Goal: Task Accomplishment & Management: Use online tool/utility

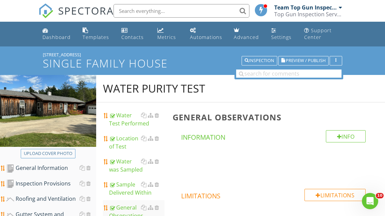
click at [57, 38] on div "Dashboard" at bounding box center [56, 37] width 28 height 6
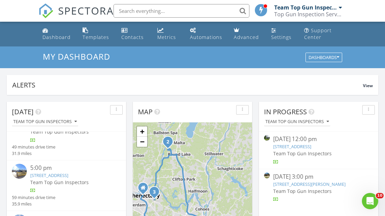
scroll to position [33, 0]
click at [59, 172] on link "15 Lancaster Ct, Ballston Lake, NY 12019" at bounding box center [49, 175] width 38 height 6
click at [65, 171] on div at bounding box center [192, 108] width 385 height 216
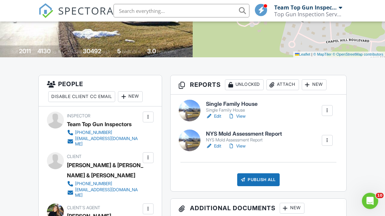
click at [219, 116] on link "Edit" at bounding box center [213, 116] width 15 height 7
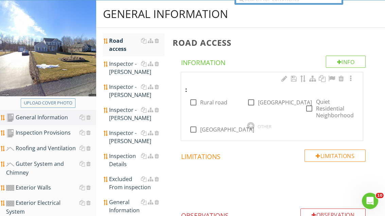
scroll to position [75, 0]
click at [308, 109] on div at bounding box center [309, 109] width 12 height 12
checkbox input "true"
click at [129, 92] on div "Inspector - [PERSON_NAME]" at bounding box center [136, 91] width 55 height 16
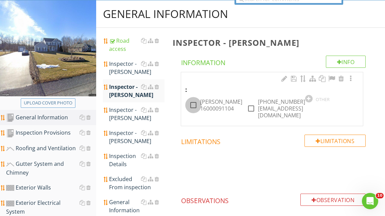
click at [194, 105] on div at bounding box center [193, 105] width 12 height 12
checkbox input "true"
click at [253, 104] on div at bounding box center [251, 109] width 12 height 12
checkbox input "true"
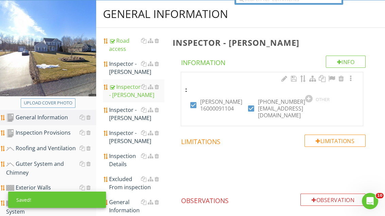
click at [126, 160] on div "Inspection Details" at bounding box center [136, 160] width 55 height 16
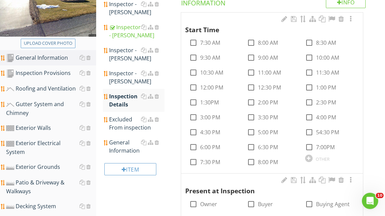
scroll to position [134, 0]
click at [250, 133] on div at bounding box center [251, 133] width 12 height 12
checkbox input "true"
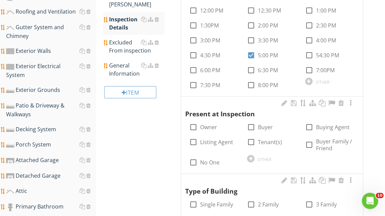
scroll to position [211, 0]
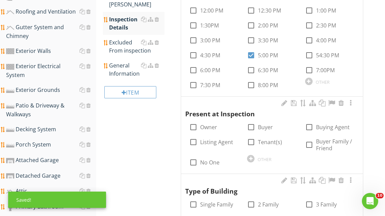
click at [253, 126] on div at bounding box center [251, 128] width 12 height 12
checkbox input "true"
click at [308, 126] on div at bounding box center [309, 128] width 12 height 12
checkbox input "true"
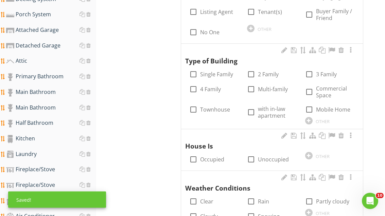
scroll to position [342, 0]
click at [194, 76] on div at bounding box center [193, 75] width 12 height 12
checkbox input "true"
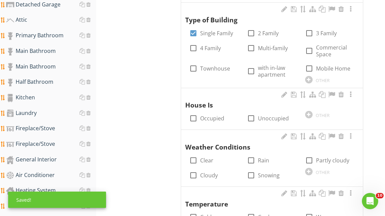
click at [194, 115] on div at bounding box center [193, 119] width 12 height 12
checkbox input "true"
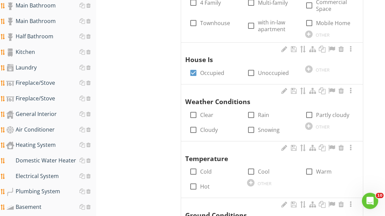
scroll to position [428, 0]
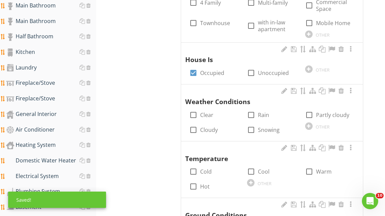
click at [309, 109] on div at bounding box center [309, 115] width 12 height 12
checkbox input "true"
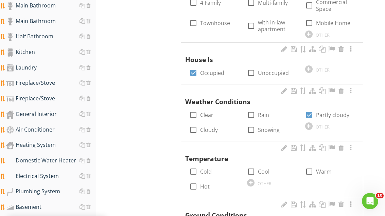
click at [309, 173] on div at bounding box center [309, 172] width 12 height 12
checkbox input "true"
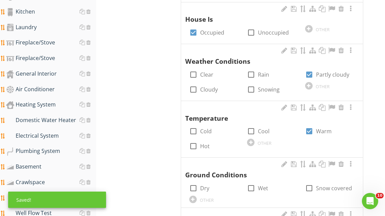
scroll to position [481, 0]
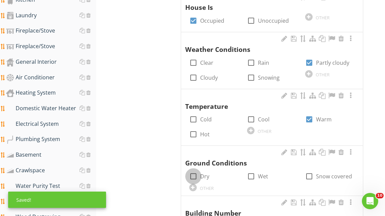
click at [193, 171] on div at bounding box center [193, 177] width 12 height 12
checkbox input "true"
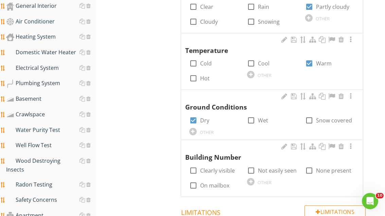
scroll to position [545, 0]
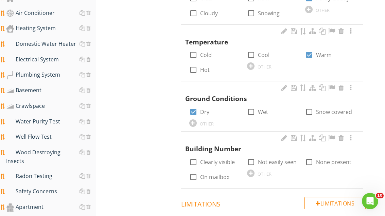
click at [192, 157] on div at bounding box center [193, 162] width 12 height 12
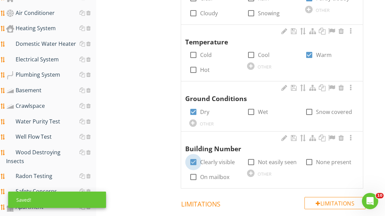
checkbox input "true"
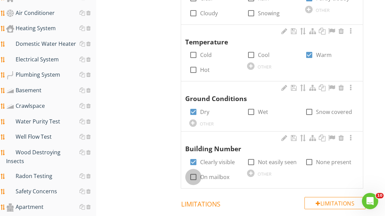
click at [192, 178] on input "On mailbox" at bounding box center [193, 180] width 8 height 8
checkbox input "true"
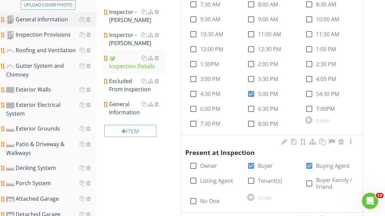
scroll to position [164, 0]
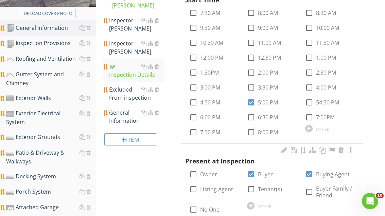
click at [126, 118] on div "General Information" at bounding box center [136, 117] width 55 height 16
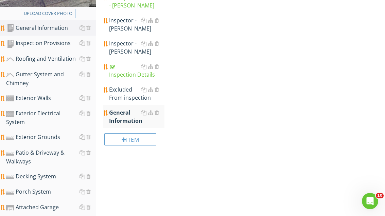
click at [127, 120] on div "General Information" at bounding box center [136, 117] width 55 height 16
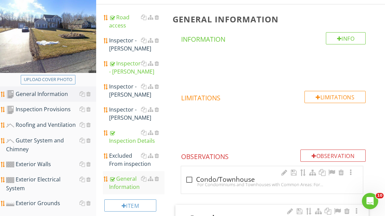
scroll to position [102, 0]
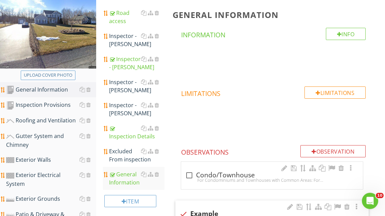
click at [55, 106] on div "Inspection Provisions" at bounding box center [51, 105] width 90 height 9
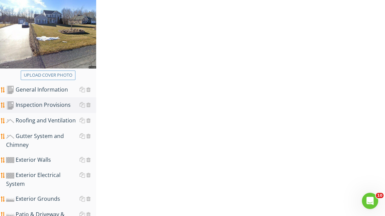
scroll to position [102, 0]
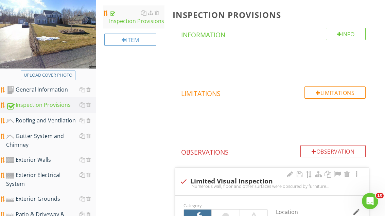
click at [55, 123] on div "Roofing and Ventilation" at bounding box center [51, 120] width 90 height 9
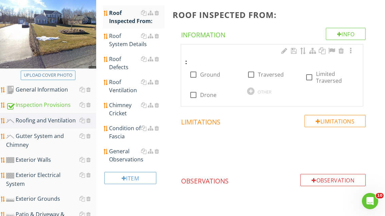
click at [193, 74] on div at bounding box center [193, 75] width 12 height 12
checkbox input "true"
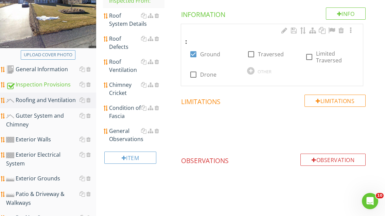
scroll to position [124, 0]
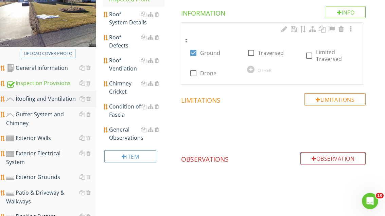
click at [39, 51] on div "Upload cover photo" at bounding box center [48, 53] width 49 height 7
type input "C:\fakepath\image.jpg"
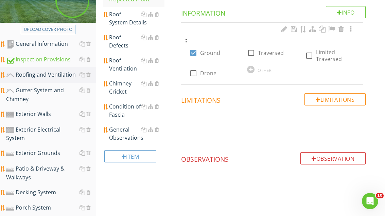
click at [37, 71] on div "Roofing and Ventilation" at bounding box center [51, 75] width 90 height 9
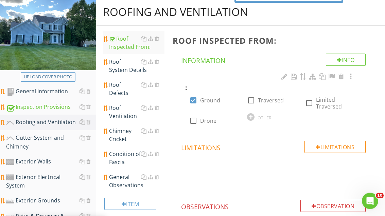
scroll to position [77, 0]
click at [125, 68] on div "Roof System Details" at bounding box center [136, 66] width 55 height 16
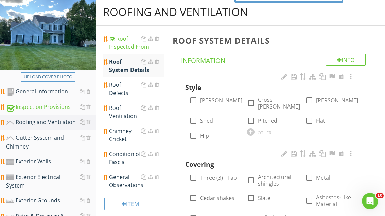
click at [250, 99] on div at bounding box center [251, 103] width 12 height 12
checkbox input "true"
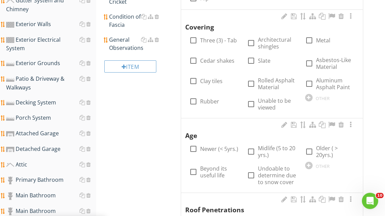
scroll to position [214, 0]
click at [252, 37] on div at bounding box center [251, 43] width 12 height 12
checkbox input "true"
click at [254, 146] on div at bounding box center [251, 152] width 12 height 12
checkbox input "true"
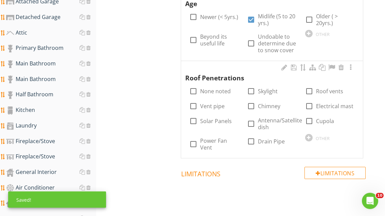
scroll to position [347, 0]
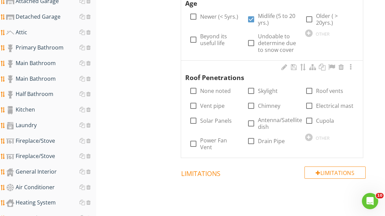
click at [251, 118] on div at bounding box center [251, 124] width 12 height 12
checkbox input "true"
click at [196, 100] on div at bounding box center [193, 106] width 12 height 12
checkbox input "true"
click at [195, 138] on div at bounding box center [193, 144] width 12 height 12
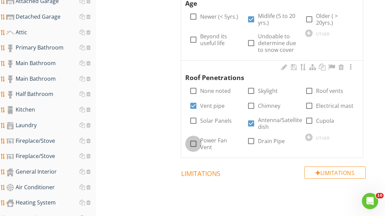
checkbox input "true"
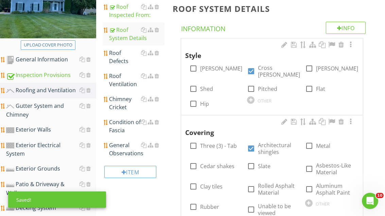
scroll to position [107, 0]
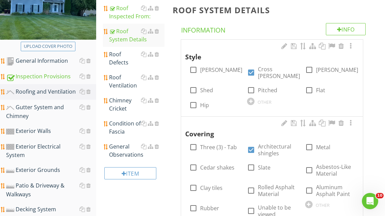
click at [121, 79] on div "Roof Ventilation" at bounding box center [136, 81] width 55 height 16
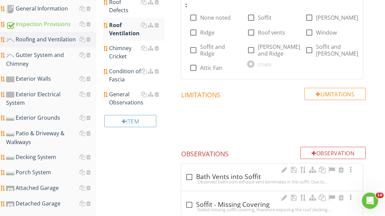
click at [192, 51] on div at bounding box center [193, 51] width 12 height 12
checkbox input "true"
click at [309, 17] on div at bounding box center [309, 18] width 12 height 12
checkbox input "true"
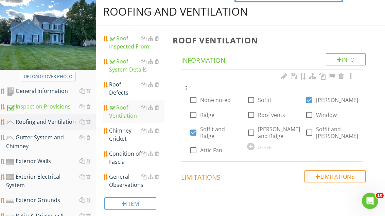
scroll to position [77, 0]
click at [123, 90] on div "Roof Defects" at bounding box center [136, 88] width 55 height 16
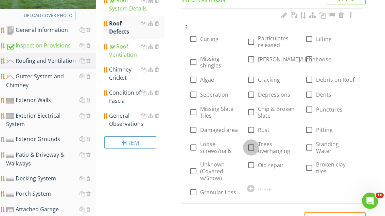
scroll to position [138, 0]
click at [252, 144] on div at bounding box center [251, 148] width 12 height 12
checkbox input "true"
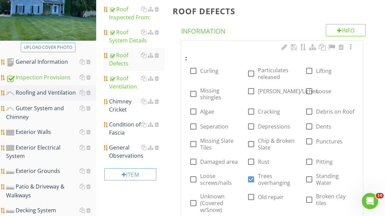
scroll to position [106, 0]
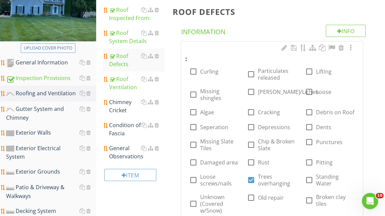
click at [126, 154] on div "General Observations" at bounding box center [136, 152] width 55 height 16
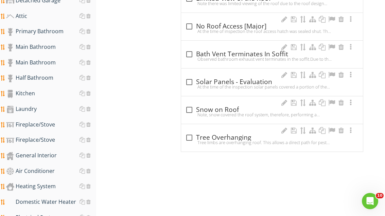
scroll to position [362, 0]
click at [191, 138] on div at bounding box center [189, 138] width 12 height 12
checkbox input "true"
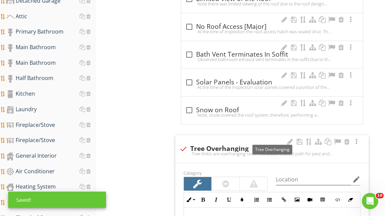
click at [338, 140] on div at bounding box center [337, 141] width 8 height 7
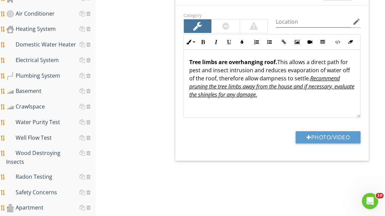
scroll to position [521, 0]
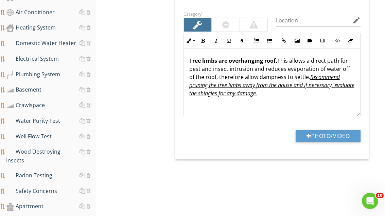
click at [333, 136] on button "Photo/Video" at bounding box center [327, 136] width 65 height 12
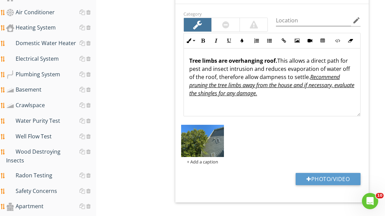
click at [331, 173] on button "Photo/Video" at bounding box center [327, 179] width 65 height 12
type input "C:\fakepath\image.jpg"
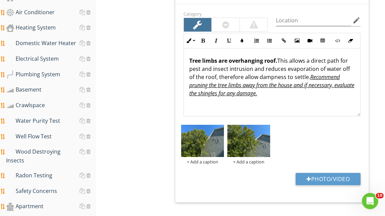
click at [207, 141] on img at bounding box center [202, 141] width 43 height 32
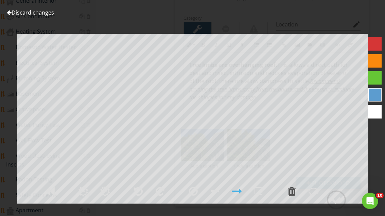
scroll to position [540, 0]
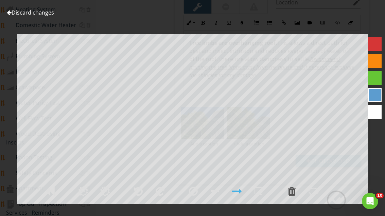
click at [49, 16] on link "Discard changes" at bounding box center [30, 12] width 47 height 7
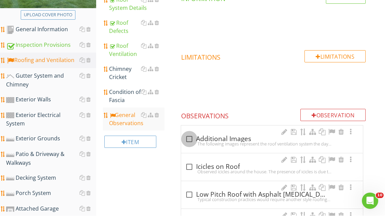
scroll to position [139, 0]
click at [191, 138] on div at bounding box center [189, 139] width 12 height 12
checkbox input "true"
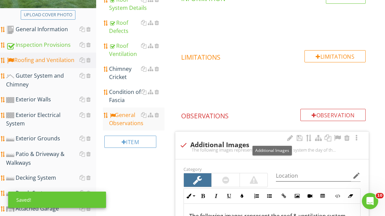
click at [338, 137] on div at bounding box center [337, 138] width 8 height 7
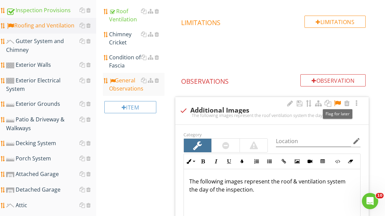
scroll to position [174, 0]
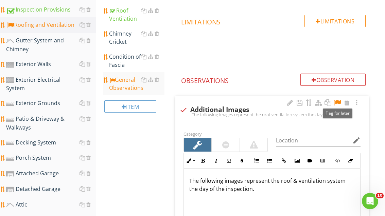
click at [129, 61] on div "Condition of Fascia" at bounding box center [136, 61] width 55 height 16
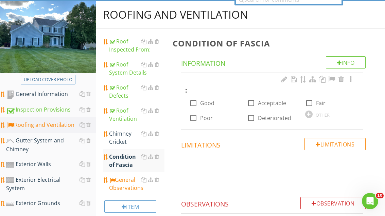
scroll to position [75, 0]
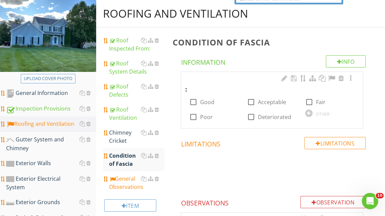
click at [194, 99] on div at bounding box center [193, 102] width 12 height 12
checkbox input "true"
click at [39, 146] on div "Gutter System and Chimney" at bounding box center [51, 143] width 90 height 17
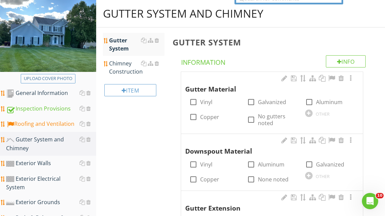
click at [310, 101] on div at bounding box center [309, 102] width 12 height 12
checkbox input "true"
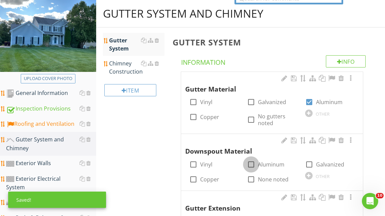
click at [251, 167] on div at bounding box center [251, 165] width 12 height 12
checkbox input "true"
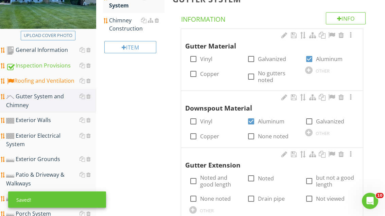
scroll to position [118, 0]
click at [251, 198] on div at bounding box center [251, 199] width 12 height 12
checkbox input "true"
click at [252, 175] on div at bounding box center [251, 179] width 12 height 12
checkbox input "true"
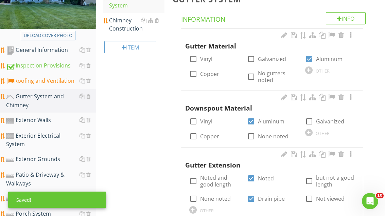
click at [195, 207] on div at bounding box center [192, 209] width 7 height 7
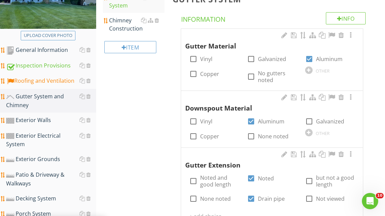
click at [202, 216] on input "text" at bounding box center [214, 216] width 50 height 11
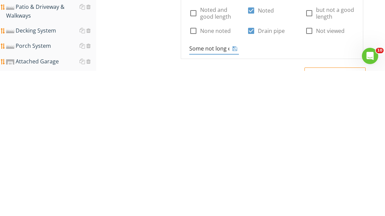
type input "Some not long enough"
click at [237, 191] on icon at bounding box center [234, 193] width 5 height 5
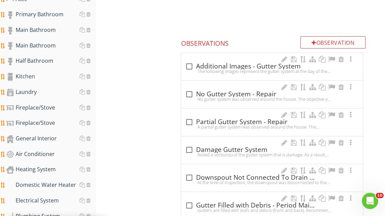
scroll to position [380, 0]
click at [191, 65] on div at bounding box center [189, 67] width 12 height 12
checkbox input "true"
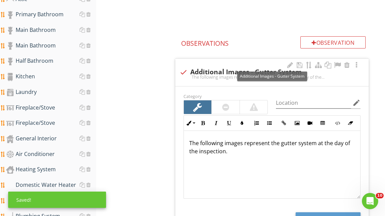
click at [338, 62] on div at bounding box center [337, 65] width 8 height 7
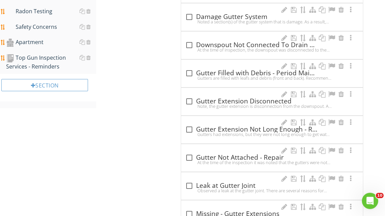
click at [189, 129] on div at bounding box center [189, 130] width 12 height 12
checkbox input "true"
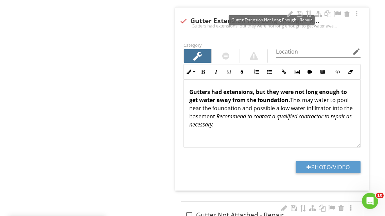
scroll to position [782, 0]
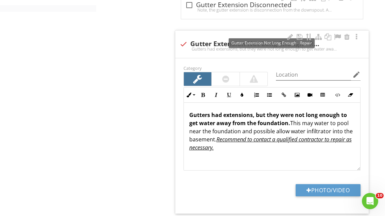
click at [339, 36] on div at bounding box center [337, 37] width 8 height 7
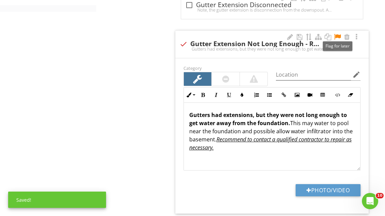
click at [348, 190] on button "Photo/Video" at bounding box center [327, 190] width 65 height 12
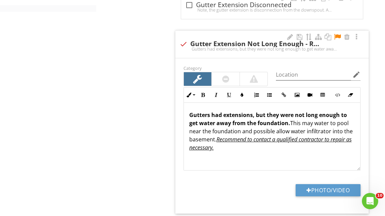
type input "C:\fakepath\image.jpg"
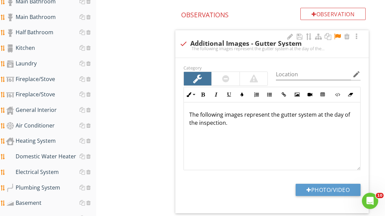
scroll to position [408, 0]
click at [341, 185] on button "Photo/Video" at bounding box center [327, 190] width 65 height 12
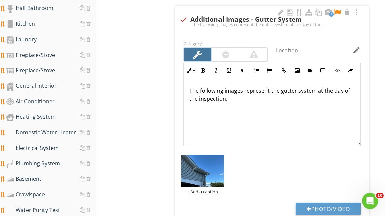
scroll to position [432, 0]
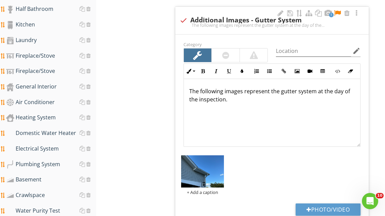
click at [339, 205] on button "Photo/Video" at bounding box center [327, 210] width 65 height 12
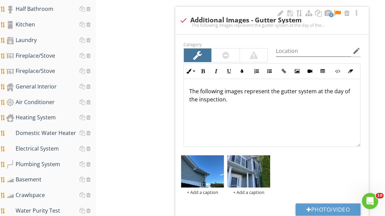
click at [352, 209] on button "Photo/Video" at bounding box center [327, 210] width 65 height 12
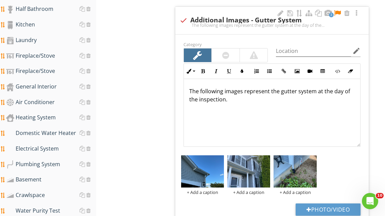
click at [339, 204] on button "Photo/Video" at bounding box center [327, 210] width 65 height 12
type input "C:\fakepath\image.jpg"
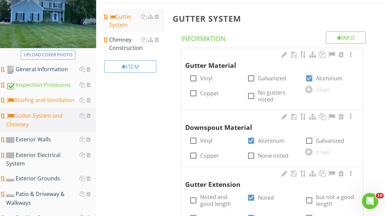
scroll to position [99, 0]
click at [42, 141] on div "Exterior Walls" at bounding box center [51, 139] width 90 height 9
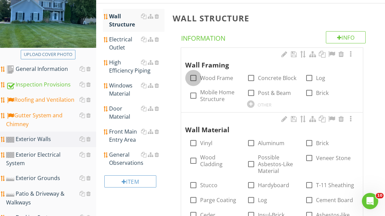
click at [194, 78] on div at bounding box center [193, 78] width 12 height 12
checkbox input "true"
click at [194, 146] on div at bounding box center [193, 143] width 12 height 12
checkbox input "true"
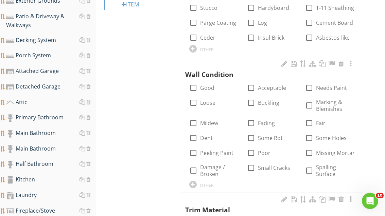
scroll to position [277, 0]
click at [193, 82] on div at bounding box center [193, 88] width 12 height 12
checkbox input "true"
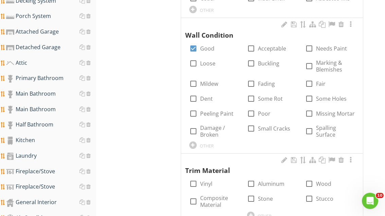
scroll to position [326, 0]
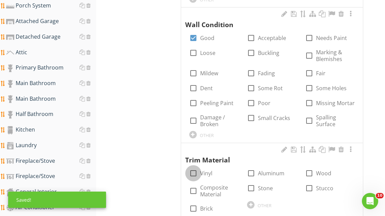
click at [192, 174] on div at bounding box center [193, 174] width 12 height 12
checkbox input "true"
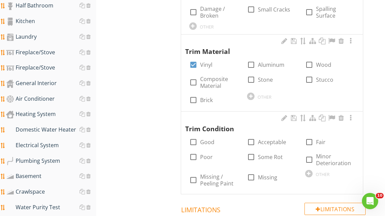
scroll to position [437, 0]
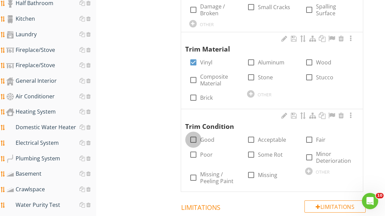
click at [198, 136] on div at bounding box center [193, 140] width 12 height 12
checkbox input "true"
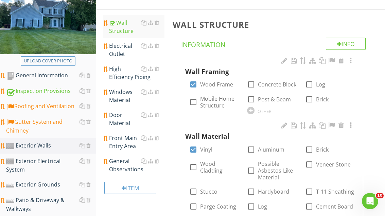
scroll to position [92, 0]
click at [123, 95] on div "Windows Material" at bounding box center [136, 96] width 55 height 16
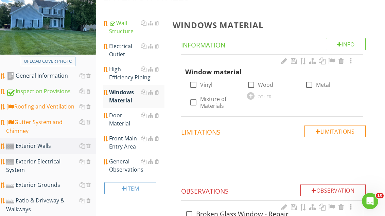
click at [190, 86] on div at bounding box center [193, 85] width 12 height 12
checkbox input "true"
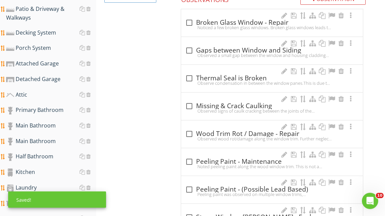
scroll to position [284, 0]
click at [193, 76] on div at bounding box center [189, 79] width 12 height 12
checkbox input "true"
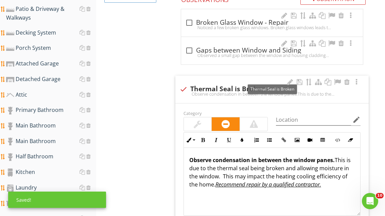
click at [334, 82] on div at bounding box center [337, 82] width 8 height 7
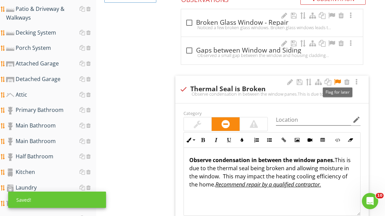
click at [205, 122] on div at bounding box center [198, 124] width 28 height 14
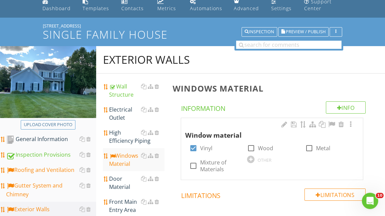
scroll to position [33, 0]
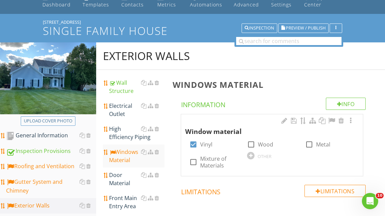
click at [128, 132] on div "High Efficiency Piping" at bounding box center [136, 133] width 55 height 16
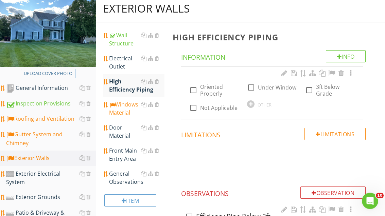
scroll to position [80, 0]
click at [198, 88] on div at bounding box center [193, 91] width 12 height 12
checkbox input "true"
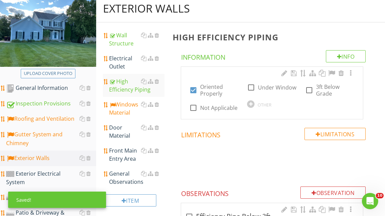
click at [126, 133] on div "Door Material" at bounding box center [136, 132] width 55 height 16
click at [125, 135] on div "Door Material" at bounding box center [136, 132] width 55 height 16
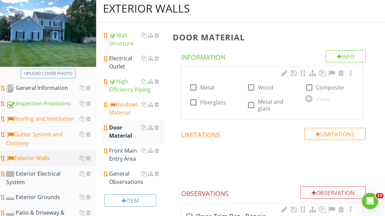
click at [194, 86] on div at bounding box center [193, 88] width 12 height 12
checkbox input "true"
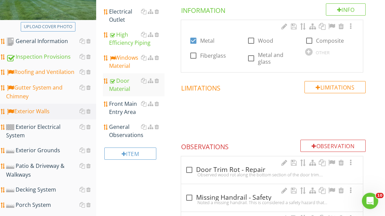
scroll to position [127, 0]
click at [122, 11] on div "Electrical Outlet" at bounding box center [136, 15] width 55 height 16
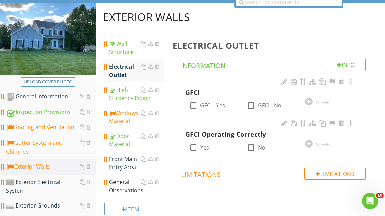
scroll to position [70, 0]
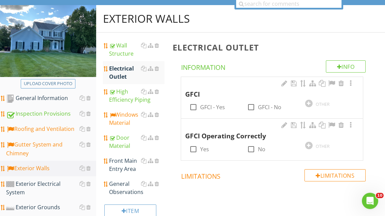
click at [195, 107] on div at bounding box center [193, 108] width 12 height 12
checkbox input "true"
click at [195, 149] on div at bounding box center [193, 150] width 12 height 12
checkbox input "true"
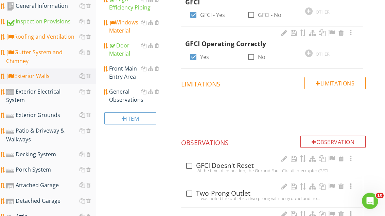
scroll to position [163, 0]
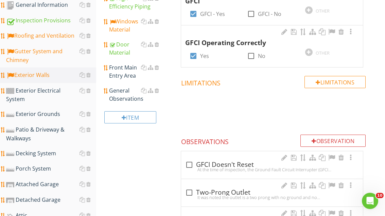
click at [127, 75] on div "Front Main Entry Area" at bounding box center [136, 72] width 55 height 16
click at [134, 74] on div "Front Main Entry Area" at bounding box center [136, 71] width 55 height 16
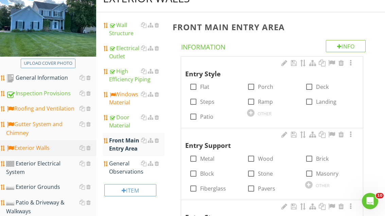
scroll to position [91, 0]
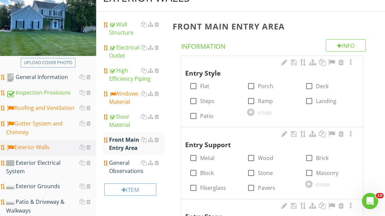
click at [251, 102] on div at bounding box center [251, 101] width 12 height 12
click at [251, 99] on div at bounding box center [251, 101] width 12 height 12
checkbox input "false"
click at [252, 86] on div at bounding box center [251, 86] width 12 height 12
checkbox input "true"
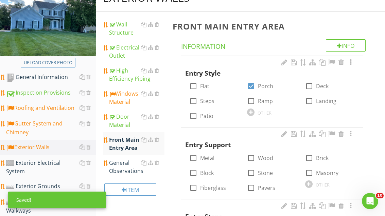
click at [125, 169] on div "General Observations" at bounding box center [136, 167] width 55 height 16
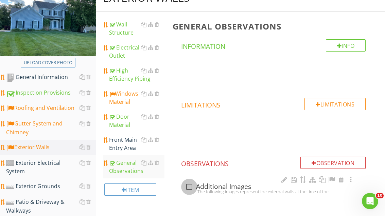
click at [189, 184] on div at bounding box center [189, 187] width 12 height 12
checkbox input "true"
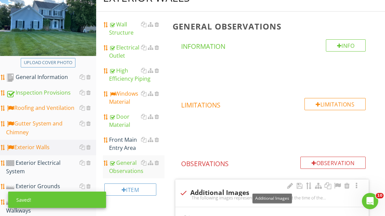
click at [338, 184] on div at bounding box center [337, 186] width 8 height 7
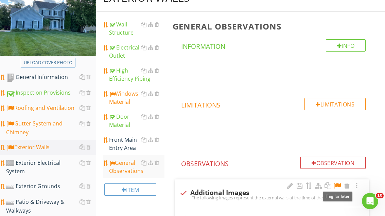
click at [53, 163] on div "Exterior Electrical System" at bounding box center [51, 167] width 90 height 17
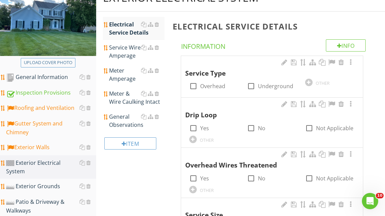
click at [49, 164] on div "Exterior Electrical System" at bounding box center [51, 167] width 90 height 17
click at [49, 162] on div "Exterior Electrical System" at bounding box center [51, 167] width 90 height 17
click at [53, 162] on div "Exterior Electrical System" at bounding box center [51, 167] width 90 height 17
click at [55, 163] on div "Exterior Electrical System" at bounding box center [51, 167] width 90 height 17
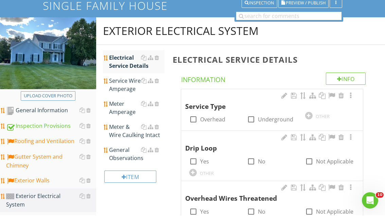
scroll to position [58, 0]
click at [252, 119] on div at bounding box center [251, 120] width 12 height 12
checkbox input "true"
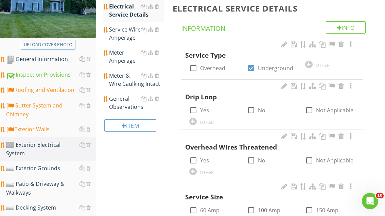
scroll to position [111, 0]
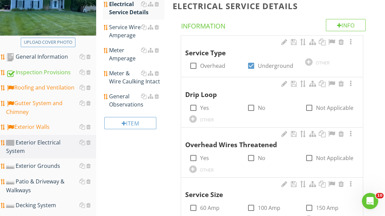
click at [307, 108] on div at bounding box center [309, 108] width 12 height 12
checkbox input "true"
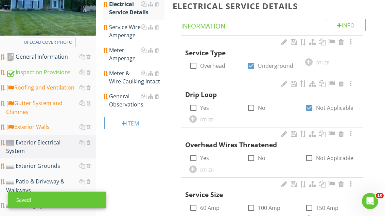
click at [307, 158] on div at bounding box center [309, 158] width 12 height 12
checkbox input "true"
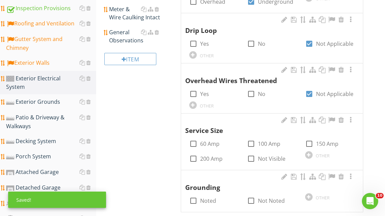
scroll to position [175, 0]
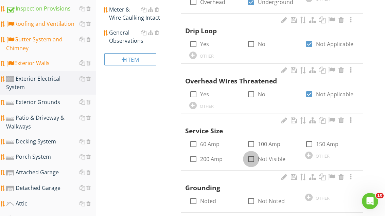
click at [254, 156] on div at bounding box center [251, 159] width 12 height 12
checkbox input "true"
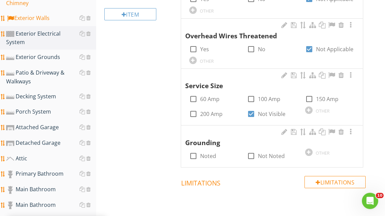
scroll to position [221, 0]
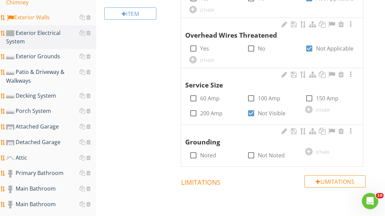
click at [193, 150] on div at bounding box center [193, 156] width 12 height 12
checkbox input "true"
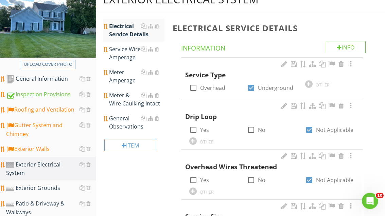
scroll to position [87, 0]
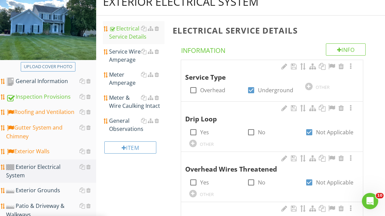
click at [131, 56] on div "Service Wire Amperage" at bounding box center [136, 56] width 55 height 16
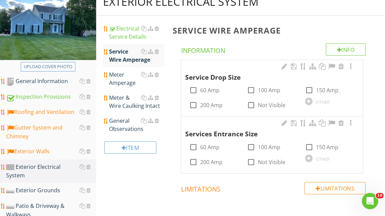
click at [250, 104] on div at bounding box center [251, 105] width 12 height 12
checkbox input "true"
click at [254, 160] on div at bounding box center [251, 162] width 12 height 12
checkbox input "true"
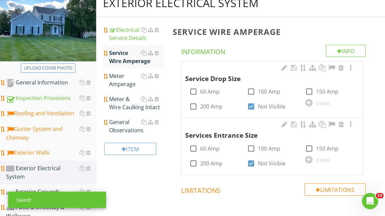
click at [118, 80] on div "Meter Amperage" at bounding box center [136, 80] width 55 height 16
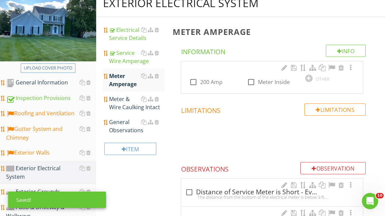
click at [201, 82] on label "200 Amp" at bounding box center [211, 82] width 22 height 7
checkbox input "true"
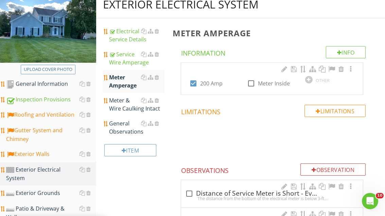
click at [124, 106] on div "Meter & Wire Caulking Intact" at bounding box center [136, 104] width 55 height 16
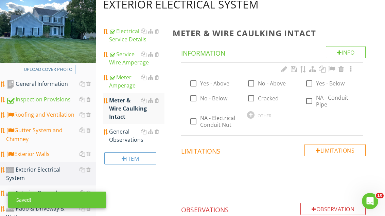
click at [310, 103] on div at bounding box center [309, 101] width 12 height 12
checkbox input "true"
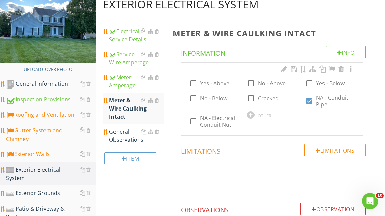
click at [124, 139] on div "General Observations" at bounding box center [136, 136] width 55 height 16
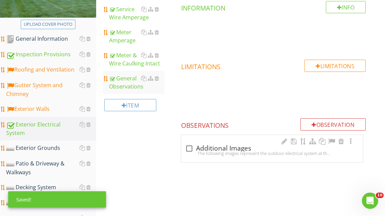
click at [189, 149] on div at bounding box center [189, 149] width 12 height 12
checkbox input "true"
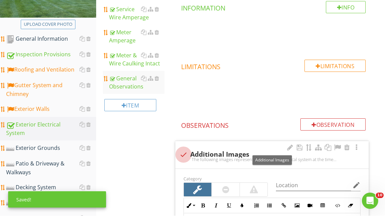
scroll to position [129, 0]
click at [338, 150] on div at bounding box center [337, 147] width 8 height 7
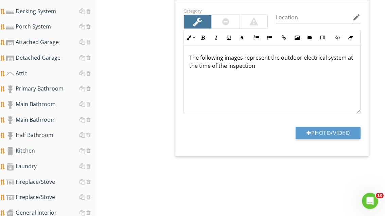
click at [329, 131] on button "Photo/Video" at bounding box center [327, 133] width 65 height 12
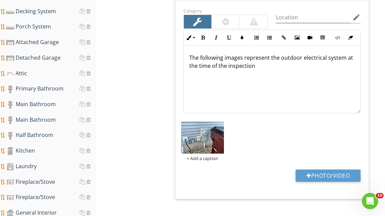
click at [331, 175] on button "Photo/Video" at bounding box center [327, 176] width 65 height 12
type input "C:\fakepath\image.jpg"
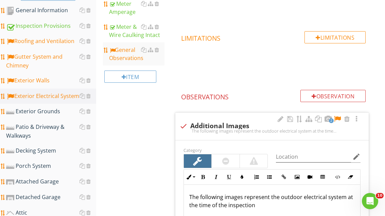
scroll to position [161, 0]
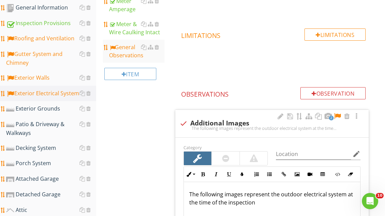
click at [49, 111] on div "Exterior Grounds" at bounding box center [51, 109] width 90 height 9
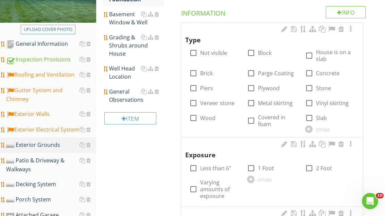
scroll to position [124, 0]
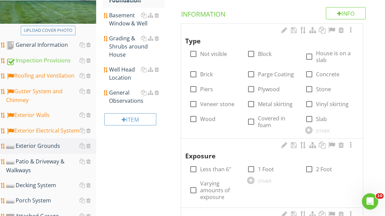
click at [312, 74] on div at bounding box center [309, 74] width 12 height 12
checkbox input "true"
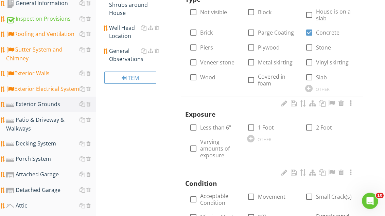
scroll to position [165, 0]
click at [193, 146] on div at bounding box center [193, 149] width 12 height 12
checkbox input "true"
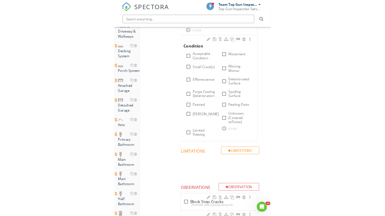
scroll to position [317, 0]
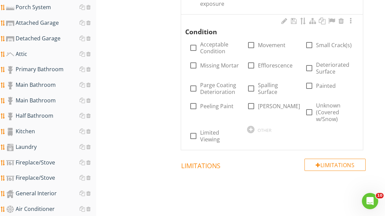
click at [193, 104] on div at bounding box center [193, 106] width 12 height 12
checkbox input "true"
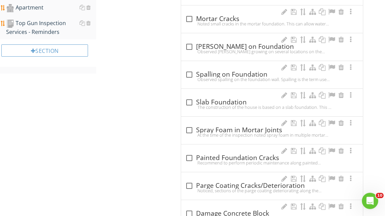
scroll to position [717, 0]
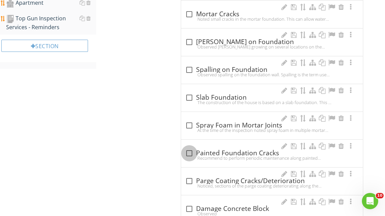
click at [189, 151] on div at bounding box center [189, 154] width 12 height 12
checkbox input "true"
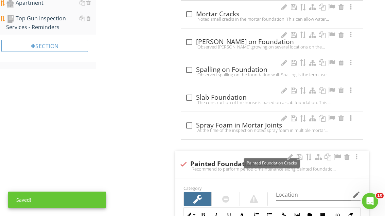
click at [337, 154] on div at bounding box center [337, 157] width 8 height 7
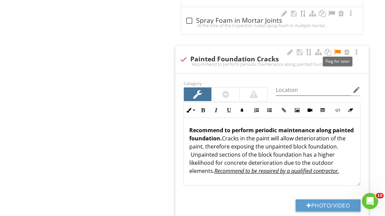
scroll to position [841, 0]
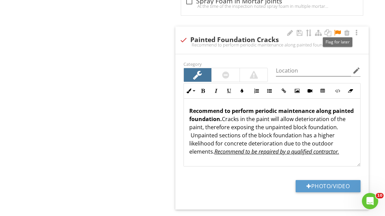
click at [339, 180] on button "Photo/Video" at bounding box center [327, 186] width 65 height 12
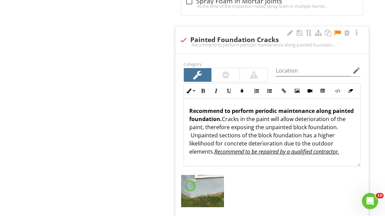
type input "C:\fakepath\image.jpg"
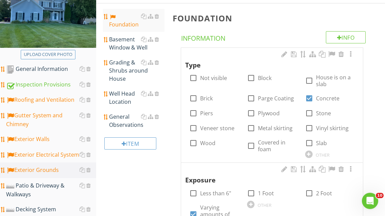
scroll to position [99, 0]
click at [123, 44] on div "Basement Window & Well" at bounding box center [136, 43] width 55 height 16
click at [123, 43] on div "Basement Window & Well" at bounding box center [136, 43] width 55 height 16
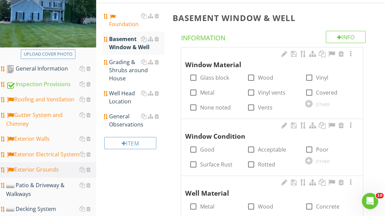
click at [309, 75] on div at bounding box center [309, 78] width 12 height 12
checkbox input "true"
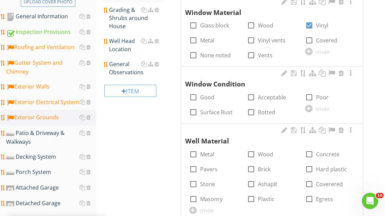
scroll to position [152, 0]
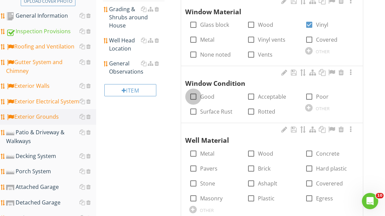
click at [193, 96] on div at bounding box center [193, 97] width 12 height 12
checkbox input "true"
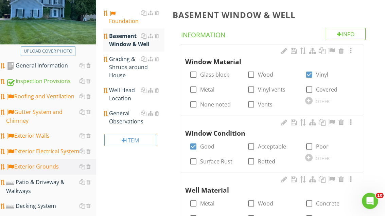
scroll to position [103, 0]
click at [126, 70] on div "Grading & Shrubs around House" at bounding box center [136, 67] width 55 height 24
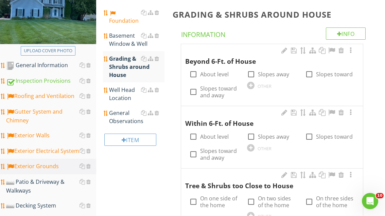
click at [192, 76] on div at bounding box center [193, 75] width 12 height 12
checkbox input "true"
click at [247, 73] on div at bounding box center [251, 75] width 12 height 12
checkbox input "true"
click at [312, 135] on div at bounding box center [309, 137] width 12 height 12
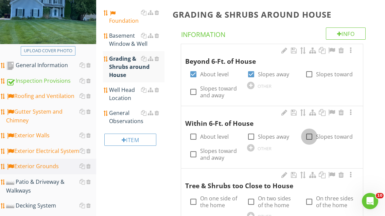
checkbox input "true"
click at [202, 134] on label "About level" at bounding box center [214, 136] width 29 height 7
checkbox input "true"
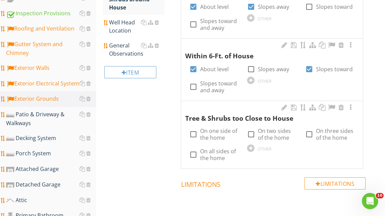
click at [193, 134] on div at bounding box center [193, 135] width 12 height 12
checkbox input "true"
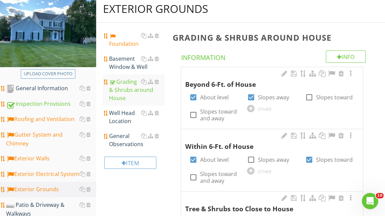
scroll to position [81, 0]
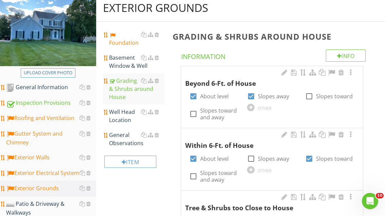
click at [124, 147] on div "General Observations" at bounding box center [136, 139] width 55 height 16
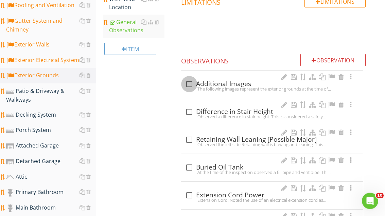
scroll to position [194, 0]
click at [192, 83] on div at bounding box center [189, 84] width 12 height 12
checkbox input "true"
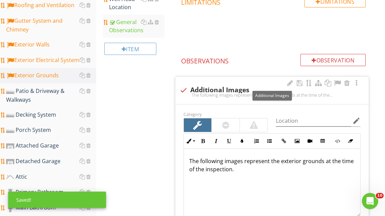
click at [338, 83] on div at bounding box center [337, 83] width 8 height 7
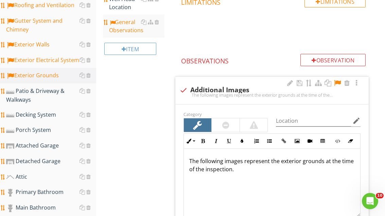
click at [47, 92] on div "Patio & Driveway & Walkways" at bounding box center [51, 95] width 90 height 17
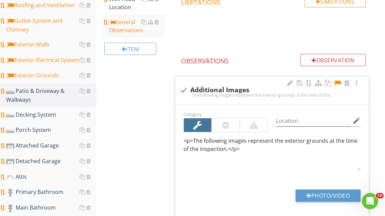
click at [46, 94] on div "Patio & Driveway & Walkways" at bounding box center [51, 95] width 90 height 17
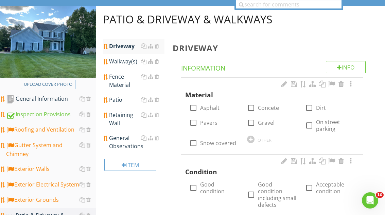
click at [192, 108] on div at bounding box center [193, 109] width 12 height 12
checkbox input "true"
click at [194, 186] on div at bounding box center [193, 188] width 12 height 12
checkbox input "true"
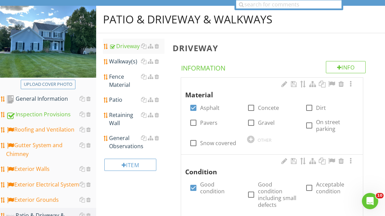
click at [119, 96] on div "Patio" at bounding box center [136, 100] width 55 height 8
click at [122, 100] on div "Patio" at bounding box center [136, 100] width 55 height 8
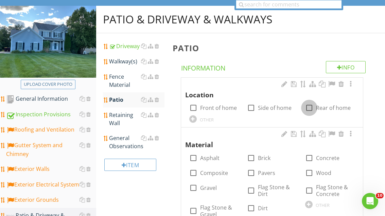
click at [311, 108] on div at bounding box center [309, 108] width 12 height 12
checkbox input "true"
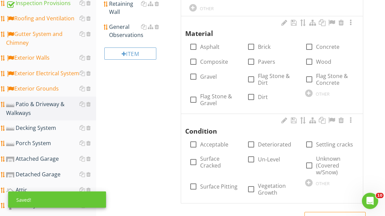
scroll to position [149, 0]
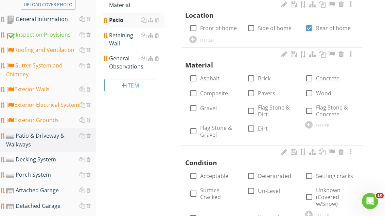
click at [255, 91] on div at bounding box center [251, 94] width 12 height 12
checkbox input "true"
click at [308, 124] on div at bounding box center [308, 124] width 7 height 7
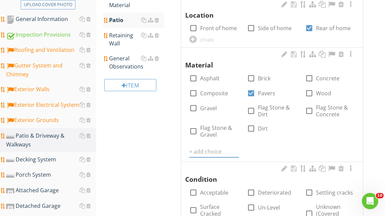
click at [210, 151] on input "text" at bounding box center [214, 151] width 50 height 11
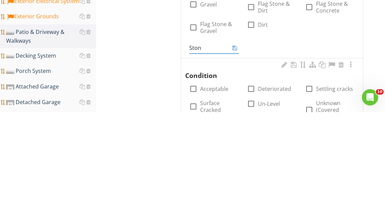
type input "Stone"
click at [236, 149] on icon at bounding box center [234, 151] width 5 height 5
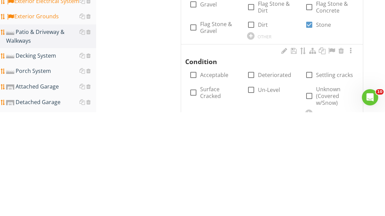
scroll to position [253, 0]
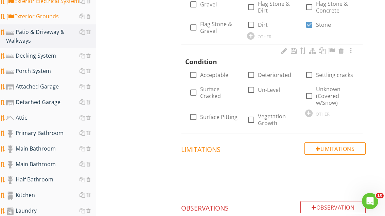
click at [311, 111] on div at bounding box center [308, 113] width 7 height 7
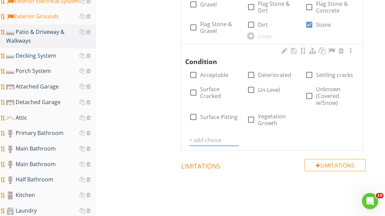
click at [211, 138] on input "text" at bounding box center [214, 140] width 50 height 11
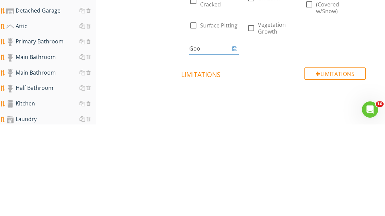
type input "Good"
click at [236, 137] on icon at bounding box center [234, 139] width 5 height 5
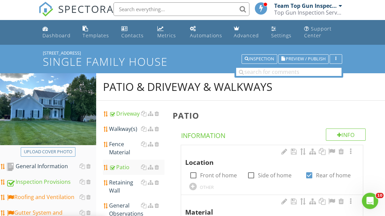
scroll to position [0, 0]
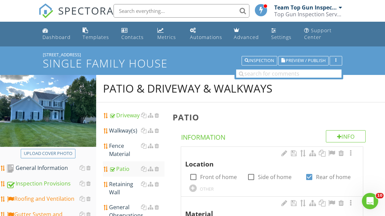
click at [128, 131] on div "Walkway(s)" at bounding box center [136, 131] width 55 height 8
click at [129, 131] on div "Walkway(s)" at bounding box center [136, 131] width 55 height 8
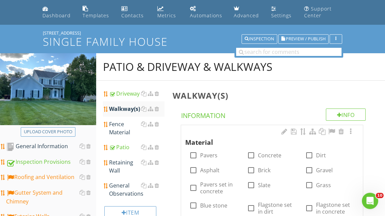
scroll to position [27, 0]
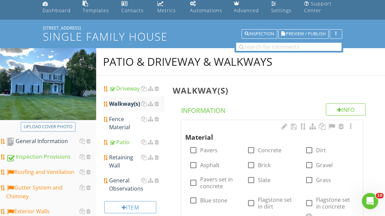
click at [252, 149] on div at bounding box center [251, 151] width 12 height 12
checkbox input "true"
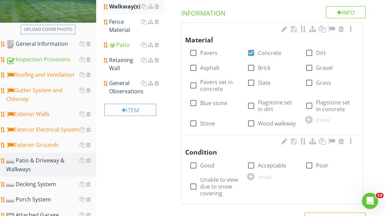
scroll to position [124, 0]
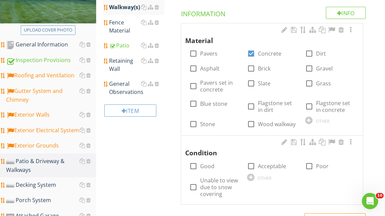
click at [191, 162] on div at bounding box center [193, 167] width 12 height 12
checkbox input "true"
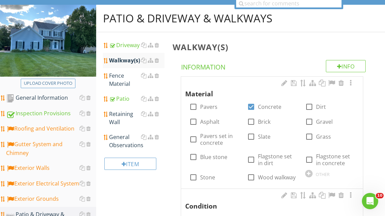
scroll to position [68, 0]
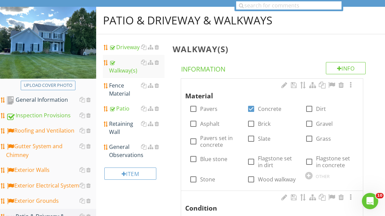
click at [123, 152] on div "General Observations" at bounding box center [136, 151] width 55 height 16
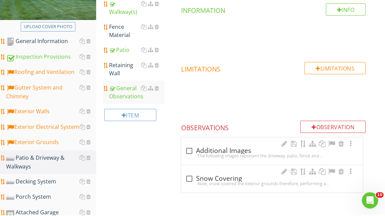
scroll to position [127, 0]
click at [190, 151] on div at bounding box center [189, 151] width 12 height 12
checkbox input "true"
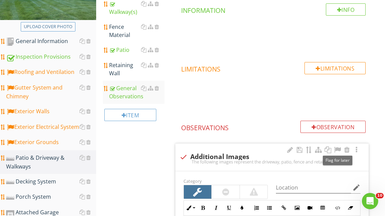
click at [339, 148] on div at bounding box center [337, 150] width 8 height 7
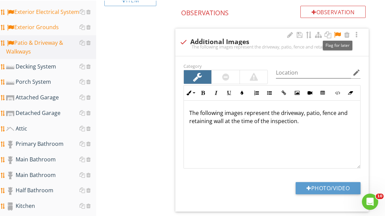
scroll to position [242, 0]
click at [56, 81] on div "Porch System" at bounding box center [51, 82] width 90 height 9
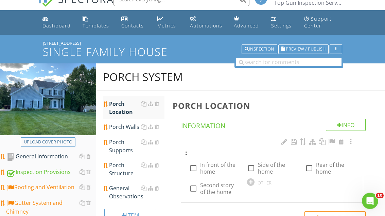
scroll to position [12, 0]
click at [193, 170] on div at bounding box center [193, 169] width 12 height 12
checkbox input "true"
click at [126, 172] on div "Porch Structure" at bounding box center [136, 169] width 55 height 16
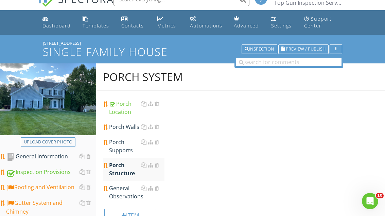
click at [127, 164] on div "Porch Structure" at bounding box center [136, 169] width 55 height 16
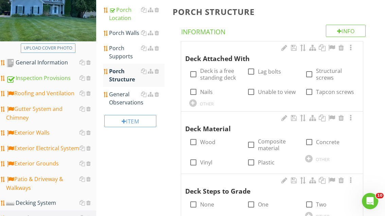
scroll to position [108, 0]
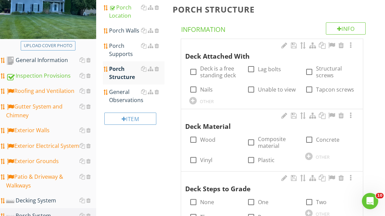
click at [195, 67] on div "check_box_outline_blank Deck is a free standing deck" at bounding box center [214, 72] width 50 height 14
click at [194, 78] on div at bounding box center [193, 72] width 12 height 12
checkbox input "true"
click at [308, 153] on div at bounding box center [308, 156] width 7 height 7
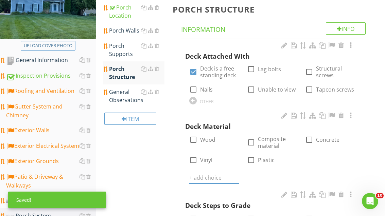
scroll to position [109, 0]
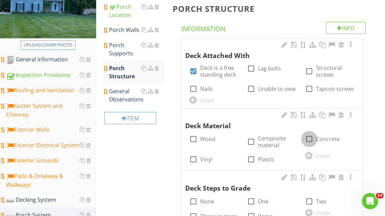
click at [310, 139] on div at bounding box center [309, 139] width 12 height 12
checkbox input "true"
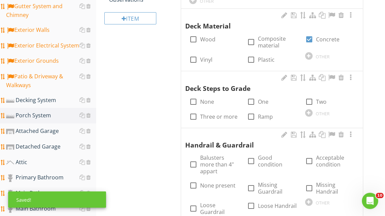
scroll to position [208, 0]
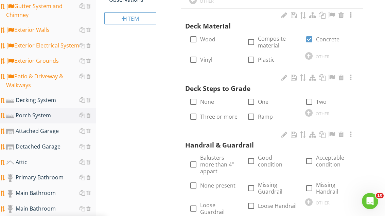
click at [251, 100] on div at bounding box center [251, 102] width 12 height 12
checkbox input "true"
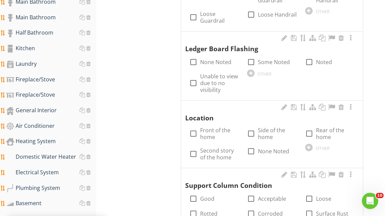
scroll to position [400, 0]
click at [192, 128] on div at bounding box center [193, 134] width 12 height 12
checkbox input "true"
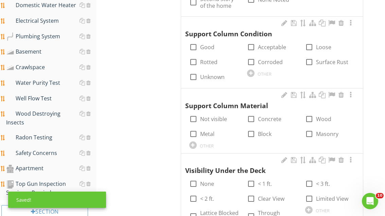
click at [193, 178] on div at bounding box center [193, 184] width 12 height 12
checkbox input "true"
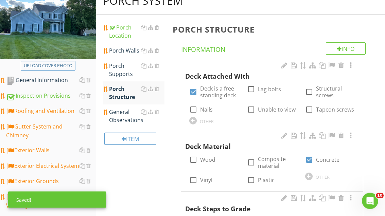
scroll to position [87, 0]
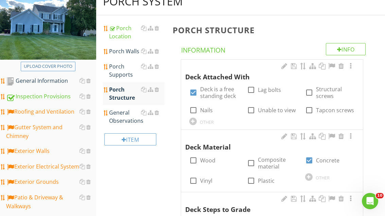
click at [123, 120] on div "General Observations" at bounding box center [136, 117] width 55 height 16
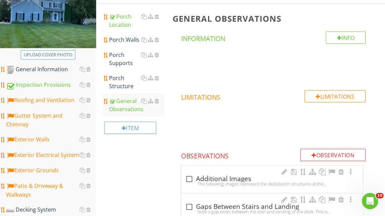
scroll to position [126, 0]
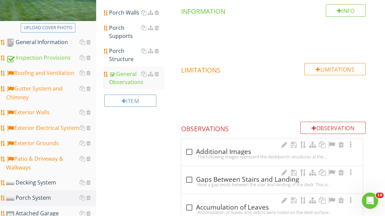
click at [187, 151] on div at bounding box center [189, 153] width 12 height 12
checkbox input "true"
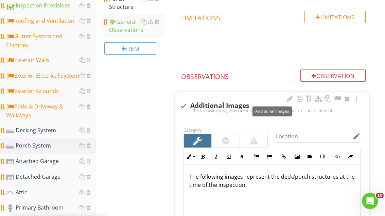
scroll to position [179, 0]
click at [336, 97] on div at bounding box center [337, 98] width 8 height 7
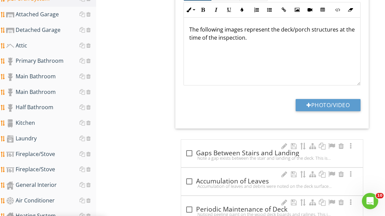
scroll to position [324, 0]
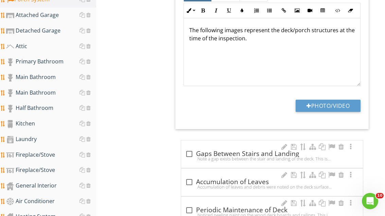
click at [342, 100] on button "Photo/Video" at bounding box center [327, 106] width 65 height 12
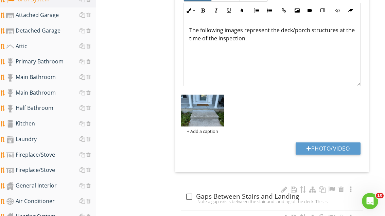
click at [333, 144] on button "Photo/Video" at bounding box center [327, 149] width 65 height 12
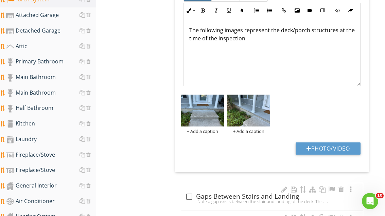
click at [339, 147] on button "Photo/Video" at bounding box center [327, 149] width 65 height 12
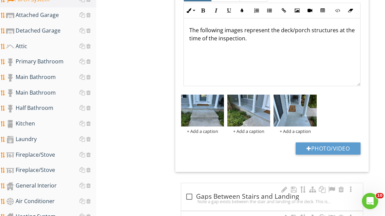
click at [342, 143] on button "Photo/Video" at bounding box center [327, 149] width 65 height 12
type input "C:\fakepath\image.jpg"
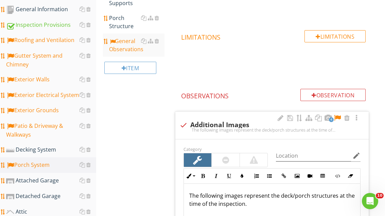
scroll to position [158, 0]
click at [42, 150] on div "Decking System" at bounding box center [51, 150] width 90 height 9
click at [43, 149] on div "Decking System" at bounding box center [51, 150] width 90 height 9
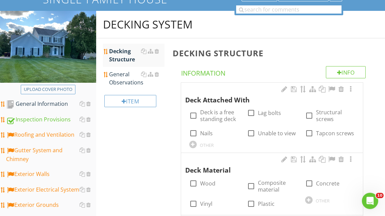
scroll to position [68, 0]
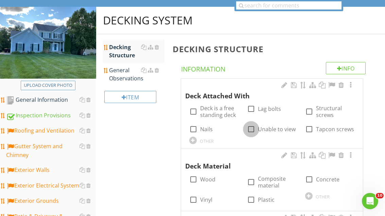
click at [254, 127] on div at bounding box center [251, 130] width 12 height 12
checkbox input "true"
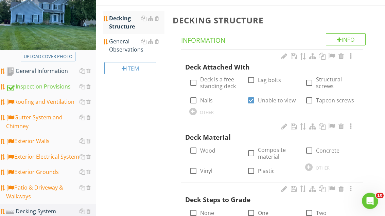
scroll to position [106, 0]
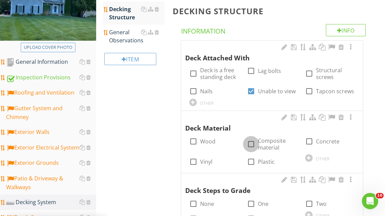
click at [251, 144] on div at bounding box center [251, 144] width 12 height 12
checkbox input "true"
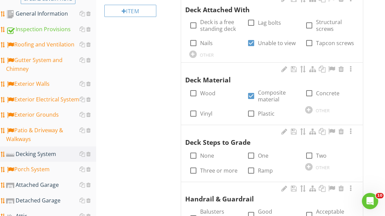
scroll to position [160, 0]
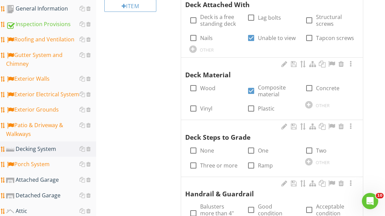
click at [198, 162] on div "check_box_outline_blank Three or more" at bounding box center [213, 166] width 48 height 8
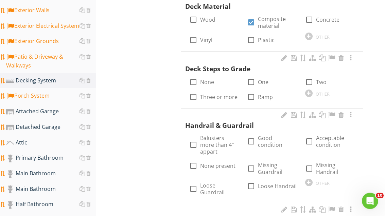
scroll to position [228, 0]
click at [194, 97] on div at bounding box center [193, 97] width 12 height 12
checkbox input "true"
click at [251, 145] on div at bounding box center [251, 142] width 12 height 12
checkbox input "true"
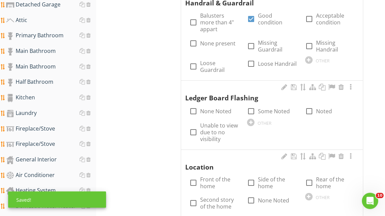
scroll to position [353, 0]
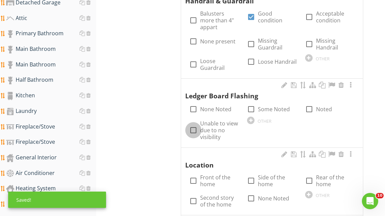
click at [194, 125] on div at bounding box center [193, 131] width 12 height 12
checkbox input "true"
click at [310, 175] on div at bounding box center [309, 181] width 12 height 12
checkbox input "true"
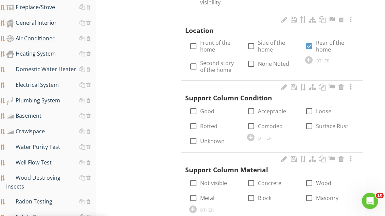
scroll to position [487, 0]
click at [194, 106] on div at bounding box center [193, 112] width 12 height 12
checkbox input "true"
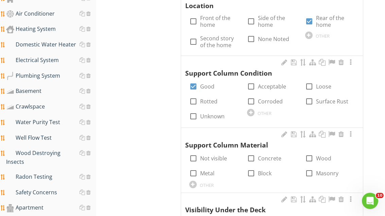
scroll to position [514, 0]
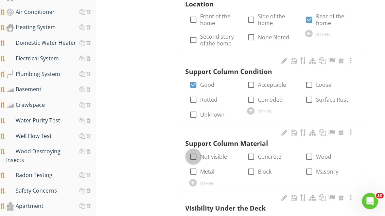
click at [192, 151] on div at bounding box center [193, 157] width 12 height 12
checkbox input "true"
click at [193, 179] on div at bounding box center [192, 182] width 7 height 7
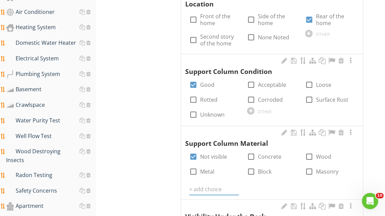
click at [196, 184] on input "text" at bounding box center [214, 189] width 50 height 11
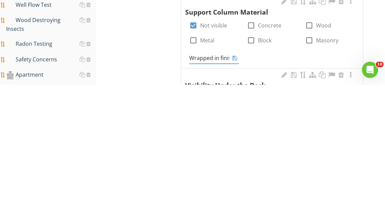
type input "Wrapped in finish material"
click at [237, 187] on icon at bounding box center [234, 189] width 5 height 5
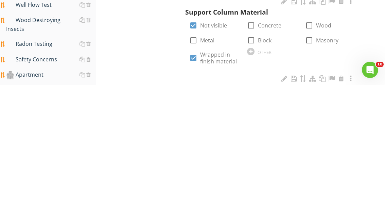
scroll to position [645, 0]
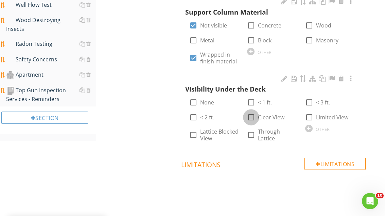
click at [248, 116] on input "Clear View" at bounding box center [251, 120] width 8 height 8
checkbox input "true"
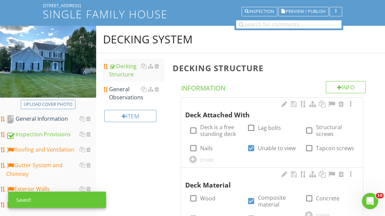
scroll to position [0, 0]
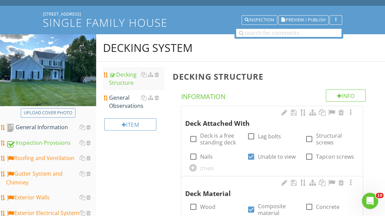
click at [128, 106] on div "General Observations" at bounding box center [136, 102] width 55 height 16
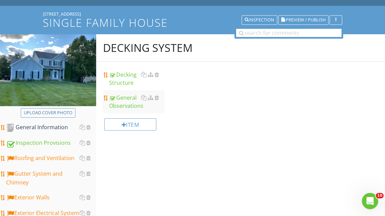
click at [125, 104] on div "General Observations" at bounding box center [136, 102] width 55 height 16
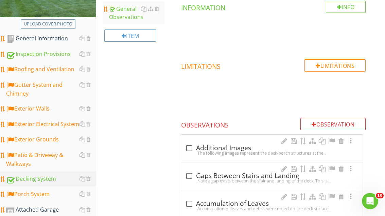
scroll to position [129, 0]
click at [189, 148] on div at bounding box center [189, 149] width 12 height 12
checkbox input "true"
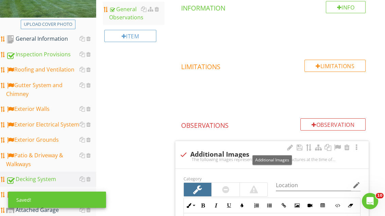
click at [339, 146] on div at bounding box center [337, 147] width 8 height 7
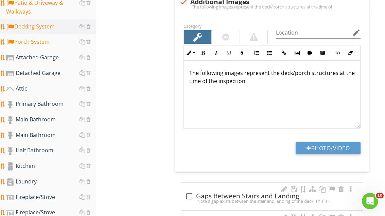
scroll to position [282, 0]
click at [90, 71] on div at bounding box center [88, 72] width 4 height 5
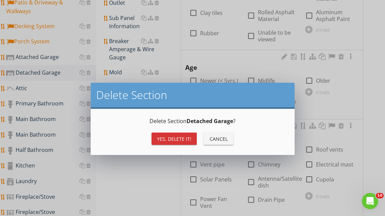
click at [176, 138] on div "Yes, Delete it!" at bounding box center [174, 138] width 34 height 7
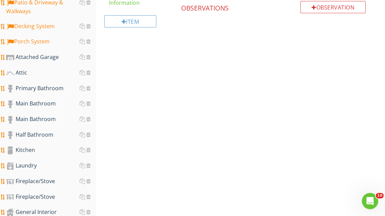
click at [43, 59] on div "Attached Garage" at bounding box center [51, 57] width 90 height 9
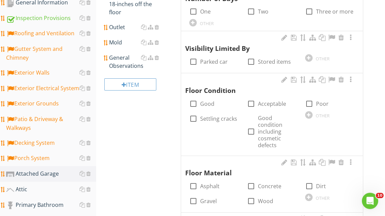
scroll to position [166, 0]
click at [47, 122] on div "Patio & Driveway & Walkways" at bounding box center [51, 123] width 90 height 17
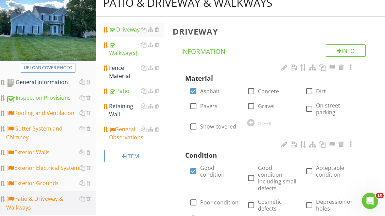
scroll to position [86, 0]
click at [123, 109] on div "Retaining Wall" at bounding box center [136, 110] width 55 height 16
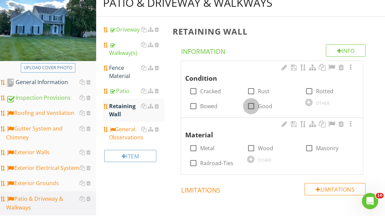
click at [252, 106] on div at bounding box center [251, 106] width 12 height 12
checkbox input "true"
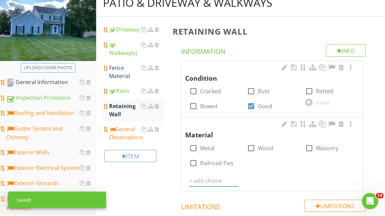
click at [204, 182] on input "text" at bounding box center [214, 180] width 50 height 11
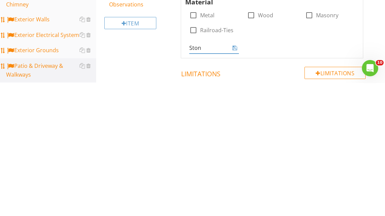
type input "Stone"
click at [238, 177] on div at bounding box center [234, 181] width 8 height 8
click at [237, 178] on icon at bounding box center [234, 180] width 5 height 5
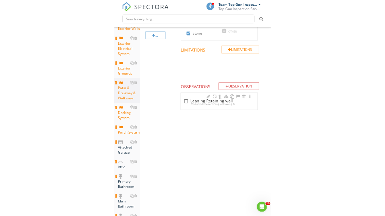
scroll to position [262, 0]
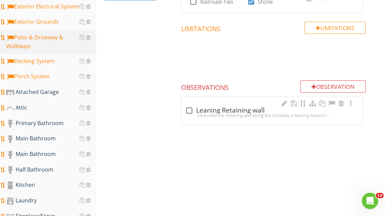
click at [58, 92] on div "Attached Garage" at bounding box center [51, 92] width 90 height 9
click at [56, 91] on div "Attached Garage" at bounding box center [51, 92] width 90 height 9
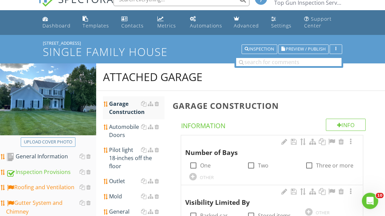
scroll to position [11, 0]
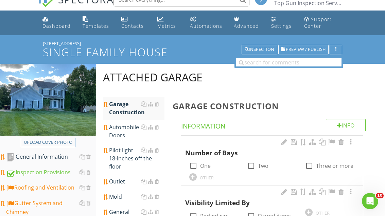
click at [251, 165] on div at bounding box center [251, 166] width 12 height 12
checkbox input "true"
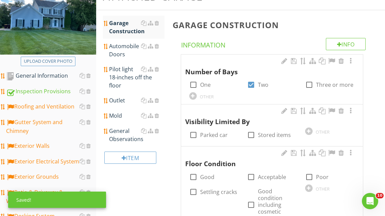
scroll to position [94, 0]
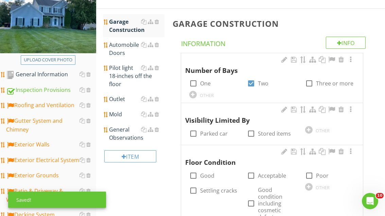
click at [193, 136] on div at bounding box center [193, 134] width 12 height 12
checkbox input "true"
click at [251, 132] on div at bounding box center [251, 134] width 12 height 12
checkbox input "true"
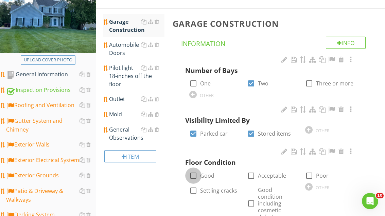
click at [193, 178] on div at bounding box center [193, 176] width 12 height 12
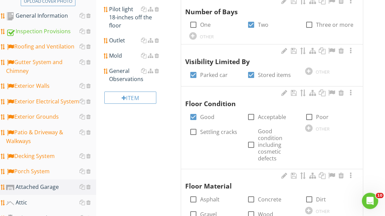
scroll to position [152, 0]
click at [193, 114] on div at bounding box center [193, 117] width 12 height 12
checkbox input "false"
click at [307, 127] on div at bounding box center [308, 127] width 7 height 7
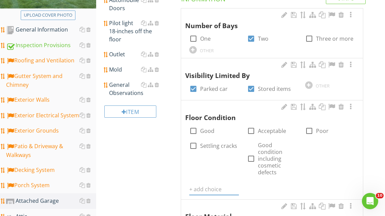
click at [212, 190] on input "text" at bounding box center [214, 189] width 50 height 11
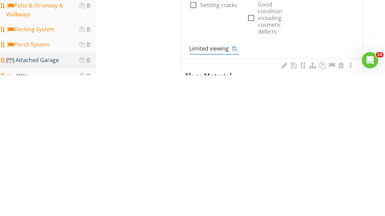
type input "Limited viewing"
click at [235, 187] on icon at bounding box center [234, 189] width 5 height 5
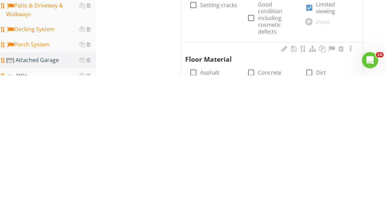
scroll to position [279, 0]
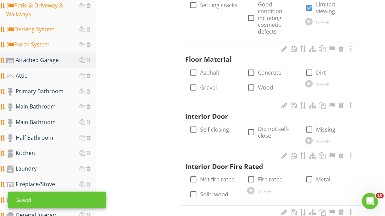
click at [253, 70] on div at bounding box center [251, 73] width 12 height 12
checkbox input "true"
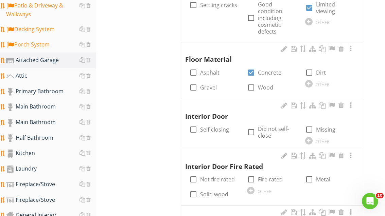
click at [192, 128] on div at bounding box center [193, 130] width 12 height 12
checkbox input "true"
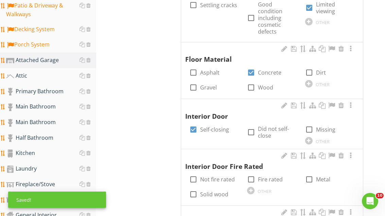
click at [249, 176] on div at bounding box center [251, 180] width 12 height 12
checkbox input "true"
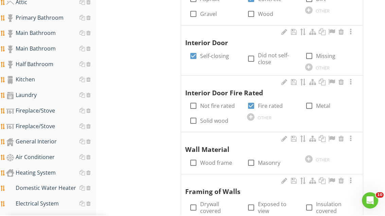
scroll to position [353, 0]
click at [190, 158] on div at bounding box center [193, 163] width 12 height 12
checkbox input "true"
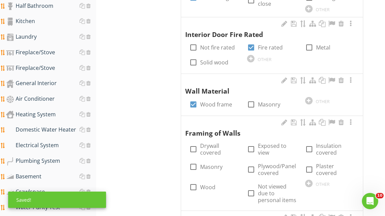
scroll to position [410, 0]
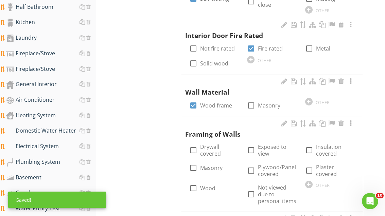
click at [194, 147] on div at bounding box center [193, 151] width 12 height 12
checkbox input "true"
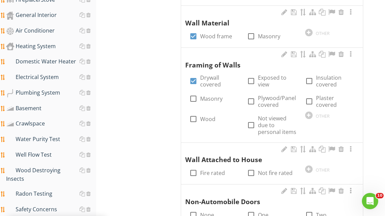
scroll to position [480, 0]
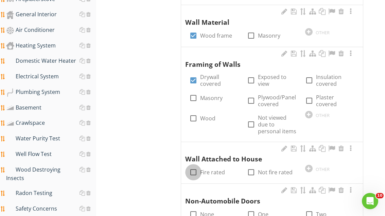
click at [193, 167] on div at bounding box center [193, 173] width 12 height 12
checkbox input "true"
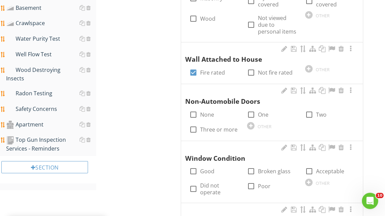
scroll to position [580, 0]
click at [191, 166] on div at bounding box center [193, 172] width 12 height 12
checkbox input "true"
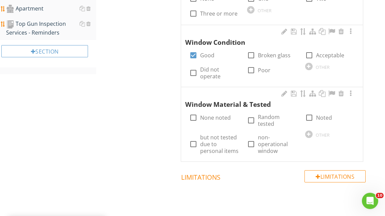
scroll to position [701, 0]
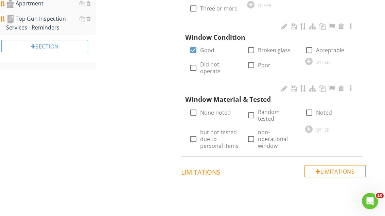
click at [307, 107] on div at bounding box center [309, 113] width 12 height 12
checkbox input "true"
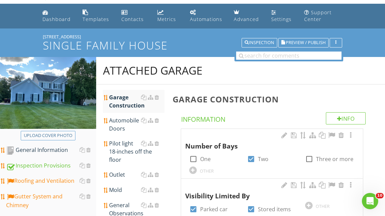
scroll to position [18, 0]
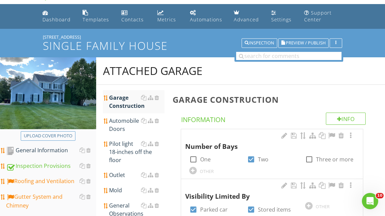
click at [128, 124] on div "Automobile Doors" at bounding box center [136, 125] width 55 height 16
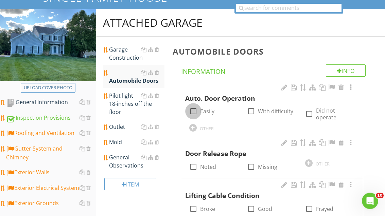
scroll to position [66, 0]
click at [194, 110] on div at bounding box center [193, 112] width 12 height 12
checkbox input "true"
click at [193, 168] on div at bounding box center [193, 167] width 12 height 12
checkbox input "true"
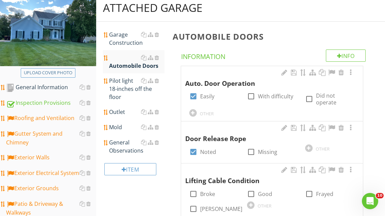
scroll to position [109, 0]
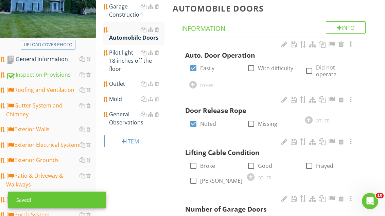
click at [251, 162] on div at bounding box center [251, 166] width 12 height 12
checkbox input "true"
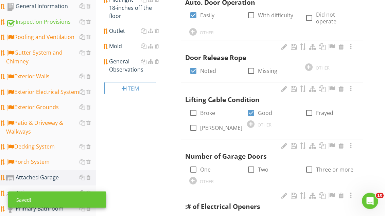
scroll to position [162, 0]
click at [193, 166] on div at bounding box center [193, 170] width 12 height 12
checkbox input "true"
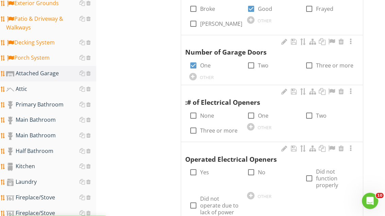
scroll to position [266, 0]
click at [249, 111] on div at bounding box center [251, 116] width 12 height 12
checkbox input "true"
click at [193, 168] on div at bounding box center [193, 173] width 12 height 12
checkbox input "true"
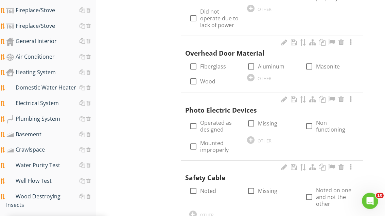
scroll to position [454, 0]
click at [250, 63] on div at bounding box center [251, 66] width 12 height 12
checkbox input "true"
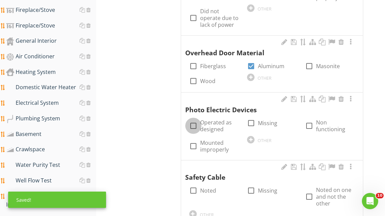
click at [194, 122] on div at bounding box center [193, 126] width 12 height 12
checkbox input "true"
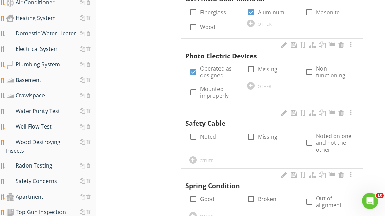
scroll to position [507, 0]
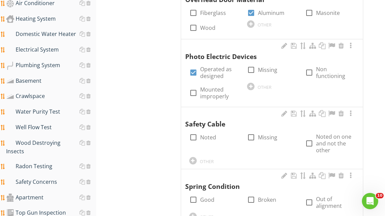
click at [194, 194] on div at bounding box center [193, 200] width 12 height 12
checkbox input "true"
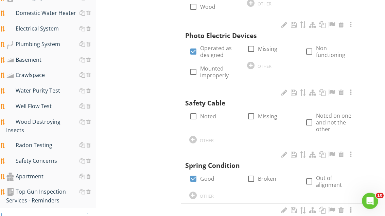
scroll to position [544, 0]
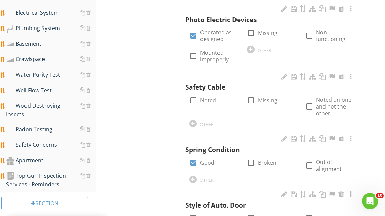
click at [193, 176] on div at bounding box center [192, 179] width 7 height 7
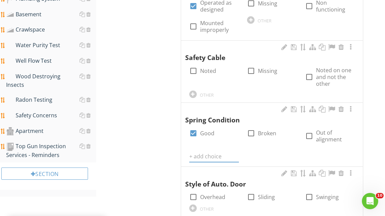
scroll to position [575, 0]
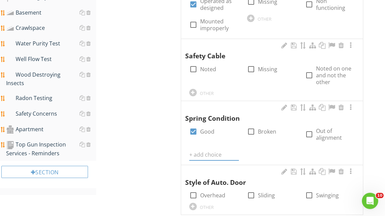
click at [209, 150] on input "text" at bounding box center [214, 155] width 50 height 11
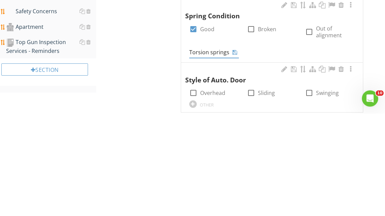
type input "Torsion springs"
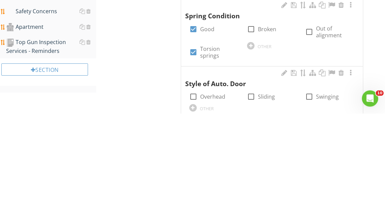
scroll to position [678, 0]
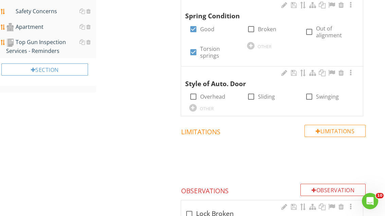
click at [227, 45] on label "Torsion springs" at bounding box center [219, 52] width 39 height 14
checkbox input "false"
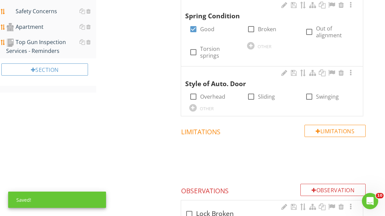
click at [0, 0] on div at bounding box center [0, 0] width 0 height 0
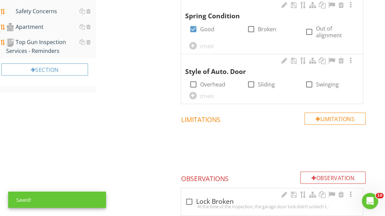
click at [194, 42] on div at bounding box center [192, 45] width 7 height 7
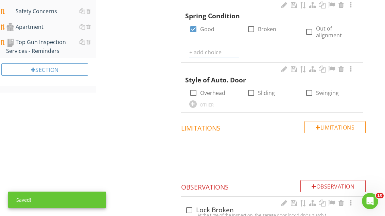
click at [204, 47] on input "text" at bounding box center [214, 52] width 50 height 11
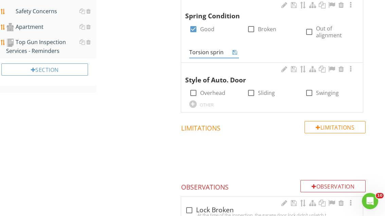
type input "Torsion spring"
click at [237, 50] on icon at bounding box center [234, 52] width 5 height 5
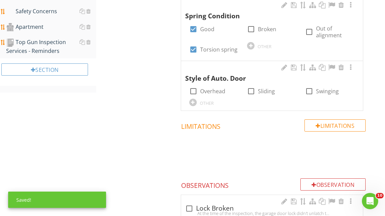
click at [197, 88] on div at bounding box center [193, 92] width 12 height 12
checkbox input "true"
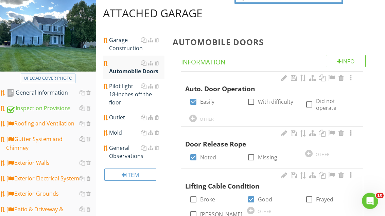
scroll to position [75, 0]
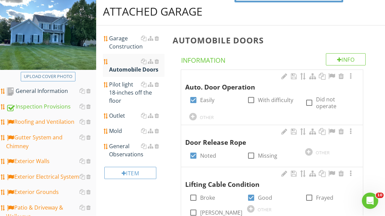
click at [121, 116] on div "Outlet" at bounding box center [136, 116] width 55 height 8
click at [124, 116] on div "Outlet" at bounding box center [136, 116] width 55 height 8
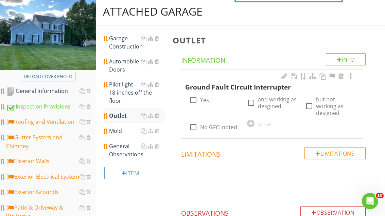
click at [192, 99] on div at bounding box center [193, 100] width 12 height 12
checkbox input "true"
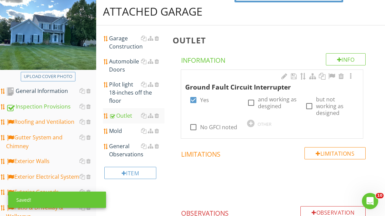
click at [125, 150] on div "General Observations" at bounding box center [136, 150] width 55 height 16
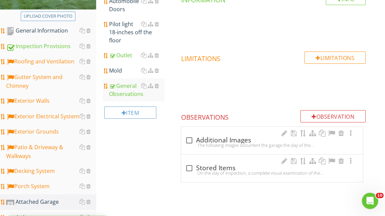
scroll to position [137, 0]
click at [187, 137] on div at bounding box center [189, 141] width 12 height 12
checkbox input "true"
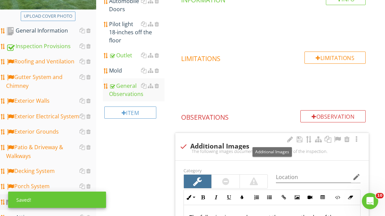
click at [337, 137] on div at bounding box center [337, 139] width 8 height 7
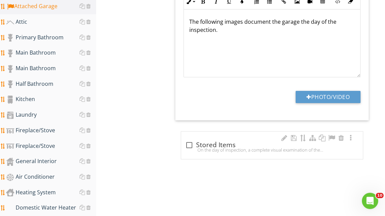
scroll to position [333, 0]
click at [192, 144] on div at bounding box center [189, 145] width 12 height 12
checkbox input "true"
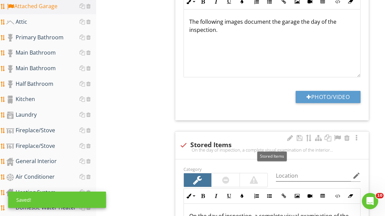
click at [334, 139] on div at bounding box center [337, 138] width 8 height 7
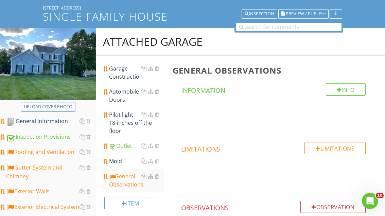
scroll to position [47, 0]
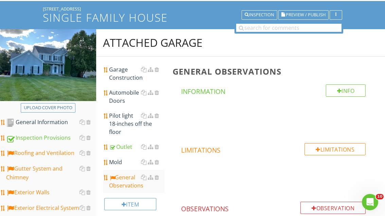
click at [131, 72] on div "Garage Construction" at bounding box center [136, 72] width 55 height 16
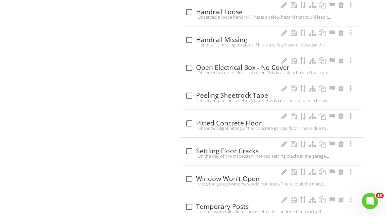
scroll to position [1213, 0]
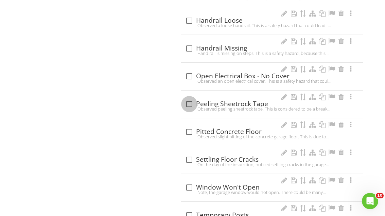
click at [191, 98] on div at bounding box center [189, 104] width 12 height 12
checkbox input "true"
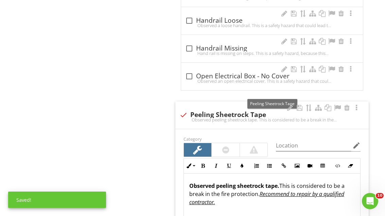
click at [335, 105] on div at bounding box center [337, 108] width 8 height 7
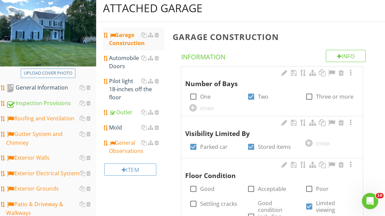
scroll to position [81, 0]
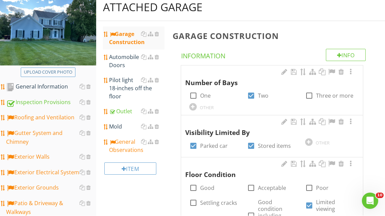
click at [48, 88] on div "General Information" at bounding box center [51, 87] width 90 height 9
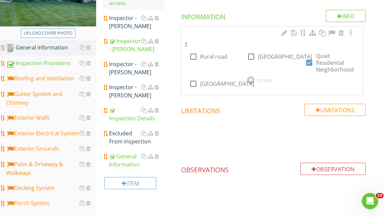
scroll to position [121, 0]
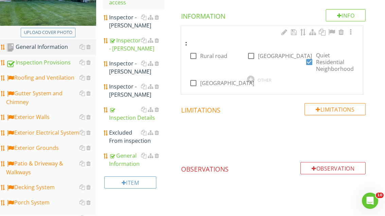
click at [136, 160] on div "General Information" at bounding box center [136, 160] width 55 height 16
click at [134, 160] on div "General Information" at bounding box center [136, 160] width 55 height 16
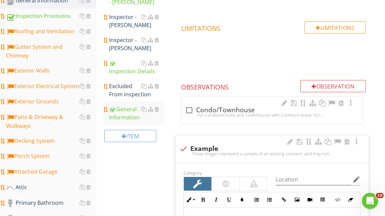
scroll to position [168, 0]
click at [312, 86] on div at bounding box center [313, 86] width 5 height 5
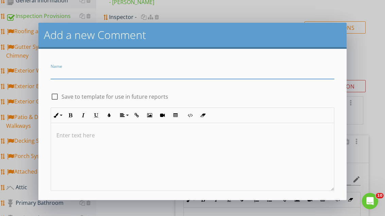
scroll to position [0, 0]
click at [67, 73] on input "Name" at bounding box center [192, 73] width 283 height 11
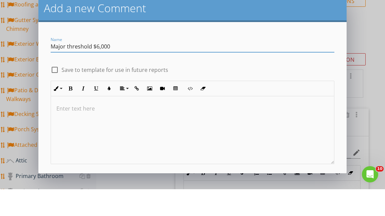
type input "Major threshold $6,000"
click at [230, 91] on div "check_box_outline_blank Save to template for use in future reports" at bounding box center [192, 96] width 283 height 10
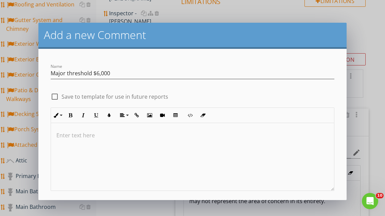
click at [193, 208] on div "Save" at bounding box center [192, 211] width 16 height 8
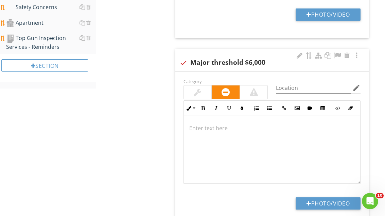
scroll to position [677, 0]
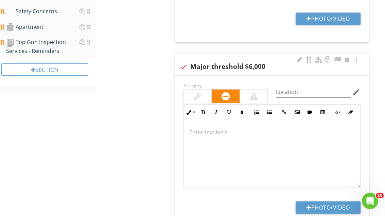
click at [338, 58] on div at bounding box center [337, 60] width 8 height 7
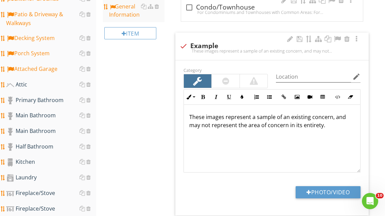
scroll to position [271, 0]
click at [41, 100] on div "Primary Bathroom" at bounding box center [51, 100] width 90 height 9
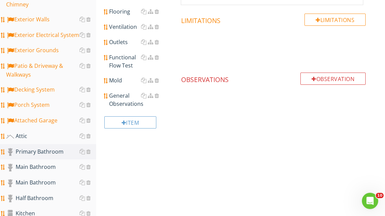
scroll to position [226, 0]
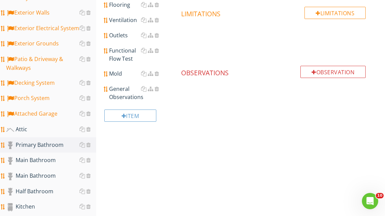
click at [41, 159] on div "Main Bathroom" at bounding box center [51, 160] width 90 height 9
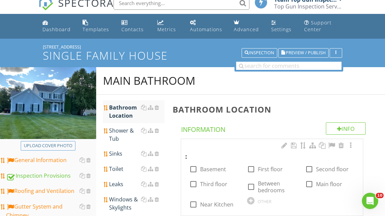
scroll to position [8, 0]
click at [309, 174] on div at bounding box center [309, 170] width 12 height 12
checkbox input "true"
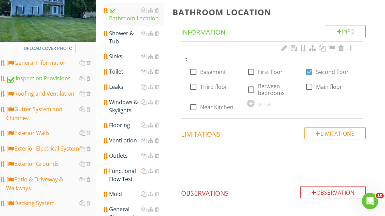
scroll to position [105, 0]
click at [124, 38] on div "Shower & Tub" at bounding box center [136, 38] width 55 height 16
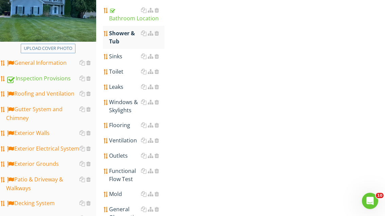
scroll to position [105, 0]
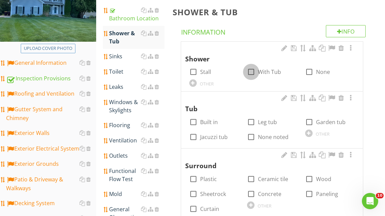
click at [255, 67] on div at bounding box center [251, 72] width 12 height 12
checkbox input "true"
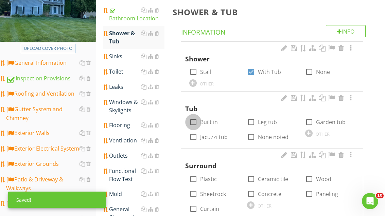
click at [197, 118] on div at bounding box center [193, 122] width 12 height 12
checkbox input "true"
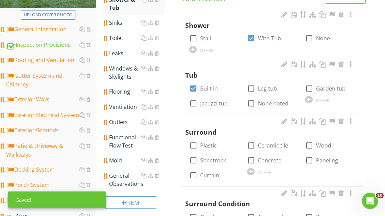
scroll to position [139, 0]
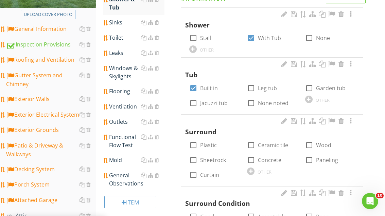
click at [195, 142] on div at bounding box center [193, 145] width 12 height 12
checkbox input "true"
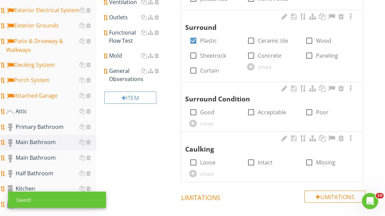
scroll to position [246, 0]
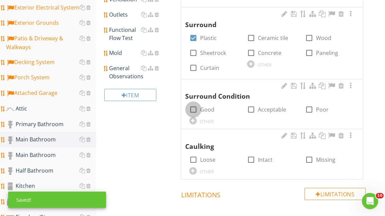
click at [194, 107] on div at bounding box center [193, 110] width 12 height 12
checkbox input "true"
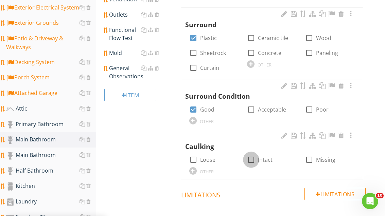
click at [254, 154] on div at bounding box center [251, 160] width 12 height 12
checkbox input "true"
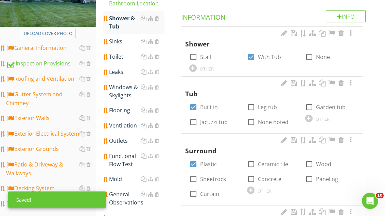
scroll to position [115, 0]
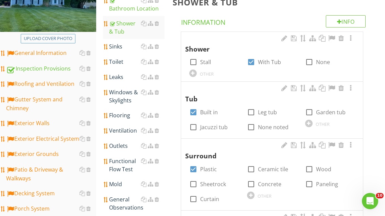
click at [120, 40] on link "Sinks" at bounding box center [136, 46] width 55 height 15
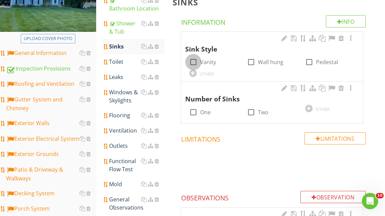
click at [196, 61] on div at bounding box center [193, 62] width 12 height 12
checkbox input "true"
click at [193, 111] on div at bounding box center [193, 113] width 12 height 12
checkbox input "true"
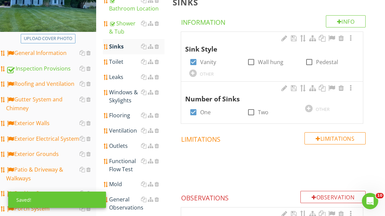
click at [121, 58] on div "Toilet" at bounding box center [136, 62] width 55 height 8
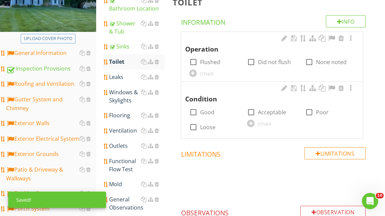
click at [196, 62] on div at bounding box center [193, 62] width 12 height 12
checkbox input "true"
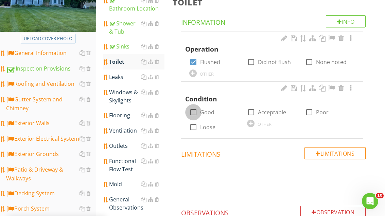
click at [192, 110] on div at bounding box center [193, 113] width 12 height 12
checkbox input "true"
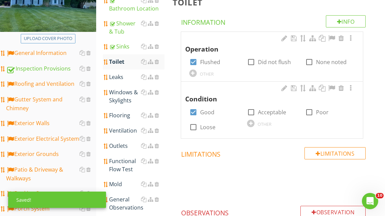
click at [120, 79] on div "Leaks" at bounding box center [136, 77] width 55 height 8
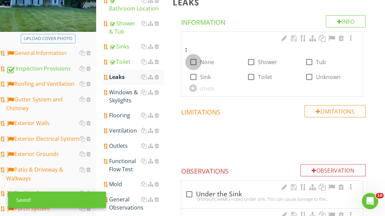
click at [197, 61] on div at bounding box center [193, 62] width 12 height 12
checkbox input "true"
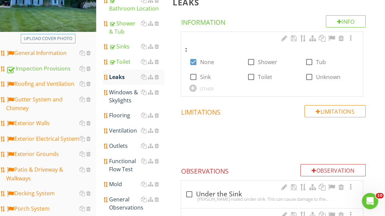
click at [120, 98] on div "Windows & Skylights" at bounding box center [136, 96] width 55 height 16
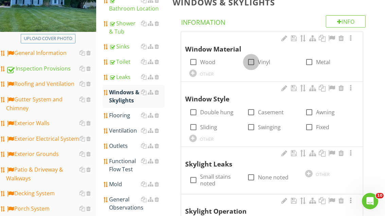
click at [253, 58] on div at bounding box center [251, 62] width 12 height 12
checkbox input "true"
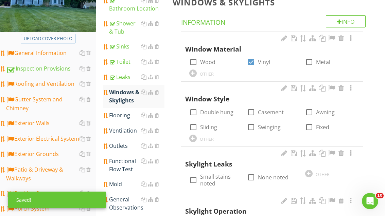
click at [200, 110] on label "Double hung" at bounding box center [216, 112] width 33 height 7
checkbox input "true"
click at [121, 116] on div "Flooring" at bounding box center [136, 115] width 55 height 8
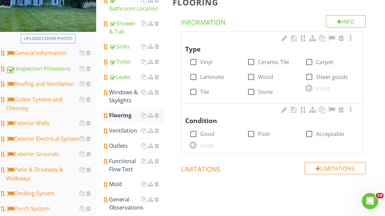
click at [309, 72] on div at bounding box center [309, 77] width 12 height 12
checkbox input "true"
click at [192, 133] on div at bounding box center [193, 134] width 12 height 12
checkbox input "true"
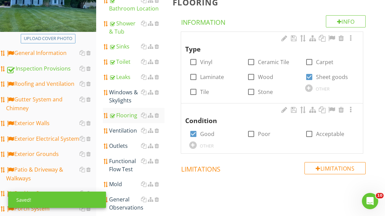
click at [126, 134] on div "Ventilation" at bounding box center [136, 131] width 55 height 8
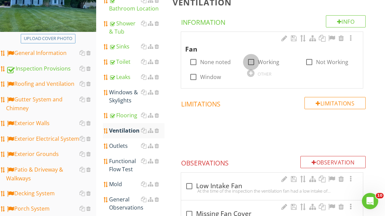
click at [255, 60] on div at bounding box center [251, 62] width 12 height 12
checkbox input "true"
click at [125, 144] on div "Outlets" at bounding box center [136, 146] width 55 height 8
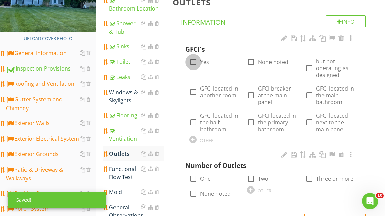
click at [194, 60] on div at bounding box center [193, 62] width 12 height 12
checkbox input "true"
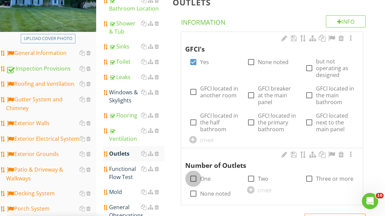
click at [195, 177] on div at bounding box center [193, 179] width 12 height 12
checkbox input "true"
click at [127, 175] on div "Functional Flow Test" at bounding box center [136, 173] width 55 height 16
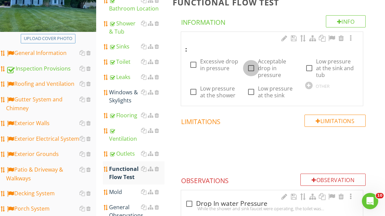
click at [254, 64] on div at bounding box center [251, 68] width 12 height 12
checkbox input "true"
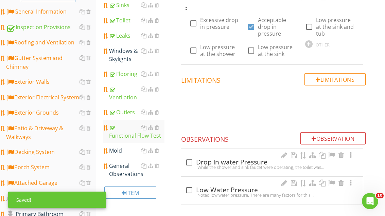
scroll to position [149, 0]
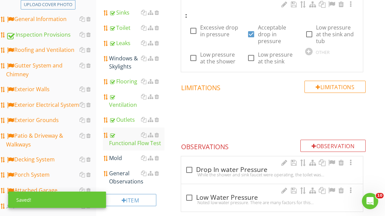
click at [117, 180] on div "General Observations" at bounding box center [136, 177] width 55 height 16
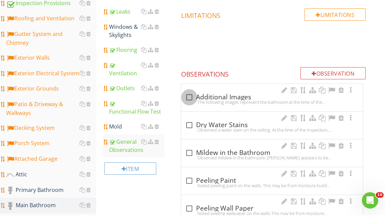
scroll to position [181, 0]
click at [189, 93] on div at bounding box center [189, 98] width 12 height 12
checkbox input "true"
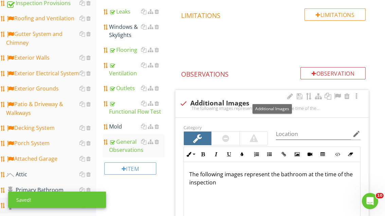
click at [337, 95] on div at bounding box center [337, 96] width 8 height 7
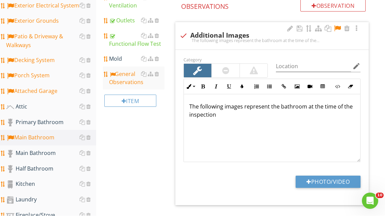
scroll to position [248, 0]
click at [54, 125] on div "Primary Bathroom" at bounding box center [51, 122] width 90 height 9
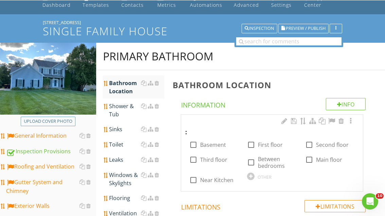
click at [254, 178] on div "OTHER" at bounding box center [272, 176] width 50 height 8
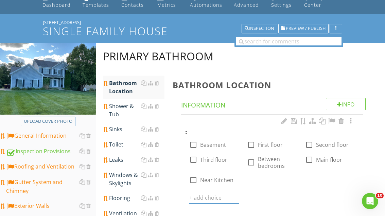
click at [221, 194] on input "text" at bounding box center [214, 197] width 50 height 11
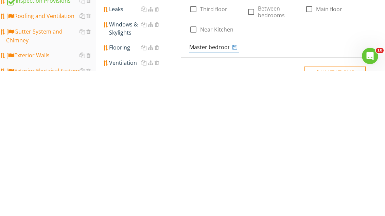
type input "Master bedroom"
click at [240, 111] on div ": check_box_outline_blank Basement check_box_outline_blank First floor check_bo…" at bounding box center [271, 154] width 173 height 87
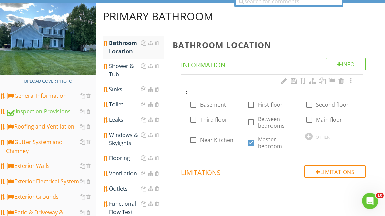
scroll to position [72, 0]
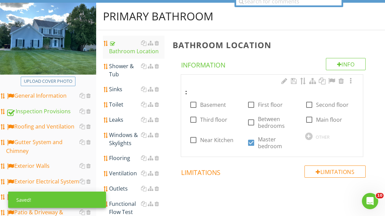
click at [124, 68] on div "Shower & Tub" at bounding box center [136, 70] width 55 height 16
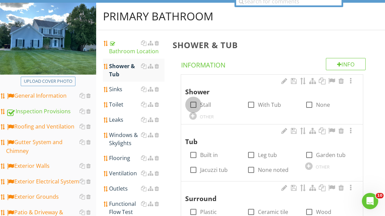
click at [197, 101] on div at bounding box center [193, 105] width 12 height 12
checkbox input "true"
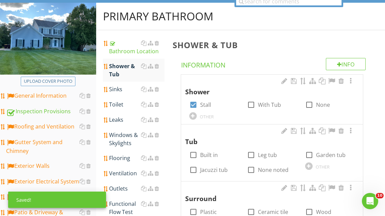
click at [254, 170] on div at bounding box center [251, 170] width 12 height 12
checkbox input "true"
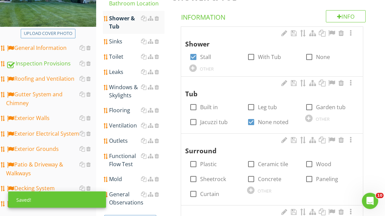
scroll to position [128, 0]
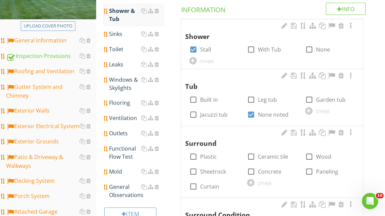
click at [252, 179] on div at bounding box center [250, 182] width 7 height 7
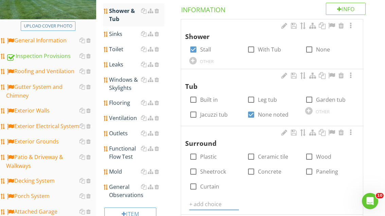
click at [215, 199] on input "text" at bounding box center [214, 204] width 50 height 11
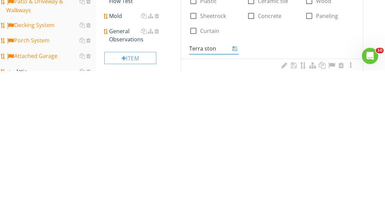
type input "[PERSON_NAME]"
click at [234, 191] on icon at bounding box center [234, 193] width 5 height 5
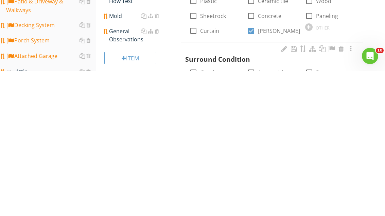
scroll to position [283, 0]
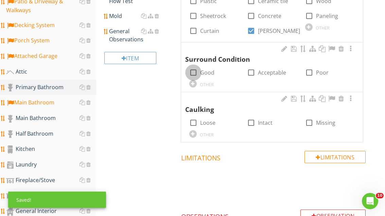
click at [195, 68] on div at bounding box center [193, 73] width 12 height 12
checkbox input "true"
click at [252, 118] on div at bounding box center [251, 123] width 12 height 12
checkbox input "true"
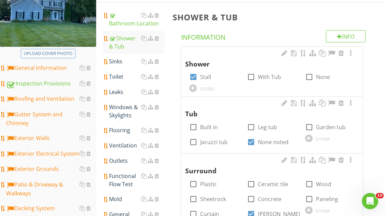
scroll to position [98, 0]
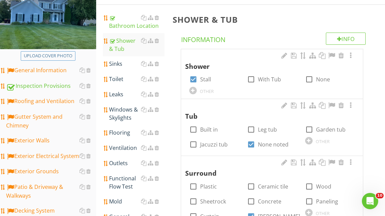
click at [126, 61] on div "Sinks" at bounding box center [136, 64] width 55 height 8
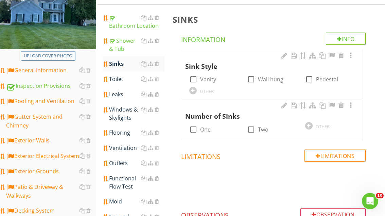
click at [198, 75] on div "check_box_outline_blank Vanity" at bounding box center [202, 79] width 27 height 8
click at [194, 75] on div at bounding box center [193, 80] width 12 height 12
checkbox input "true"
click at [252, 126] on div at bounding box center [251, 130] width 12 height 12
checkbox input "true"
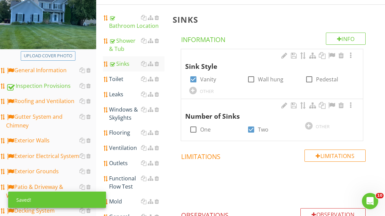
click at [124, 76] on div "Toilet" at bounding box center [136, 79] width 55 height 8
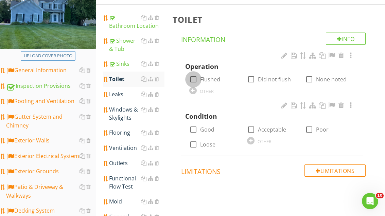
click at [197, 77] on div at bounding box center [193, 80] width 12 height 12
checkbox input "true"
click at [196, 125] on div at bounding box center [193, 130] width 12 height 12
checkbox input "true"
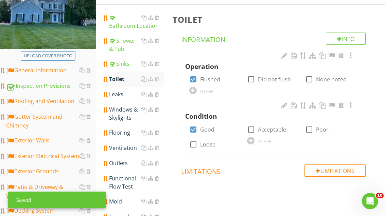
click at [123, 92] on div "Leaks" at bounding box center [136, 94] width 55 height 8
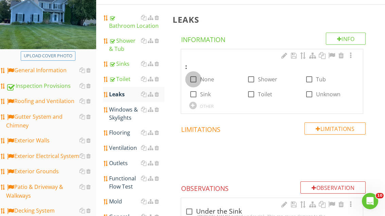
click at [195, 78] on div at bounding box center [193, 80] width 12 height 12
checkbox input "true"
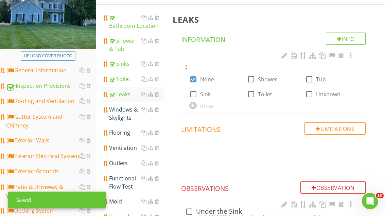
click at [125, 119] on div "Windows & Skylights" at bounding box center [136, 114] width 55 height 16
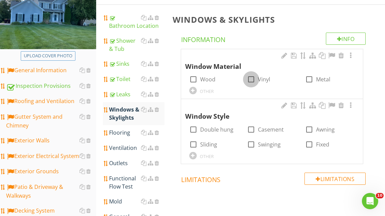
click at [254, 75] on div at bounding box center [251, 80] width 12 height 12
checkbox input "true"
click at [198, 126] on div "check_box_outline_blank Double hung" at bounding box center [211, 130] width 44 height 8
click at [203, 130] on label "Double hung" at bounding box center [216, 129] width 33 height 7
checkbox input "true"
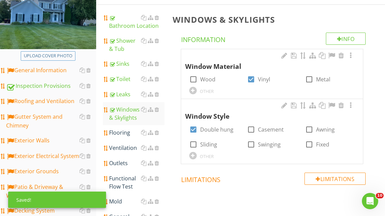
click at [123, 133] on div "Flooring" at bounding box center [136, 133] width 55 height 8
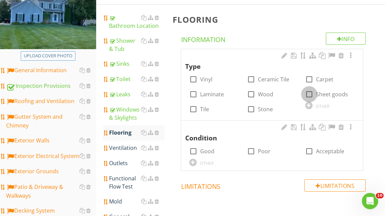
click at [313, 92] on div at bounding box center [309, 95] width 12 height 12
checkbox input "true"
click at [190, 149] on div at bounding box center [193, 152] width 12 height 12
checkbox input "true"
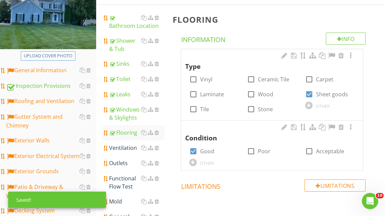
click at [126, 148] on div "Ventilation" at bounding box center [136, 148] width 55 height 8
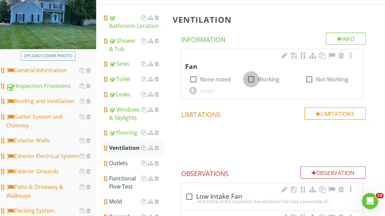
click at [251, 75] on div at bounding box center [251, 80] width 12 height 12
checkbox input "true"
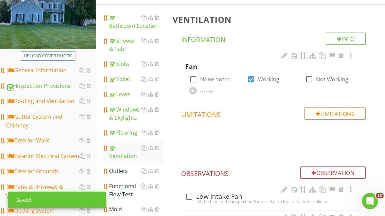
click at [124, 161] on link "Ventilation" at bounding box center [136, 152] width 55 height 23
click at [128, 170] on div "Outlets" at bounding box center [136, 171] width 55 height 8
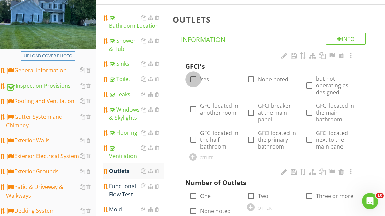
click at [194, 78] on div at bounding box center [193, 80] width 12 height 12
checkbox input "true"
click at [200, 108] on label "GFCI located in another room" at bounding box center [219, 109] width 39 height 14
checkbox input "true"
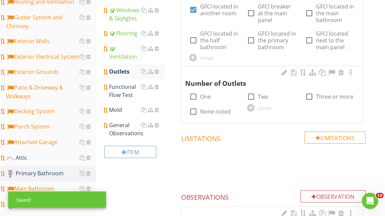
scroll to position [198, 0]
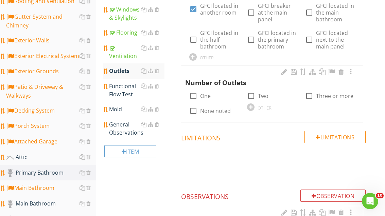
click at [130, 89] on div "Functional Flow Test" at bounding box center [136, 90] width 55 height 16
click at [126, 97] on div "Functional Flow Test" at bounding box center [136, 90] width 55 height 16
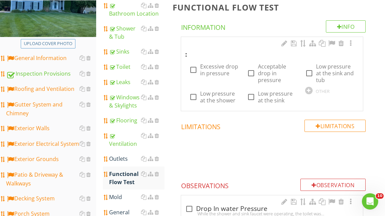
scroll to position [110, 0]
click at [256, 67] on div "check_box_outline_blank Acceptable drop in pressure" at bounding box center [272, 73] width 50 height 20
click at [253, 71] on div at bounding box center [251, 74] width 12 height 12
checkbox input "true"
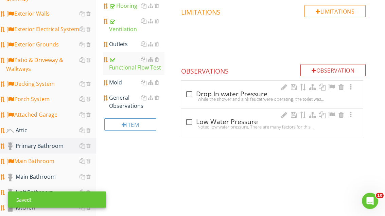
click at [124, 104] on div "General Observations" at bounding box center [136, 102] width 55 height 16
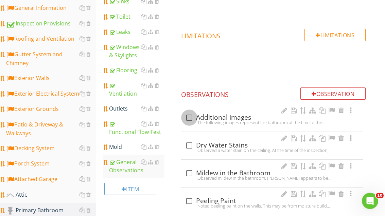
scroll to position [160, 0]
click at [191, 115] on div at bounding box center [189, 118] width 12 height 12
checkbox input "true"
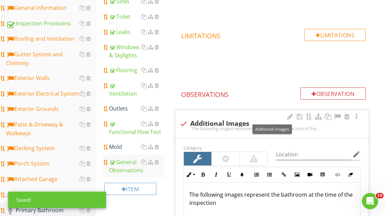
click at [335, 116] on div at bounding box center [337, 116] width 8 height 7
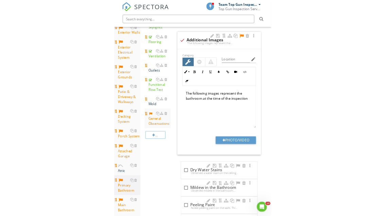
scroll to position [270, 0]
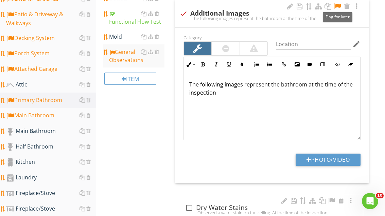
click at [40, 147] on div "Half Bathroom" at bounding box center [51, 147] width 90 height 9
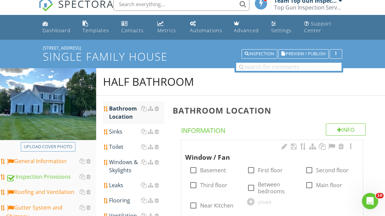
scroll to position [6, 0]
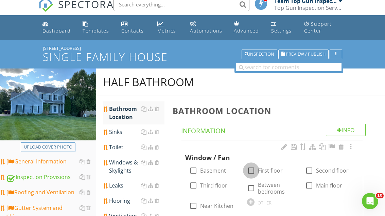
click at [251, 167] on div at bounding box center [251, 171] width 12 height 12
checkbox input "true"
click at [197, 203] on div at bounding box center [193, 206] width 12 height 12
checkbox input "true"
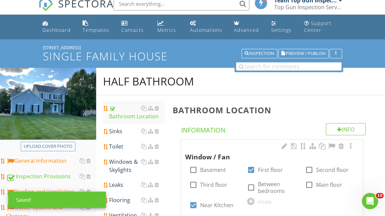
click at [126, 129] on div "Sinks" at bounding box center [136, 131] width 55 height 8
click at [125, 132] on div "Sinks" at bounding box center [136, 131] width 55 height 8
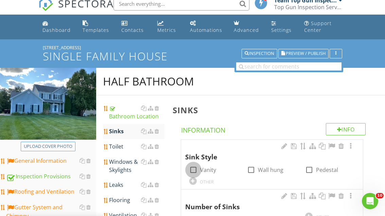
click at [197, 165] on div at bounding box center [193, 170] width 12 height 12
checkbox input "true"
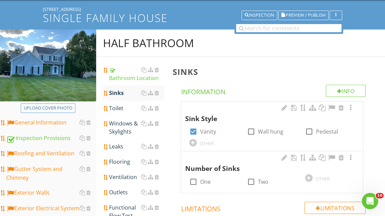
scroll to position [51, 0]
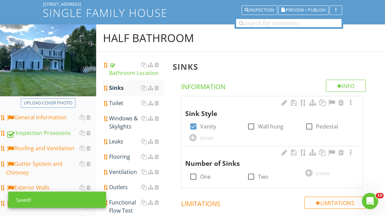
click at [194, 174] on div at bounding box center [193, 177] width 12 height 12
checkbox input "true"
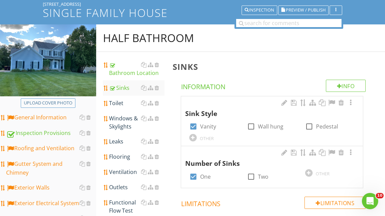
click at [124, 102] on div "Toilet" at bounding box center [136, 103] width 55 height 8
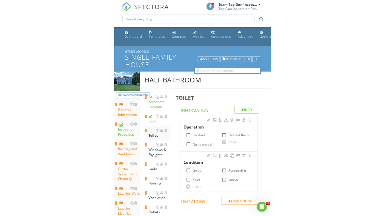
scroll to position [51, 0]
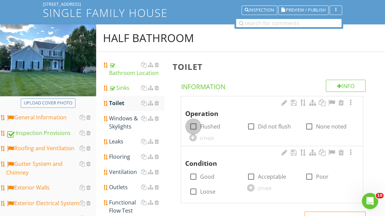
click at [191, 122] on div at bounding box center [193, 127] width 12 height 12
checkbox input "true"
click at [194, 172] on div at bounding box center [193, 177] width 12 height 12
checkbox input "true"
click at [123, 122] on div "Windows & Skylights" at bounding box center [136, 122] width 55 height 16
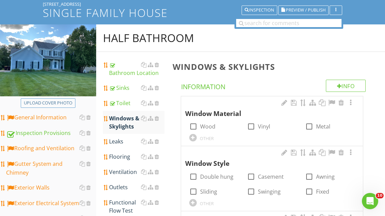
click at [123, 137] on link "Leaks" at bounding box center [136, 141] width 55 height 15
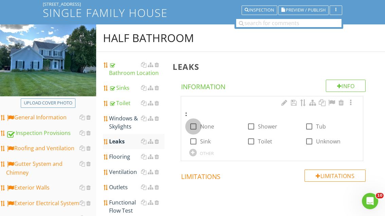
click at [198, 122] on div at bounding box center [193, 127] width 12 height 12
checkbox input "true"
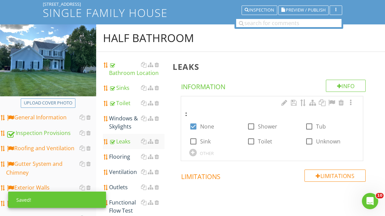
click at [123, 154] on div "Flooring" at bounding box center [136, 157] width 55 height 8
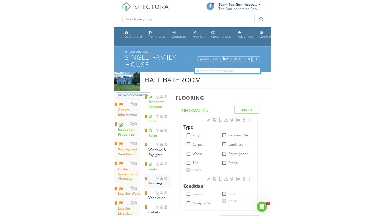
scroll to position [51, 0]
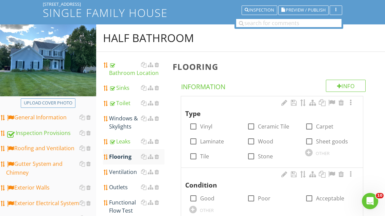
click at [310, 141] on div at bounding box center [309, 142] width 12 height 12
checkbox input "true"
click at [193, 193] on div at bounding box center [193, 199] width 12 height 12
checkbox input "true"
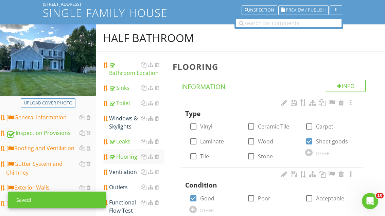
click at [123, 173] on div "Ventilation" at bounding box center [136, 172] width 55 height 8
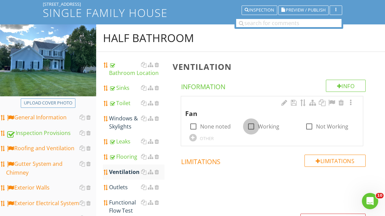
click at [255, 122] on div at bounding box center [251, 127] width 12 height 12
checkbox input "true"
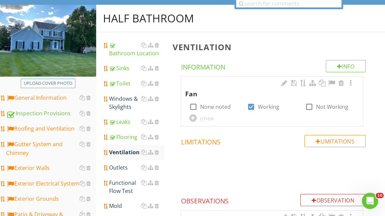
scroll to position [94, 0]
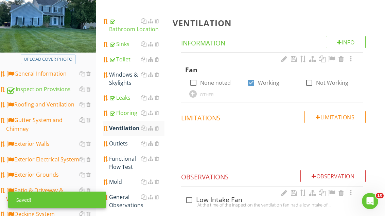
click at [130, 132] on div "Ventilation" at bounding box center [136, 128] width 55 height 8
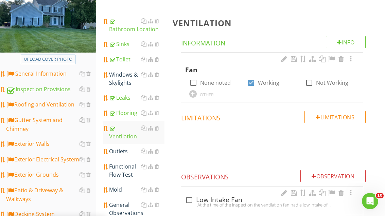
click at [122, 153] on div "Outlets" at bounding box center [136, 151] width 55 height 8
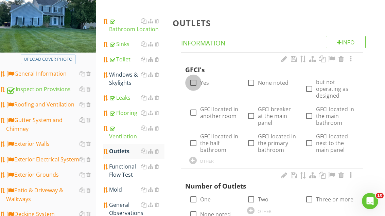
click at [197, 85] on div at bounding box center [193, 83] width 12 height 12
checkbox input "true"
click at [192, 194] on div at bounding box center [193, 200] width 12 height 12
checkbox input "true"
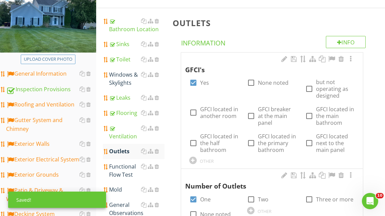
click at [123, 172] on div "Functional Flow Test" at bounding box center [136, 171] width 55 height 16
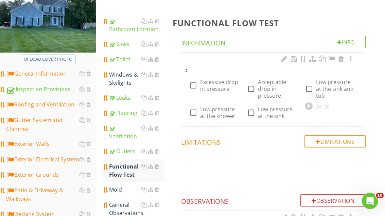
scroll to position [94, 0]
click at [130, 205] on div "General Observations" at bounding box center [136, 209] width 55 height 16
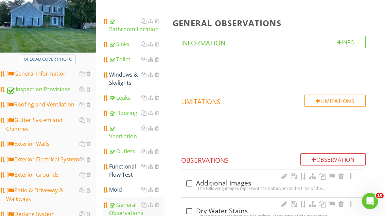
click at [189, 175] on div "check_box_outline_blank Additional Images The following images represent the ba…" at bounding box center [272, 183] width 182 height 27
checkbox input "true"
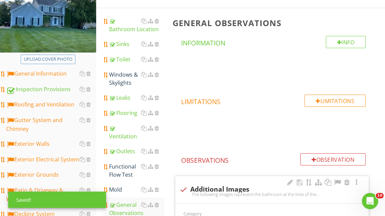
click at [335, 180] on div at bounding box center [337, 182] width 8 height 7
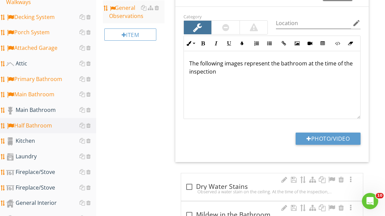
scroll to position [292, 0]
click at [46, 143] on div "Kitchen" at bounding box center [51, 140] width 90 height 9
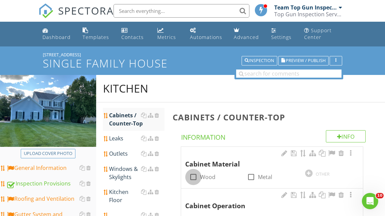
click at [195, 173] on div at bounding box center [193, 177] width 12 height 12
checkbox input "true"
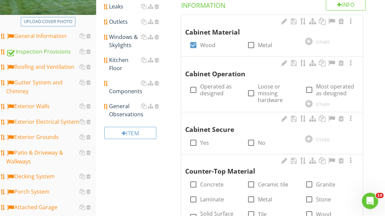
scroll to position [132, 0]
click at [196, 88] on div at bounding box center [193, 90] width 12 height 12
checkbox input "true"
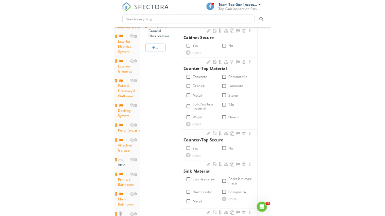
scroll to position [244, 0]
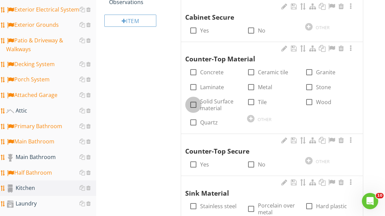
click at [193, 103] on div at bounding box center [193, 105] width 12 height 12
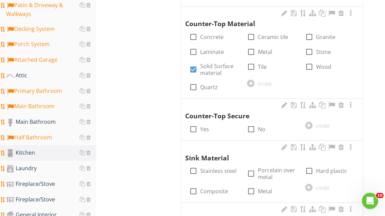
scroll to position [281, 0]
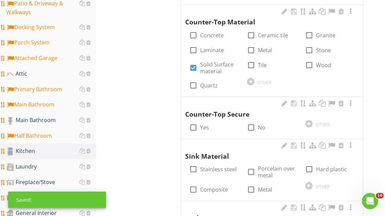
click at [196, 66] on div at bounding box center [193, 68] width 12 height 12
checkbox input "false"
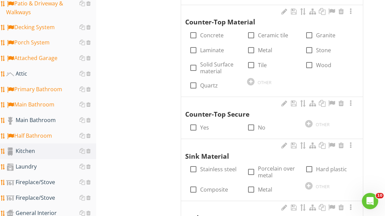
click at [251, 82] on div at bounding box center [250, 81] width 7 height 7
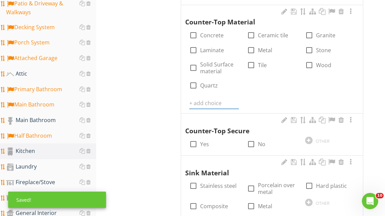
click at [212, 101] on input "text" at bounding box center [214, 103] width 50 height 11
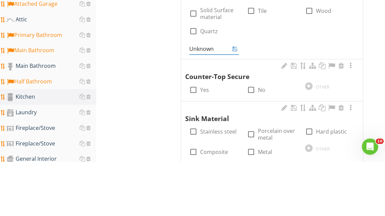
type input "Unknown"
click at [237, 99] on div at bounding box center [234, 103] width 8 height 8
click at [236, 101] on icon at bounding box center [234, 103] width 5 height 5
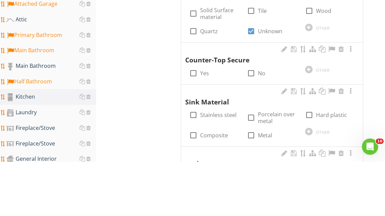
scroll to position [336, 0]
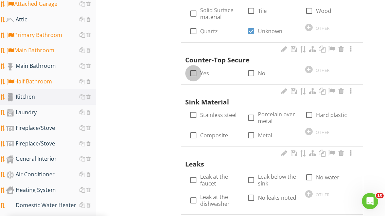
click at [195, 70] on div at bounding box center [193, 74] width 12 height 12
checkbox input "true"
click at [194, 109] on div at bounding box center [193, 115] width 12 height 12
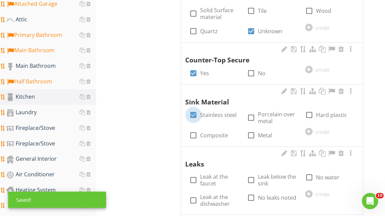
click at [192, 111] on div at bounding box center [193, 115] width 12 height 12
checkbox input "false"
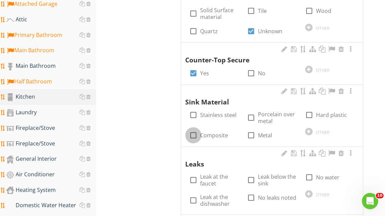
click at [198, 132] on div at bounding box center [193, 136] width 12 height 12
checkbox input "true"
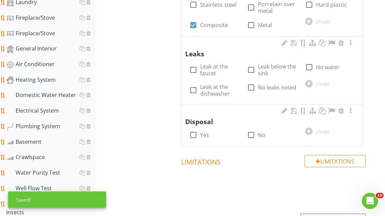
scroll to position [446, 0]
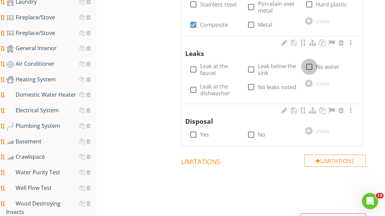
click at [311, 61] on div at bounding box center [309, 67] width 12 height 12
checkbox input "true"
click at [197, 129] on div at bounding box center [193, 135] width 12 height 12
checkbox input "true"
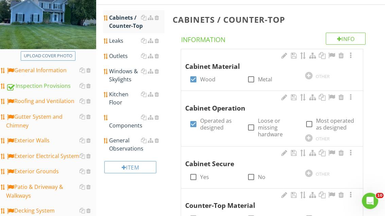
scroll to position [96, 0]
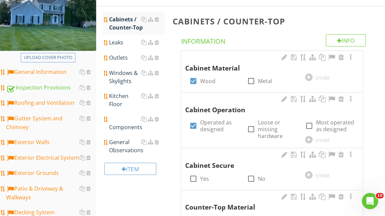
click at [125, 44] on div "Leaks" at bounding box center [136, 42] width 55 height 8
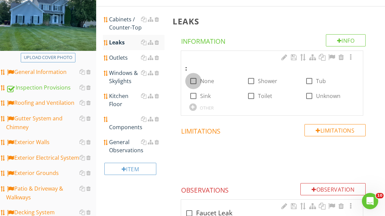
click at [197, 76] on div at bounding box center [193, 81] width 12 height 12
checkbox input "true"
click at [124, 55] on div "Outlets" at bounding box center [136, 58] width 55 height 8
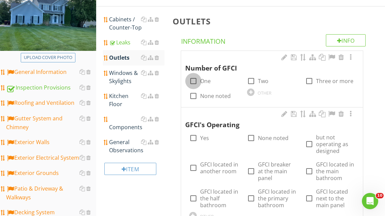
click at [195, 77] on div at bounding box center [193, 81] width 12 height 12
checkbox input "true"
click at [196, 133] on div at bounding box center [193, 138] width 12 height 12
checkbox input "true"
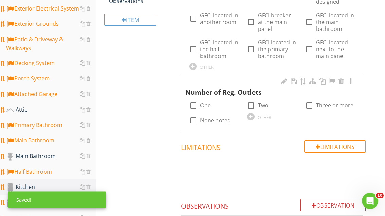
scroll to position [254, 0]
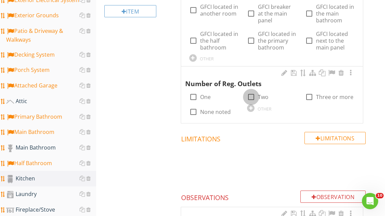
click at [253, 94] on div at bounding box center [251, 97] width 12 height 12
click at [249, 94] on div at bounding box center [251, 97] width 12 height 12
checkbox input "false"
click at [308, 93] on div at bounding box center [309, 97] width 12 height 12
checkbox input "true"
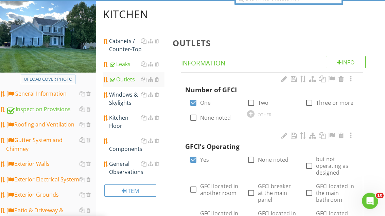
scroll to position [74, 0]
click at [126, 98] on div "Windows & Skylights" at bounding box center [136, 99] width 55 height 16
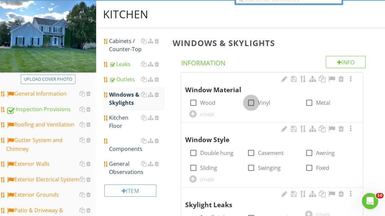
click at [254, 98] on div at bounding box center [251, 103] width 12 height 12
checkbox input "true"
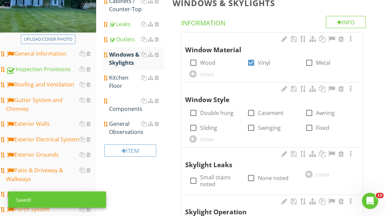
scroll to position [115, 0]
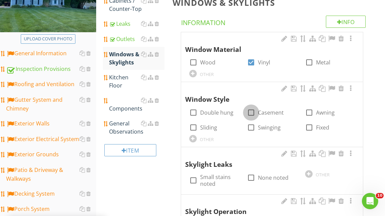
click at [251, 111] on div at bounding box center [251, 113] width 12 height 12
checkbox input "true"
click at [128, 84] on div "Kitchen Floor" at bounding box center [136, 81] width 55 height 16
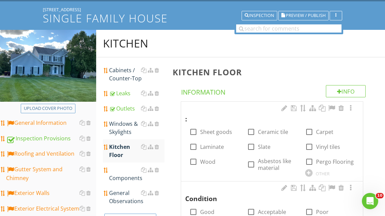
scroll to position [50, 0]
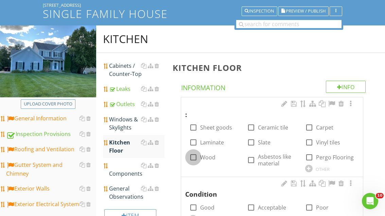
click at [193, 156] on div at bounding box center [193, 158] width 12 height 12
checkbox input "true"
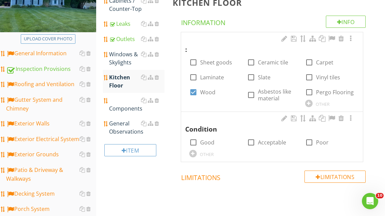
scroll to position [123, 0]
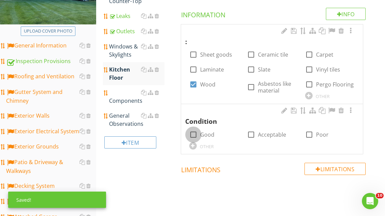
click at [198, 133] on div at bounding box center [193, 135] width 12 height 12
checkbox input "true"
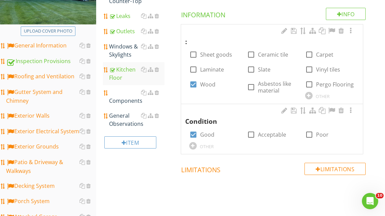
click at [124, 101] on div "Components" at bounding box center [136, 97] width 55 height 16
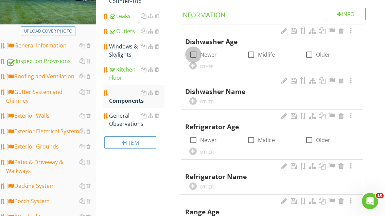
click at [198, 52] on div at bounding box center [193, 55] width 12 height 12
checkbox input "true"
click at [197, 97] on div "OTHER" at bounding box center [214, 101] width 50 height 8
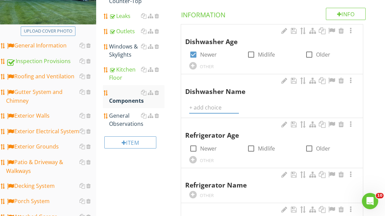
click at [200, 104] on input "text" at bounding box center [214, 107] width 50 height 11
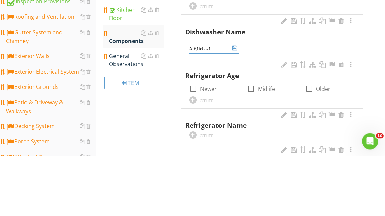
type input "Signature"
click at [238, 104] on div at bounding box center [234, 108] width 8 height 8
click at [238, 102] on div "Signature" at bounding box center [214, 107] width 50 height 11
click at [238, 104] on div at bounding box center [234, 108] width 8 height 8
click at [238, 102] on div "Signature" at bounding box center [214, 107] width 50 height 11
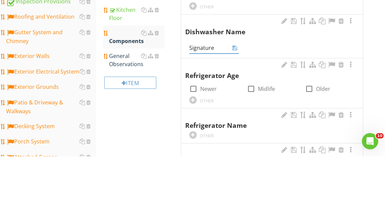
click at [236, 105] on icon at bounding box center [234, 107] width 5 height 5
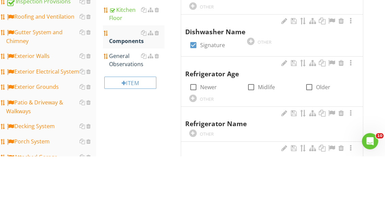
scroll to position [182, 0]
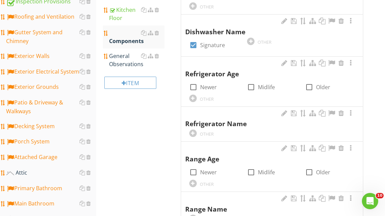
click at [0, 0] on div at bounding box center [0, 0] width 0 height 0
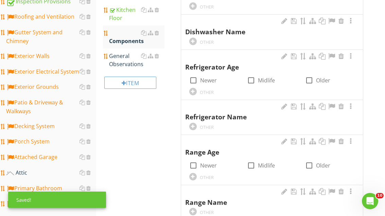
click at [194, 38] on div at bounding box center [192, 41] width 7 height 7
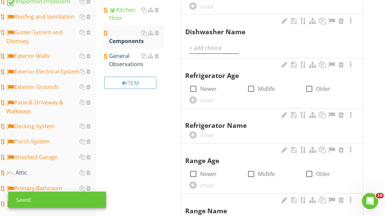
click at [223, 42] on input "text" at bounding box center [214, 47] width 50 height 11
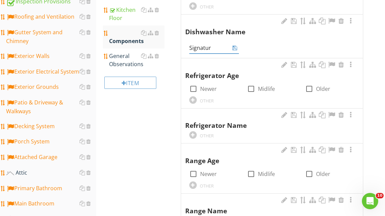
type input "Signature"
click at [235, 45] on icon at bounding box center [234, 47] width 5 height 5
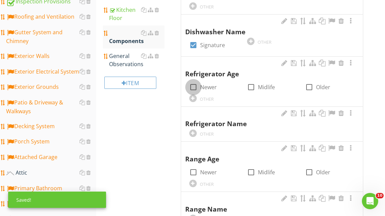
click at [195, 86] on div at bounding box center [193, 87] width 12 height 12
checkbox input "true"
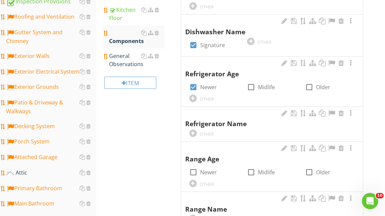
click at [197, 129] on div "OTHER" at bounding box center [214, 133] width 50 height 8
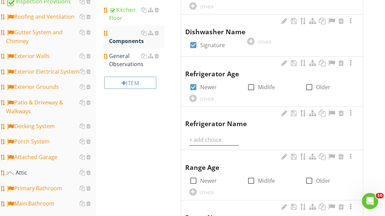
click at [201, 136] on input "text" at bounding box center [214, 139] width 50 height 11
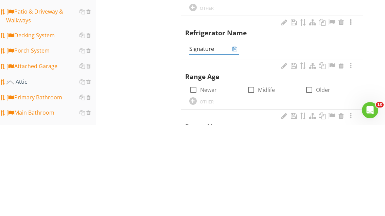
type input "Signature"
click at [235, 137] on icon at bounding box center [234, 139] width 5 height 5
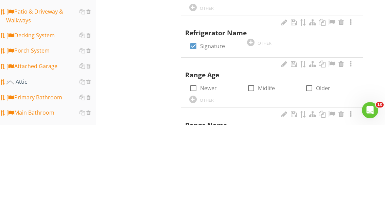
scroll to position [273, 0]
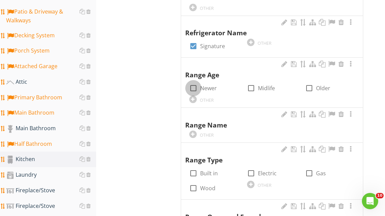
click at [197, 82] on div at bounding box center [193, 88] width 12 height 12
checkbox input "true"
click at [196, 130] on div "OTHER" at bounding box center [214, 134] width 50 height 8
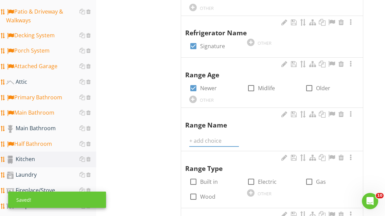
click at [210, 135] on input "text" at bounding box center [214, 140] width 50 height 11
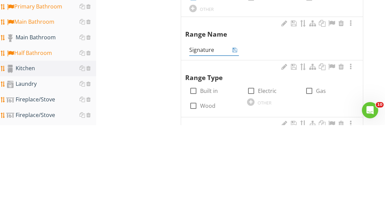
type input "Signature"
click at [233, 138] on icon at bounding box center [234, 140] width 5 height 5
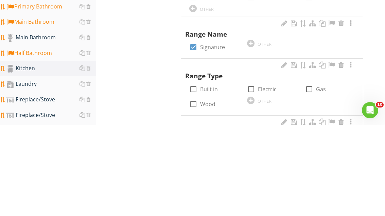
scroll to position [364, 0]
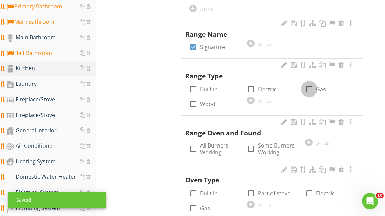
click at [307, 83] on div at bounding box center [309, 89] width 12 height 12
checkbox input "true"
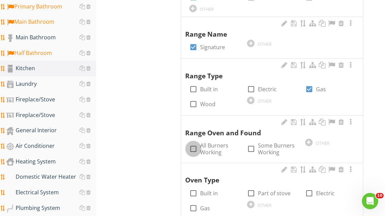
click at [192, 143] on div at bounding box center [193, 149] width 12 height 12
checkbox input "true"
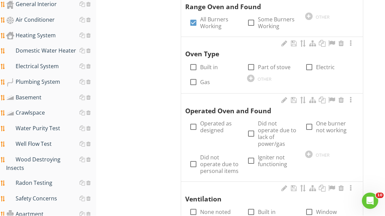
scroll to position [490, 0]
click at [253, 61] on div at bounding box center [251, 67] width 12 height 12
checkbox input "true"
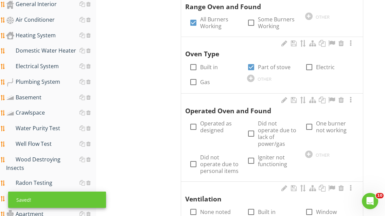
click at [193, 124] on div at bounding box center [193, 127] width 12 height 12
checkbox input "true"
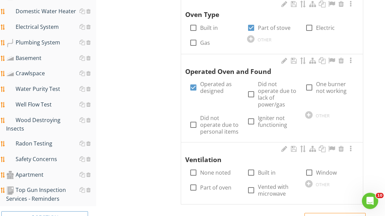
scroll to position [536, 0]
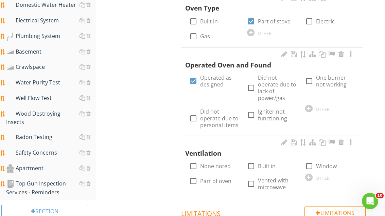
click at [251, 178] on div at bounding box center [251, 184] width 12 height 12
checkbox input "true"
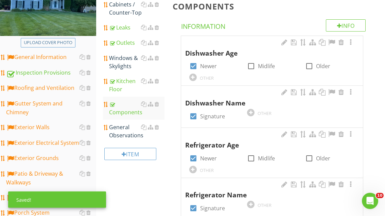
scroll to position [110, 0]
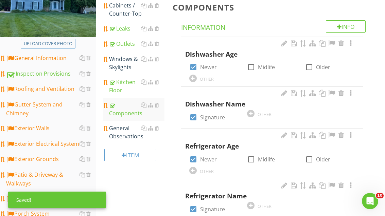
click at [124, 134] on div "General Observations" at bounding box center [136, 132] width 55 height 16
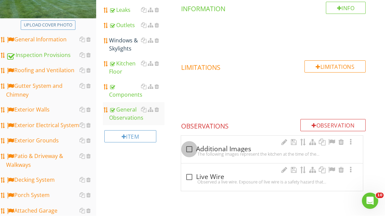
scroll to position [129, 0]
click at [191, 146] on div at bounding box center [189, 150] width 12 height 12
checkbox input "true"
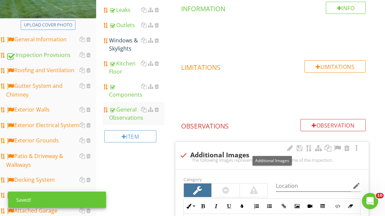
click at [338, 145] on div at bounding box center [337, 148] width 8 height 7
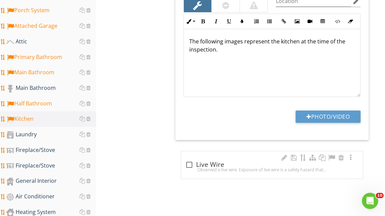
scroll to position [326, 0]
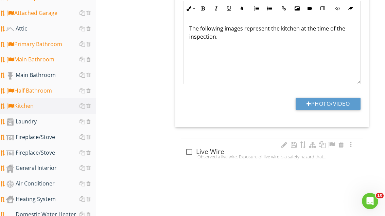
click at [40, 120] on div "Laundry" at bounding box center [51, 121] width 90 height 9
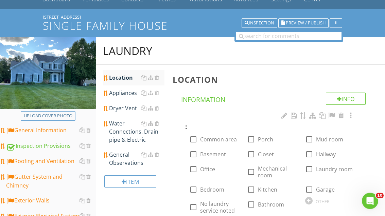
scroll to position [60, 0]
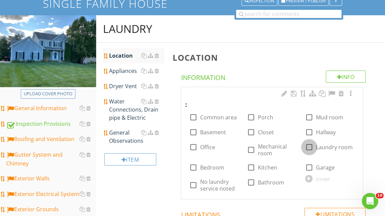
click at [312, 143] on div "check_box_outline_blank Laundry room" at bounding box center [329, 147] width 48 height 8
click at [308, 150] on div at bounding box center [309, 148] width 12 height 12
checkbox input "true"
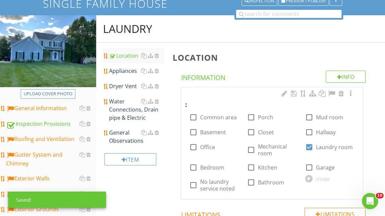
click at [126, 71] on div "Appliances" at bounding box center [136, 71] width 55 height 8
click at [125, 68] on div "Appliances" at bounding box center [136, 71] width 55 height 8
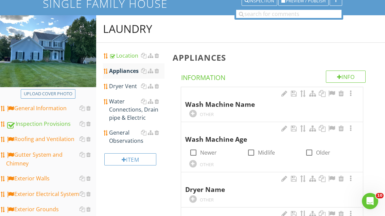
click at [198, 110] on div "OTHER" at bounding box center [214, 113] width 50 height 8
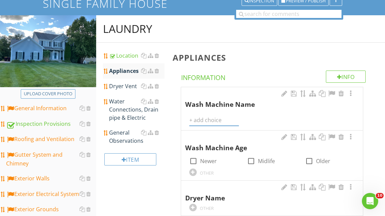
click at [202, 115] on input "text" at bounding box center [214, 120] width 50 height 11
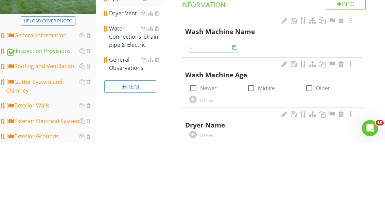
type input "LG"
click at [235, 117] on icon at bounding box center [234, 119] width 5 height 5
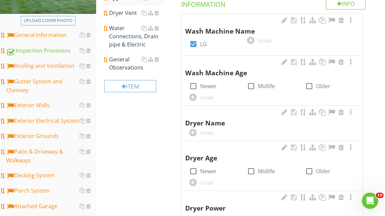
scroll to position [133, 0]
click at [194, 83] on div at bounding box center [193, 86] width 12 height 12
checkbox input "true"
click at [194, 129] on div at bounding box center [192, 132] width 7 height 7
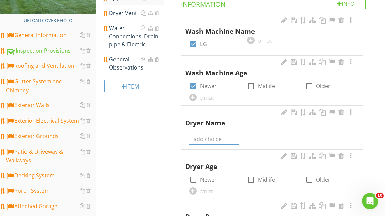
click at [211, 137] on input "text" at bounding box center [214, 139] width 50 height 11
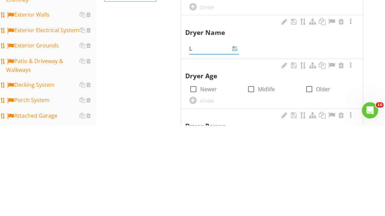
type input "LG"
click at [236, 137] on icon at bounding box center [234, 139] width 5 height 5
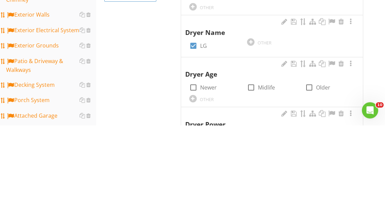
scroll to position [224, 0]
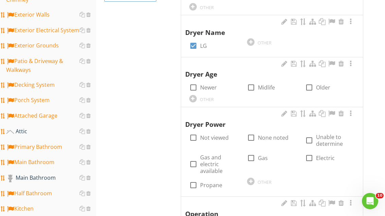
click at [195, 87] on div at bounding box center [193, 88] width 12 height 12
checkbox input "true"
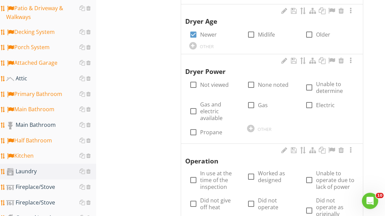
scroll to position [277, 0]
click at [256, 102] on div at bounding box center [251, 105] width 12 height 12
checkbox input "true"
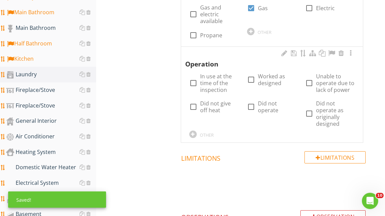
scroll to position [374, 0]
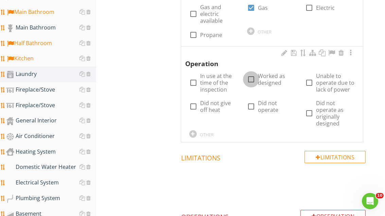
click at [249, 74] on div at bounding box center [251, 80] width 12 height 12
checkbox input "true"
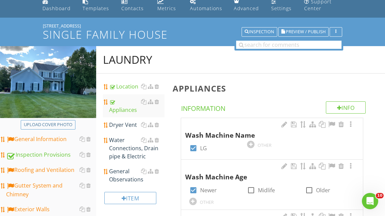
scroll to position [29, 0]
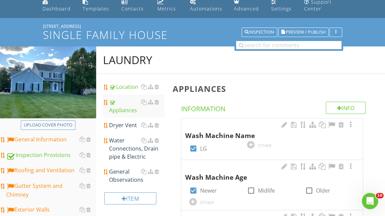
click at [125, 125] on div "Dryer Vent" at bounding box center [136, 125] width 55 height 8
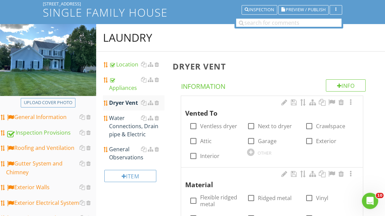
scroll to position [69, 0]
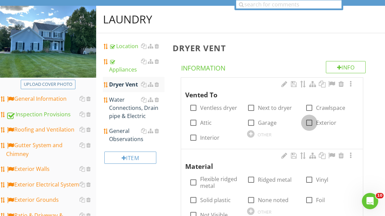
click at [312, 119] on div at bounding box center [309, 123] width 12 height 12
checkbox input "true"
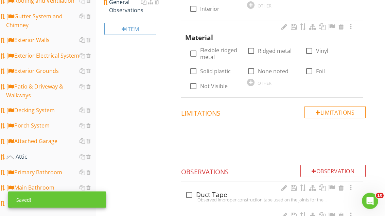
scroll to position [198, 0]
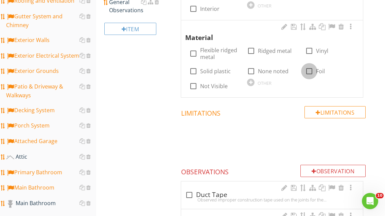
click at [311, 67] on div at bounding box center [309, 72] width 12 height 12
checkbox input "true"
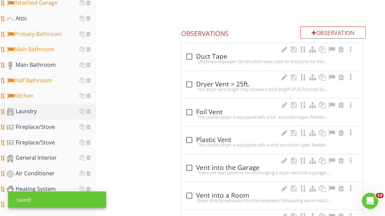
scroll to position [340, 0]
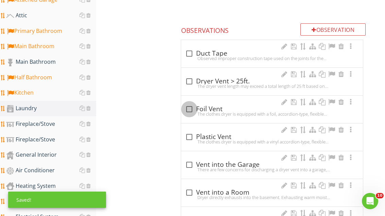
click at [189, 104] on div at bounding box center [189, 110] width 12 height 12
checkbox input "true"
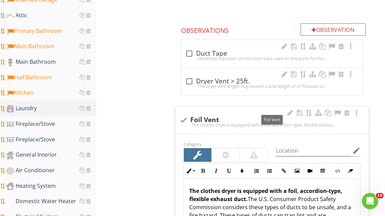
click at [337, 110] on div at bounding box center [337, 113] width 8 height 7
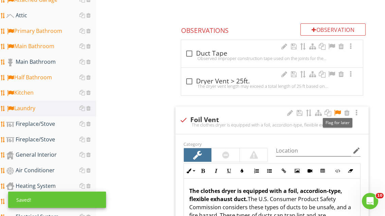
click at [257, 148] on div at bounding box center [254, 155] width 28 height 14
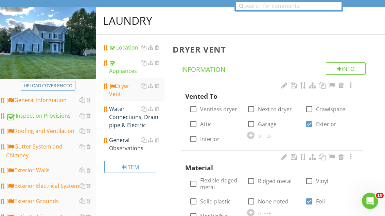
scroll to position [67, 0]
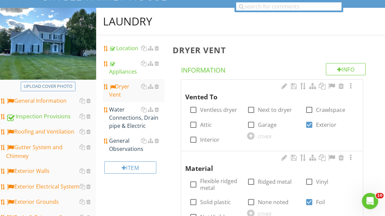
click at [129, 110] on div "Water Connections, Drain pipe & Electric" at bounding box center [136, 118] width 55 height 24
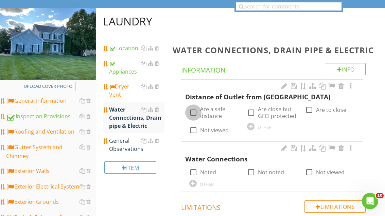
click at [198, 110] on div at bounding box center [193, 113] width 12 height 12
checkbox input "true"
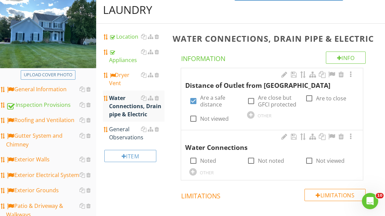
scroll to position [79, 0]
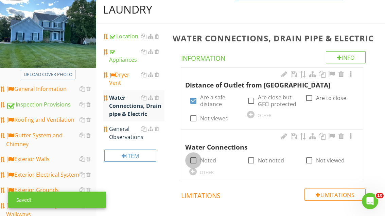
click at [196, 157] on div at bounding box center [193, 161] width 12 height 12
checkbox input "true"
click at [128, 134] on div "General Observations" at bounding box center [136, 133] width 55 height 16
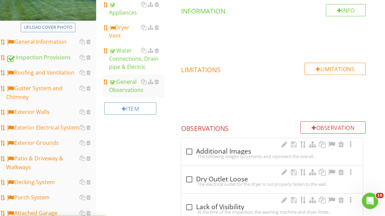
scroll to position [126, 0]
click at [191, 149] on div at bounding box center [189, 152] width 12 height 12
checkbox input "true"
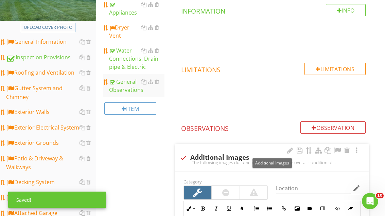
click at [337, 147] on div at bounding box center [337, 150] width 8 height 7
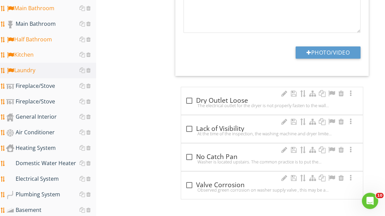
scroll to position [378, 0]
click at [58, 86] on div "Fireplace/Stove" at bounding box center [51, 86] width 90 height 9
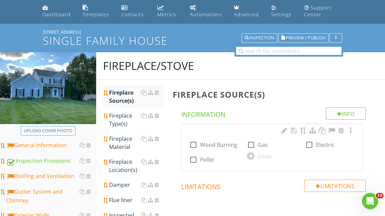
scroll to position [21, 0]
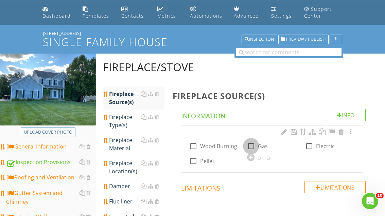
click at [253, 144] on div at bounding box center [251, 147] width 12 height 12
checkbox input "true"
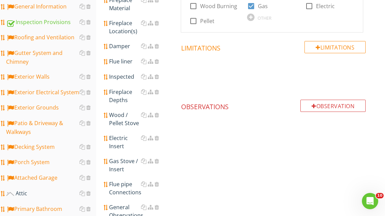
scroll to position [164, 0]
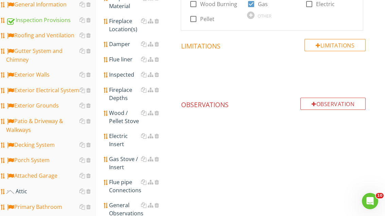
click at [128, 160] on div "Gas Stove / Insert" at bounding box center [136, 163] width 55 height 16
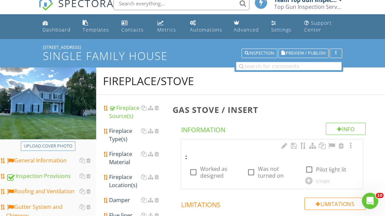
scroll to position [7, 0]
click at [309, 166] on div at bounding box center [309, 170] width 12 height 12
click at [310, 165] on div at bounding box center [309, 170] width 12 height 12
checkbox input "false"
click at [198, 170] on div at bounding box center [193, 173] width 12 height 12
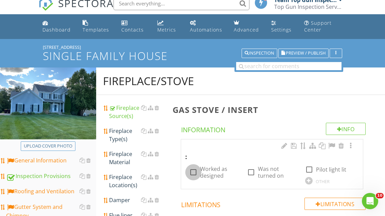
checkbox input "true"
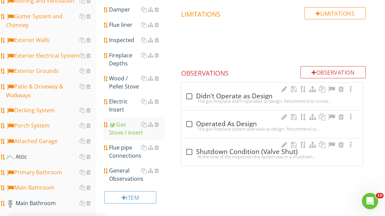
scroll to position [199, 0]
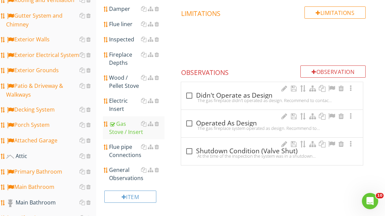
click at [126, 172] on div "General Observations" at bounding box center [136, 174] width 55 height 16
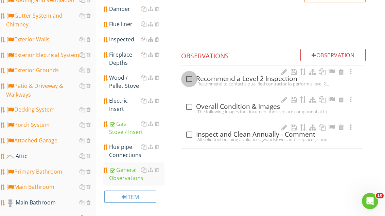
click at [189, 77] on div at bounding box center [189, 79] width 12 height 12
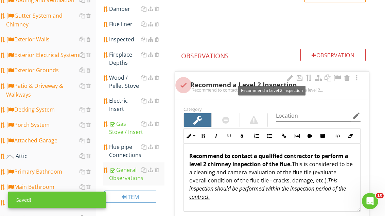
click at [185, 79] on div at bounding box center [184, 85] width 12 height 12
checkbox input "true"
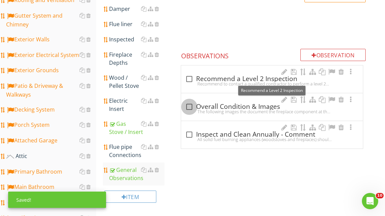
click at [190, 104] on div at bounding box center [189, 107] width 12 height 12
checkbox input "true"
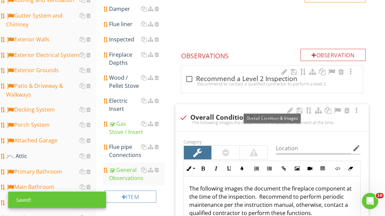
click at [338, 108] on div at bounding box center [337, 110] width 8 height 7
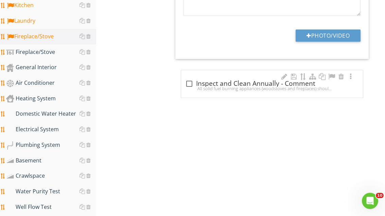
scroll to position [415, 0]
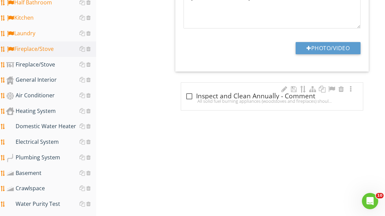
click at [58, 95] on div "Air Conditioner" at bounding box center [51, 95] width 90 height 9
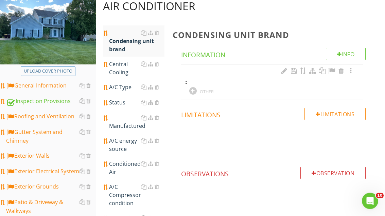
scroll to position [60, 0]
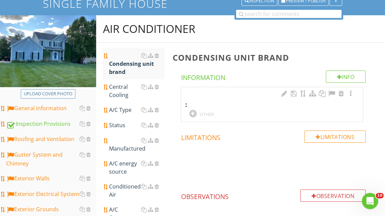
click at [196, 111] on div at bounding box center [192, 113] width 7 height 7
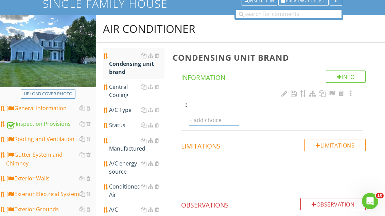
click at [208, 117] on input "text" at bounding box center [214, 120] width 50 height 11
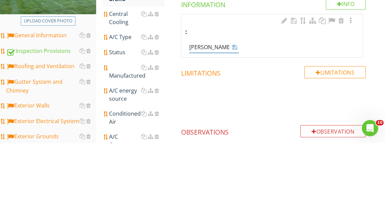
type input "Rheem"
click at [236, 115] on div "Rheem" at bounding box center [214, 120] width 50 height 11
click at [235, 117] on icon at bounding box center [234, 119] width 5 height 5
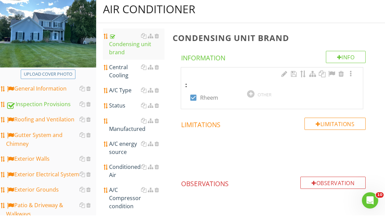
scroll to position [79, 0]
click at [120, 69] on div "Central Cooling" at bounding box center [136, 71] width 55 height 16
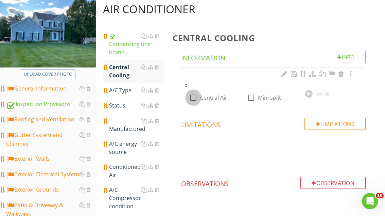
click at [194, 95] on div at bounding box center [193, 98] width 12 height 12
checkbox input "true"
click at [128, 90] on div "A/C Type" at bounding box center [136, 90] width 55 height 8
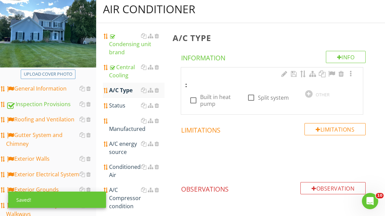
click at [252, 95] on div at bounding box center [251, 98] width 12 height 12
checkbox input "true"
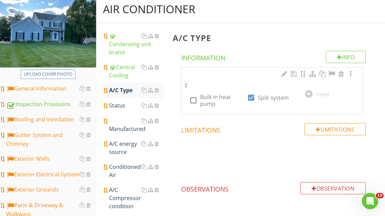
click at [123, 104] on div "Status" at bounding box center [136, 105] width 55 height 8
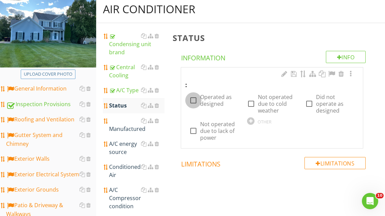
click at [194, 97] on div at bounding box center [193, 101] width 12 height 12
checkbox input "true"
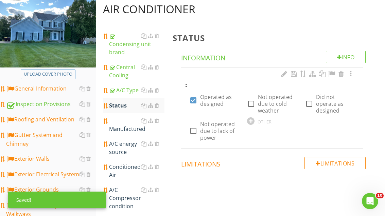
click at [126, 130] on div "Manufactured" at bounding box center [136, 125] width 55 height 16
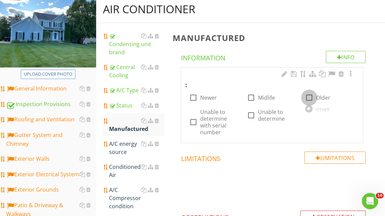
click at [310, 93] on div at bounding box center [309, 98] width 12 height 12
checkbox input "true"
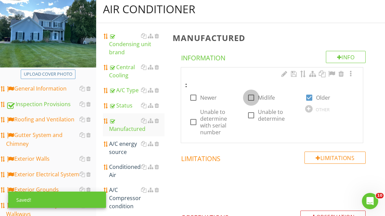
click at [254, 94] on div at bounding box center [251, 98] width 12 height 12
checkbox input "true"
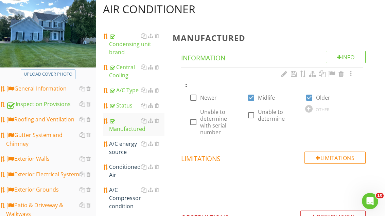
click at [119, 151] on div "A/C energy source" at bounding box center [136, 148] width 55 height 16
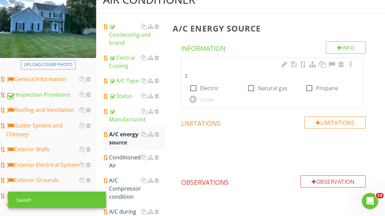
scroll to position [93, 0]
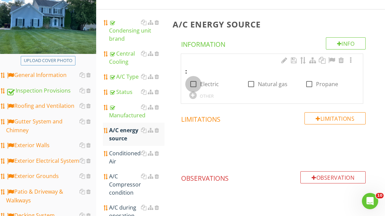
click at [196, 81] on div at bounding box center [193, 84] width 12 height 12
checkbox input "true"
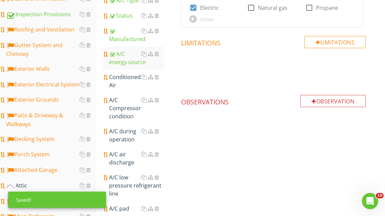
scroll to position [143, 0]
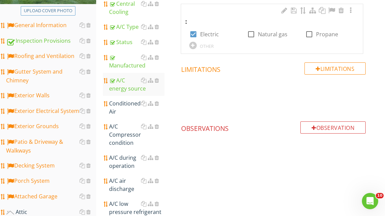
click at [128, 109] on div "Conditioned Air" at bounding box center [136, 107] width 55 height 16
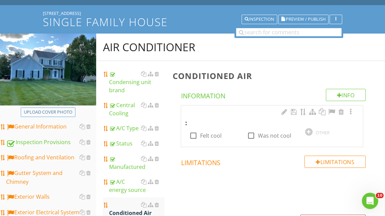
scroll to position [54, 0]
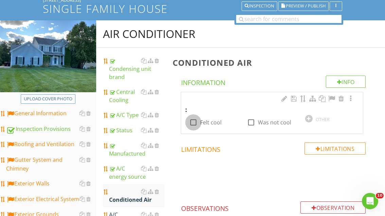
click at [194, 118] on div at bounding box center [193, 123] width 12 height 12
checkbox input "true"
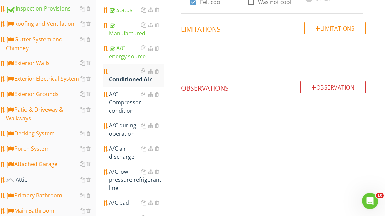
scroll to position [181, 0]
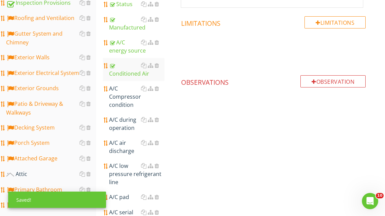
click at [128, 95] on div "A/C Compressor condition" at bounding box center [136, 97] width 55 height 24
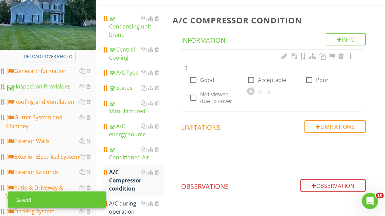
scroll to position [95, 0]
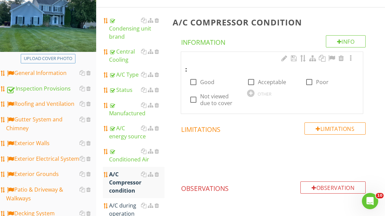
click at [254, 76] on div at bounding box center [251, 82] width 12 height 12
checkbox input "true"
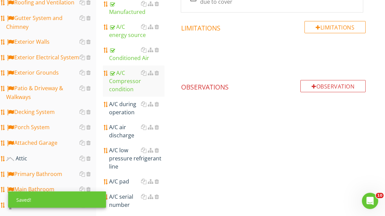
click at [129, 103] on div "A/C during operation" at bounding box center [136, 108] width 55 height 16
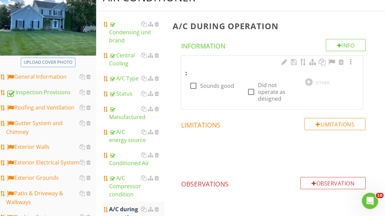
scroll to position [89, 0]
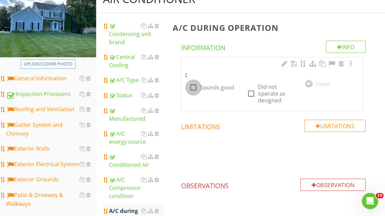
click at [196, 85] on div at bounding box center [193, 88] width 12 height 12
checkbox input "true"
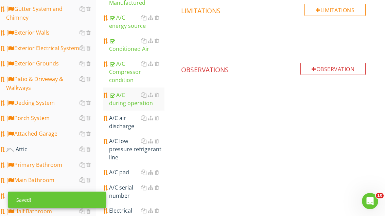
click at [122, 119] on div "A/C air discharge" at bounding box center [136, 122] width 55 height 16
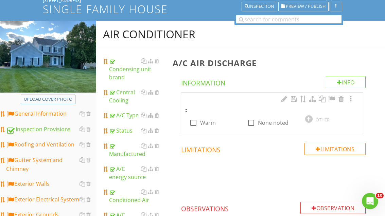
scroll to position [50, 0]
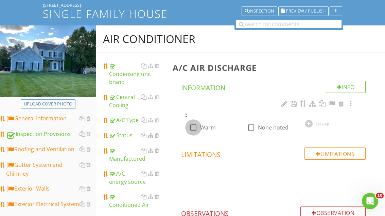
click at [196, 125] on div at bounding box center [193, 128] width 12 height 12
checkbox input "true"
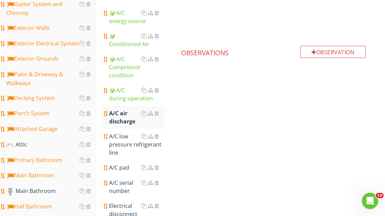
scroll to position [210, 0]
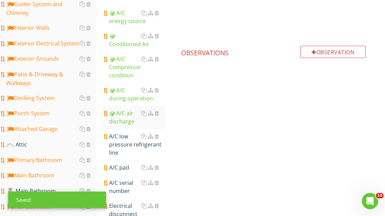
click at [124, 146] on div "A/C low pressure refrigerant line" at bounding box center [136, 144] width 55 height 24
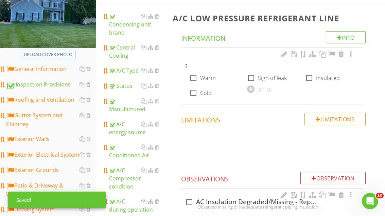
scroll to position [99, 0]
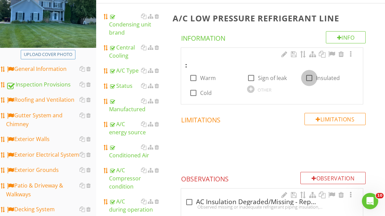
click at [309, 75] on div at bounding box center [309, 78] width 12 height 12
checkbox input "true"
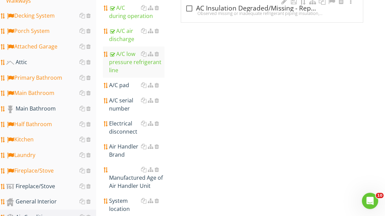
scroll to position [296, 0]
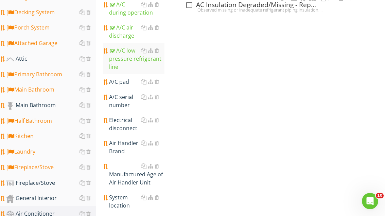
click at [123, 83] on div "A/C pad" at bounding box center [136, 82] width 55 height 8
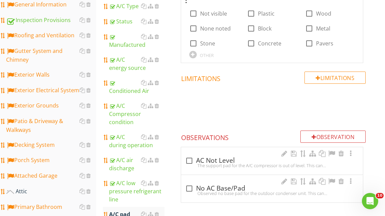
scroll to position [155, 0]
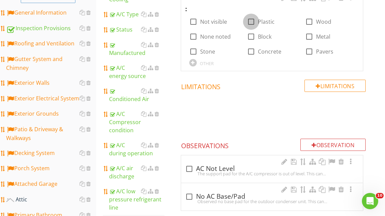
click at [251, 16] on div at bounding box center [251, 22] width 12 height 12
checkbox input "true"
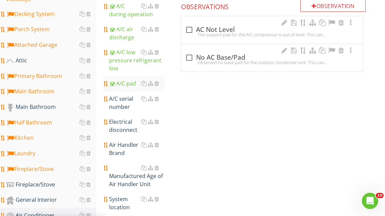
click at [128, 124] on div "Electrical disconnect" at bounding box center [136, 126] width 55 height 16
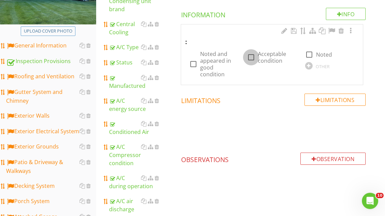
scroll to position [123, 0]
click at [253, 53] on div at bounding box center [251, 58] width 12 height 12
checkbox input "true"
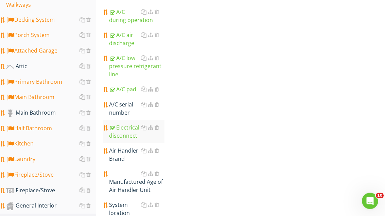
scroll to position [289, 0]
click at [127, 105] on div "A/C serial number" at bounding box center [136, 108] width 55 height 16
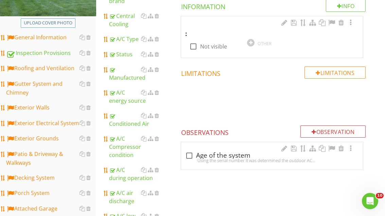
scroll to position [123, 0]
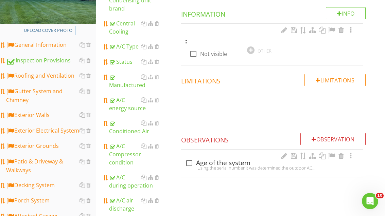
click at [334, 27] on div at bounding box center [331, 30] width 8 height 7
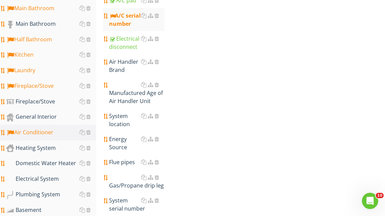
scroll to position [430, 0]
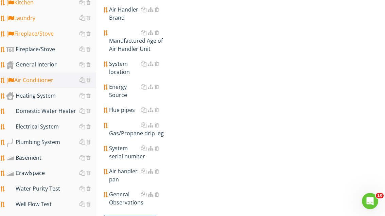
click at [131, 194] on div "General Observations" at bounding box center [136, 198] width 55 height 16
click at [130, 192] on div "General Observations" at bounding box center [136, 198] width 55 height 16
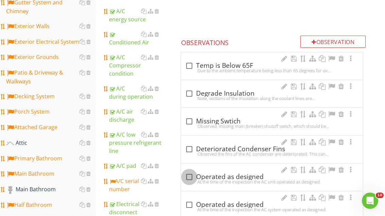
scroll to position [212, 0]
click at [189, 177] on div at bounding box center [189, 177] width 12 height 12
checkbox input "true"
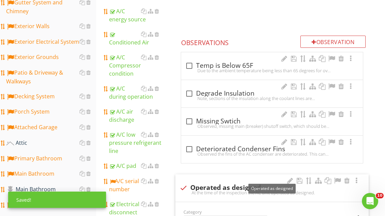
click at [336, 179] on div at bounding box center [337, 181] width 8 height 7
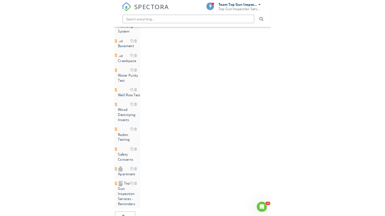
scroll to position [412, 0]
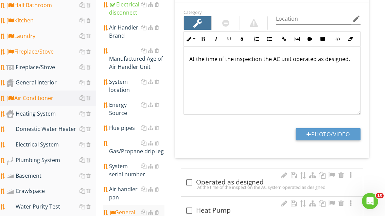
click at [49, 109] on link "Heating System" at bounding box center [51, 114] width 90 height 16
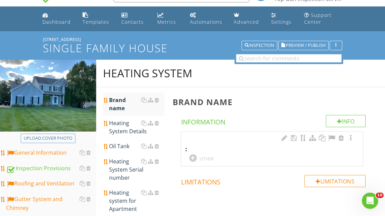
click at [195, 154] on div "OTHER" at bounding box center [214, 158] width 50 height 8
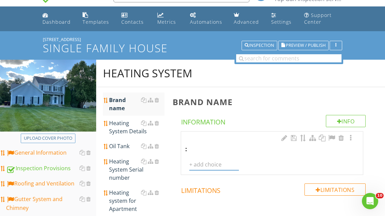
click at [211, 161] on input "text" at bounding box center [214, 164] width 50 height 11
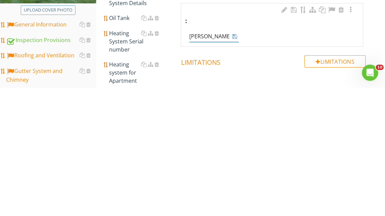
type input "Rheem"
click at [234, 162] on icon at bounding box center [234, 164] width 5 height 5
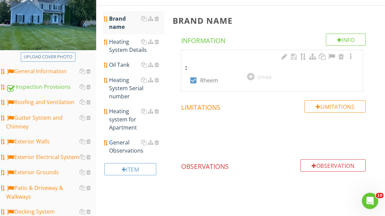
scroll to position [97, 0]
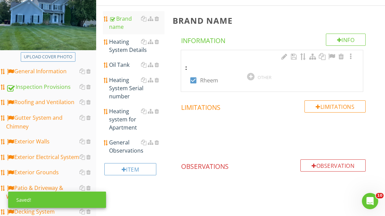
click at [126, 46] on div "Heating System Details" at bounding box center [136, 46] width 55 height 16
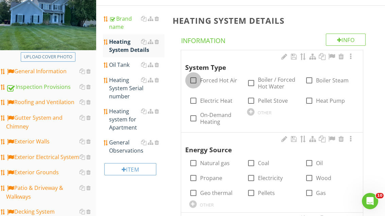
click at [193, 81] on div at bounding box center [193, 81] width 12 height 12
checkbox input "true"
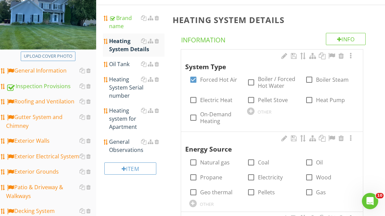
scroll to position [96, 0]
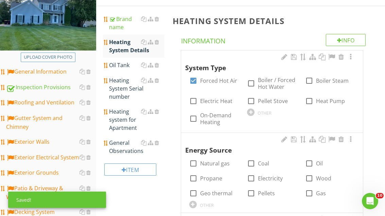
click at [195, 160] on div at bounding box center [193, 164] width 12 height 12
checkbox input "true"
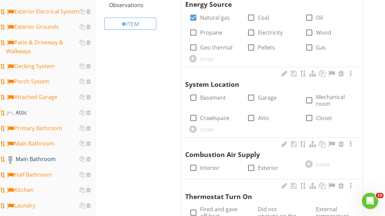
scroll to position [242, 0]
click at [195, 90] on div "check_box_outline_blank Basement" at bounding box center [214, 97] width 50 height 15
click at [195, 94] on div at bounding box center [193, 98] width 12 height 12
checkbox input "true"
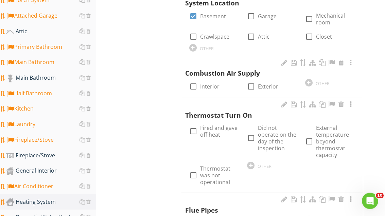
scroll to position [324, 0]
click at [192, 82] on div at bounding box center [193, 86] width 12 height 12
checkbox input "true"
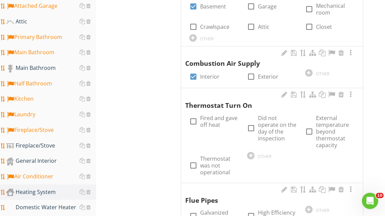
scroll to position [341, 0]
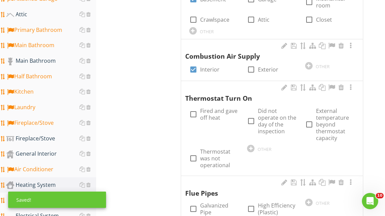
click at [193, 108] on div "check_box_outline_blank Fired and gave off heat" at bounding box center [214, 115] width 50 height 14
click at [195, 113] on div at bounding box center [193, 115] width 12 height 12
checkbox input "true"
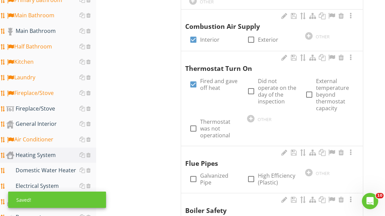
scroll to position [381, 0]
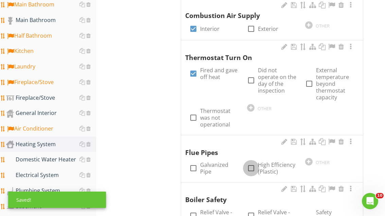
click at [255, 164] on div at bounding box center [251, 169] width 12 height 12
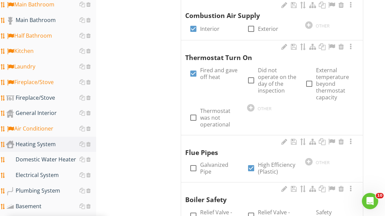
click at [258, 165] on label "High Efficiency (Plastic)" at bounding box center [277, 169] width 39 height 14
click at [256, 165] on div at bounding box center [251, 169] width 12 height 12
checkbox input "true"
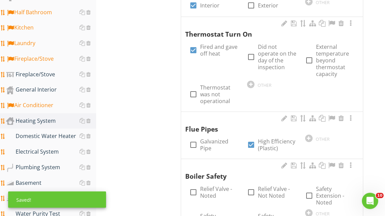
scroll to position [410, 0]
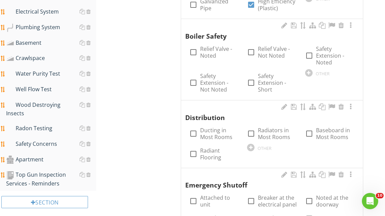
click at [195, 128] on div at bounding box center [193, 134] width 12 height 12
checkbox input "true"
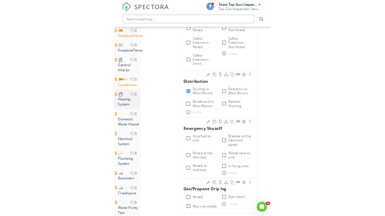
scroll to position [590, 0]
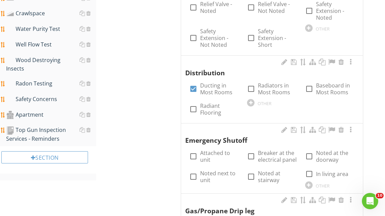
click at [198, 150] on div "check_box_outline_blank Attached to unit" at bounding box center [214, 157] width 50 height 14
click at [195, 151] on div at bounding box center [193, 157] width 12 height 12
checkbox input "true"
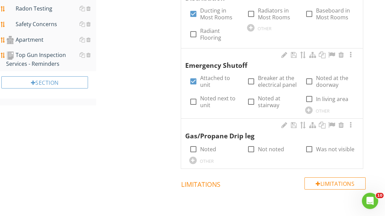
scroll to position [666, 0]
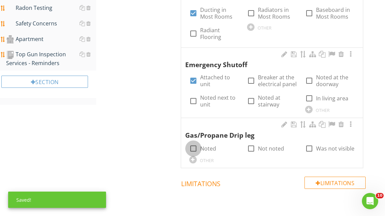
click at [190, 143] on div at bounding box center [193, 149] width 12 height 12
checkbox input "true"
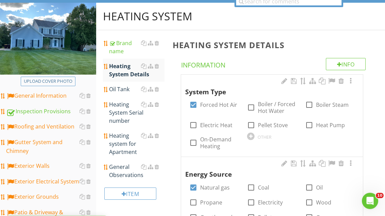
scroll to position [72, 0]
click at [125, 88] on div "Oil Tank" at bounding box center [136, 89] width 55 height 8
click at [125, 92] on div "Oil Tank" at bounding box center [136, 89] width 55 height 8
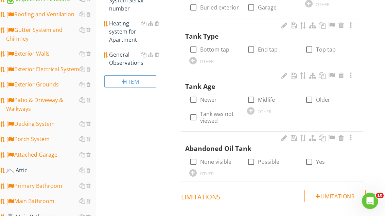
scroll to position [189, 0]
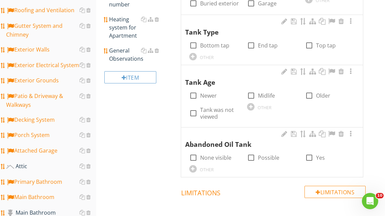
click at [197, 150] on div "check_box_outline_blank None visible" at bounding box center [214, 157] width 50 height 15
click at [196, 157] on div at bounding box center [193, 158] width 12 height 12
checkbox input "true"
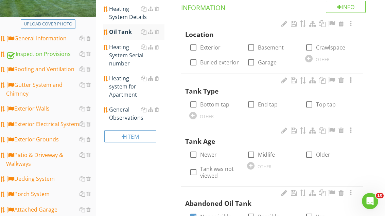
scroll to position [82, 0]
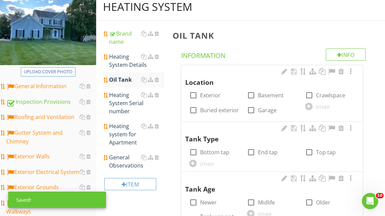
click at [129, 102] on div "Heating System Serial number" at bounding box center [136, 103] width 55 height 24
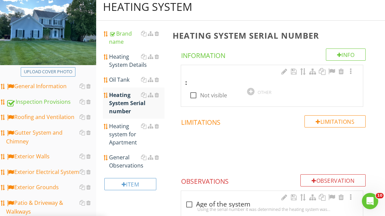
click at [257, 88] on div "OTHER" at bounding box center [272, 91] width 50 height 8
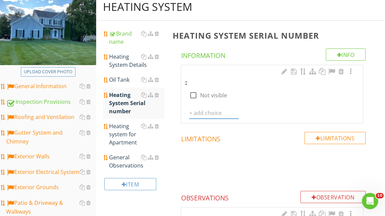
click at [218, 108] on input "text" at bounding box center [214, 113] width 50 height 11
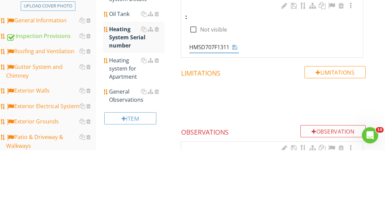
type input "[US_VEHICLE_IDENTIFICATION_NUMBER]"
click at [237, 109] on div at bounding box center [234, 113] width 8 height 8
click at [236, 108] on div "[US_VEHICLE_IDENTIFICATION_NUMBER]" at bounding box center [214, 113] width 50 height 11
click at [236, 110] on icon at bounding box center [234, 112] width 5 height 5
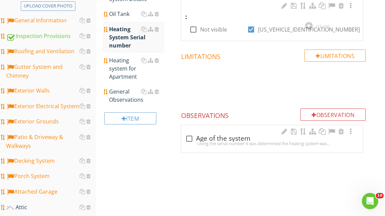
click at [191, 135] on div at bounding box center [189, 139] width 12 height 12
checkbox input "true"
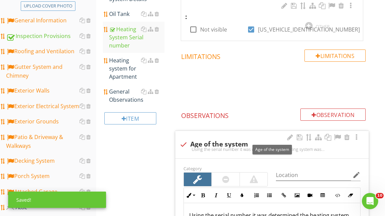
click at [336, 135] on div at bounding box center [337, 137] width 8 height 7
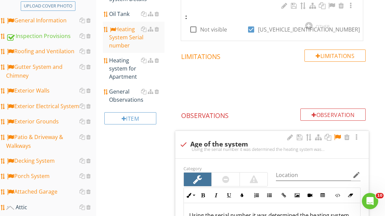
click at [126, 99] on div "General Observations" at bounding box center [136, 96] width 55 height 16
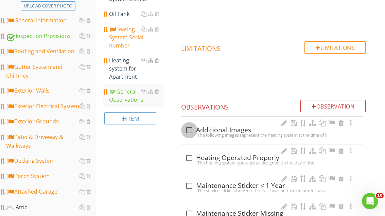
click at [193, 129] on div at bounding box center [189, 131] width 12 height 12
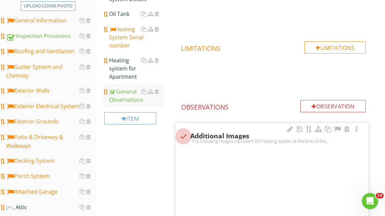
checkbox input "true"
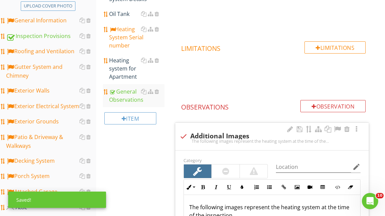
click at [340, 127] on div at bounding box center [337, 129] width 8 height 7
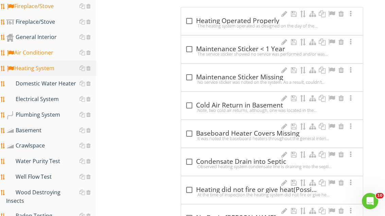
scroll to position [453, 0]
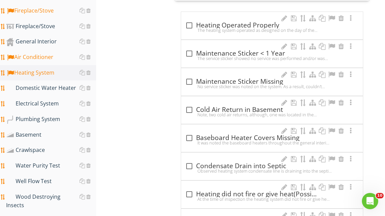
click at [57, 87] on div "Domestic Water Heater" at bounding box center [51, 88] width 90 height 9
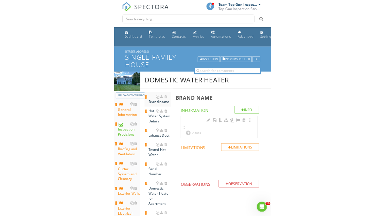
scroll to position [66, 0]
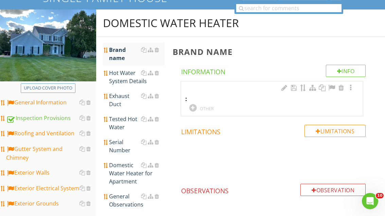
click at [198, 104] on div "OTHER" at bounding box center [214, 108] width 50 height 8
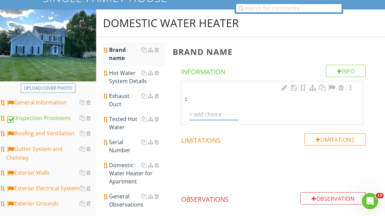
click at [212, 111] on input "text" at bounding box center [214, 114] width 50 height 11
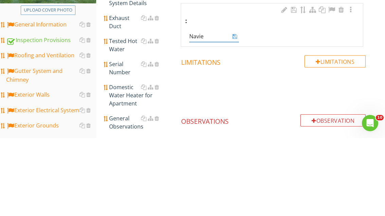
type input "Navien"
click at [236, 112] on icon at bounding box center [234, 114] width 5 height 5
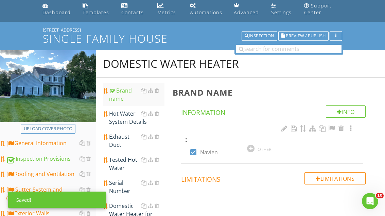
scroll to position [19, 0]
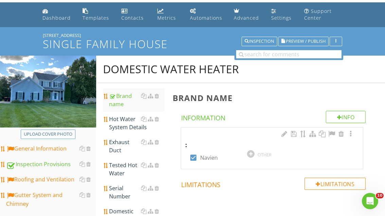
click at [126, 125] on div "Hot Water System Details" at bounding box center [136, 123] width 55 height 16
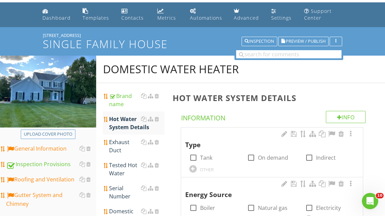
click at [254, 157] on div at bounding box center [251, 158] width 12 height 12
checkbox input "true"
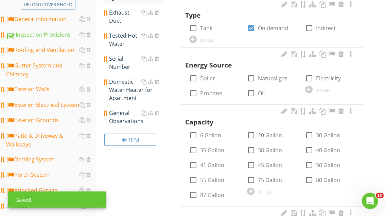
scroll to position [149, 0]
click at [251, 77] on div at bounding box center [251, 78] width 12 height 12
checkbox input "true"
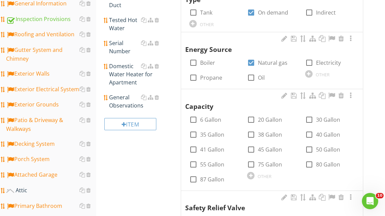
scroll to position [169, 0]
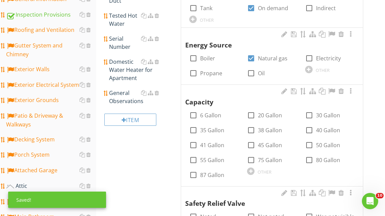
click at [254, 168] on div at bounding box center [250, 171] width 7 height 7
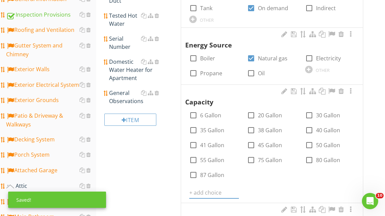
click at [203, 195] on input "text" at bounding box center [214, 192] width 50 height 11
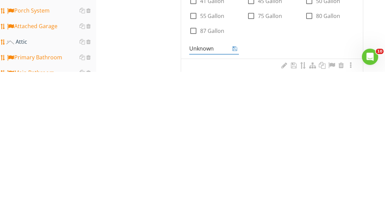
type input "Unknown"
click at [233, 190] on icon at bounding box center [234, 192] width 5 height 5
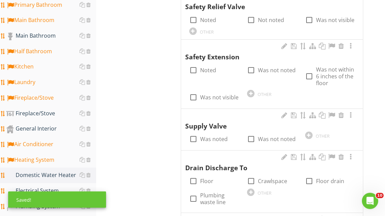
scroll to position [366, 0]
click at [197, 67] on div at bounding box center [193, 70] width 12 height 12
checkbox input "true"
click at [198, 133] on div at bounding box center [193, 139] width 12 height 12
checkbox input "true"
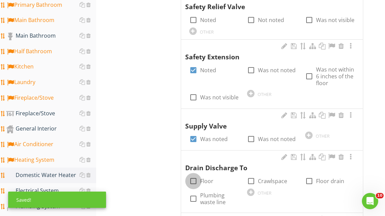
click at [196, 179] on div at bounding box center [193, 181] width 12 height 12
checkbox input "true"
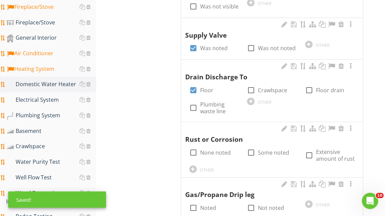
scroll to position [457, 0]
click at [194, 147] on div at bounding box center [193, 153] width 12 height 12
checkbox input "true"
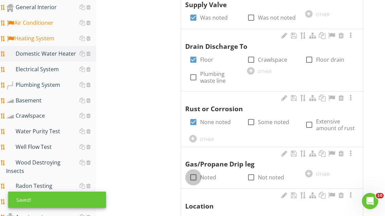
click at [194, 174] on div at bounding box center [193, 178] width 12 height 12
checkbox input "true"
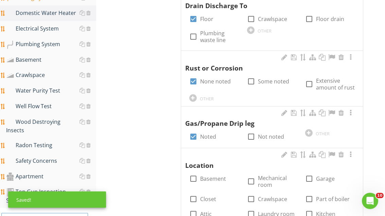
scroll to position [526, 0]
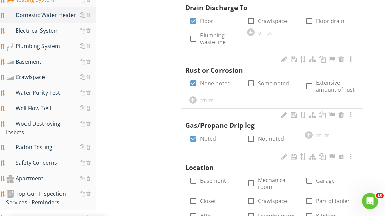
click at [259, 177] on label "Mechanical room" at bounding box center [277, 184] width 39 height 14
checkbox input "true"
click at [194, 175] on div at bounding box center [193, 181] width 12 height 12
checkbox input "true"
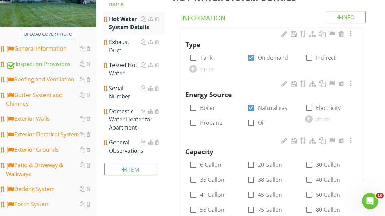
scroll to position [115, 0]
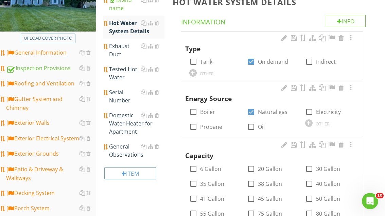
click at [131, 74] on div "Tested Hot Water" at bounding box center [136, 73] width 55 height 16
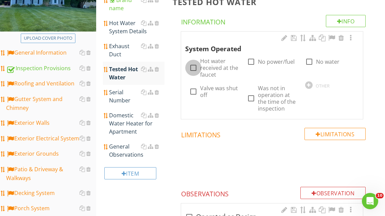
click at [192, 66] on div at bounding box center [193, 68] width 12 height 12
checkbox input "true"
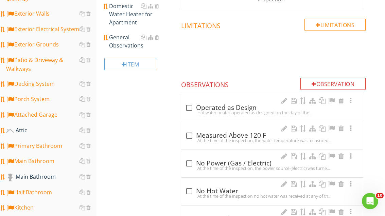
scroll to position [229, 0]
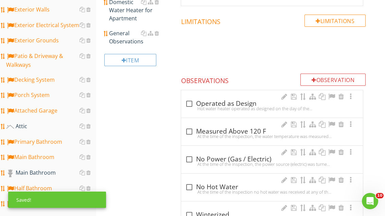
click at [189, 126] on div at bounding box center [189, 132] width 12 height 12
checkbox input "true"
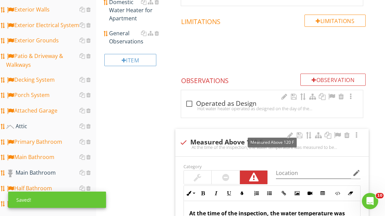
click at [338, 132] on div at bounding box center [337, 135] width 8 height 7
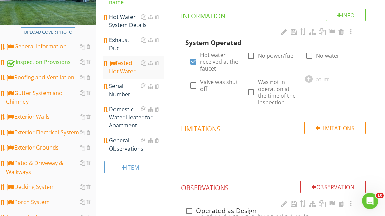
scroll to position [122, 0]
click at [119, 89] on div "Serial Number" at bounding box center [136, 90] width 55 height 16
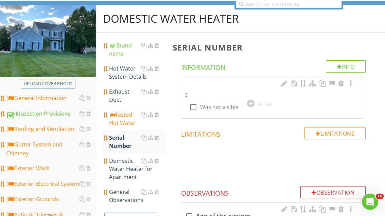
scroll to position [70, 0]
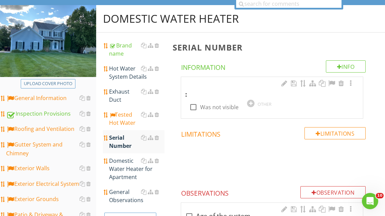
click at [194, 100] on div "check_box_outline_blank Was not visible" at bounding box center [214, 106] width 50 height 15
click at [197, 110] on div at bounding box center [193, 107] width 12 height 12
checkbox input "true"
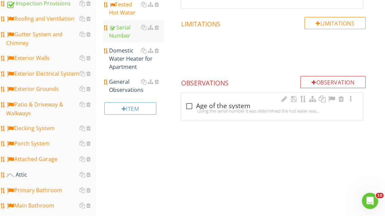
scroll to position [180, 0]
click at [120, 83] on div "General Observations" at bounding box center [136, 86] width 55 height 16
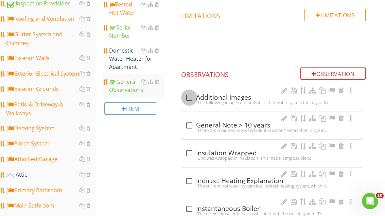
click at [188, 98] on div at bounding box center [189, 98] width 12 height 12
checkbox input "true"
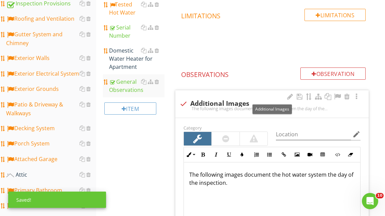
click at [335, 95] on div at bounding box center [337, 96] width 8 height 7
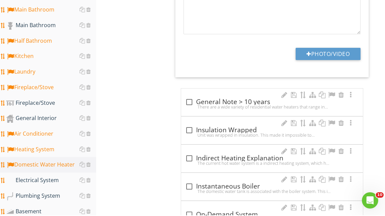
scroll to position [376, 0]
click at [190, 154] on div at bounding box center [189, 159] width 12 height 12
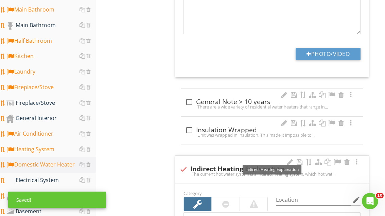
click at [189, 163] on div "check Indirect Heating Explanation The current hot water system is a indirect h…" at bounding box center [271, 169] width 193 height 27
checkbox input "true"
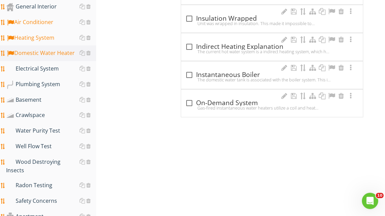
scroll to position [488, 0]
click at [194, 99] on div "check_box_outline_blank On-Demand System" at bounding box center [271, 103] width 173 height 8
checkbox input "true"
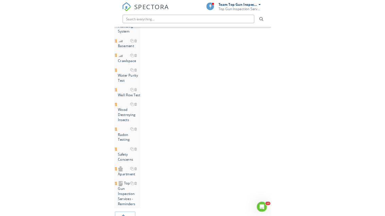
scroll to position [421, 0]
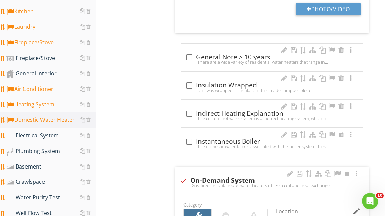
click at [54, 131] on div "Electrical System" at bounding box center [51, 135] width 90 height 9
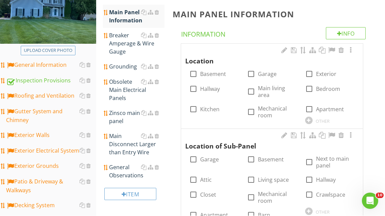
scroll to position [103, 0]
click at [249, 109] on div at bounding box center [251, 112] width 12 height 12
checkbox input "true"
click at [195, 66] on div "check_box_outline_blank Basement" at bounding box center [214, 73] width 50 height 15
click at [192, 73] on div at bounding box center [193, 74] width 12 height 12
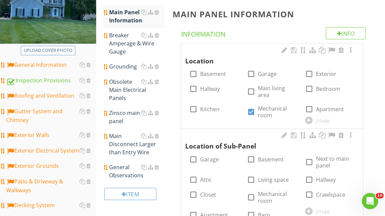
checkbox input "true"
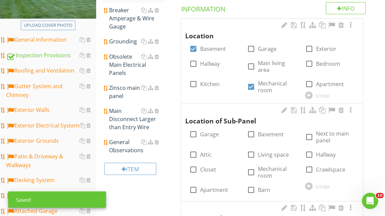
scroll to position [135, 0]
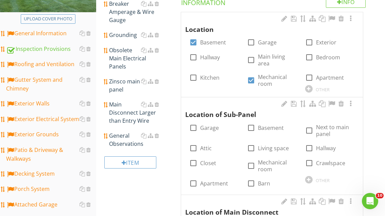
click at [256, 120] on div "check_box_outline_blank Basement" at bounding box center [272, 127] width 50 height 15
click at [249, 124] on div at bounding box center [251, 128] width 12 height 12
checkbox input "true"
click at [311, 127] on div at bounding box center [309, 131] width 12 height 12
checkbox input "true"
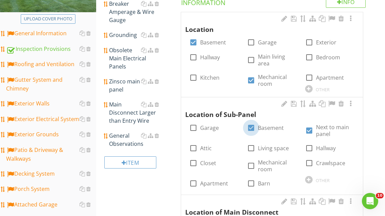
click at [252, 126] on div at bounding box center [251, 128] width 12 height 12
checkbox input "false"
click at [194, 125] on div at bounding box center [193, 128] width 12 height 12
checkbox input "true"
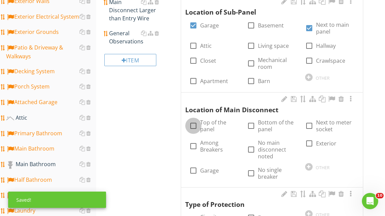
click at [194, 125] on div at bounding box center [193, 126] width 12 height 12
checkbox input "true"
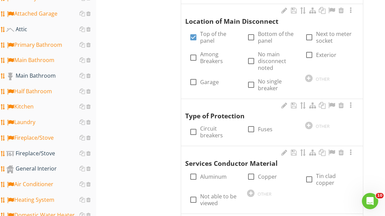
scroll to position [328, 0]
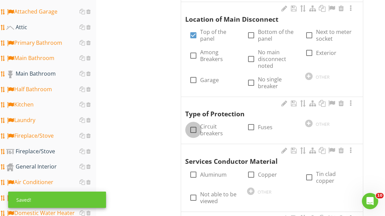
click at [196, 126] on div at bounding box center [193, 130] width 12 height 12
checkbox input "true"
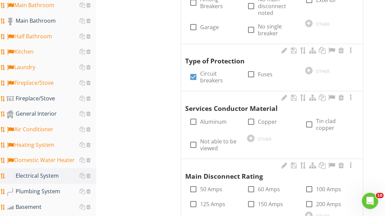
scroll to position [377, 0]
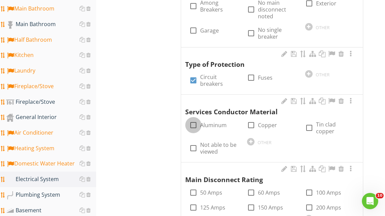
click at [195, 119] on div at bounding box center [193, 125] width 12 height 12
checkbox input "true"
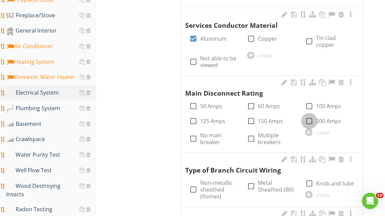
scroll to position [464, 0]
click at [311, 115] on div at bounding box center [309, 121] width 12 height 12
checkbox input "true"
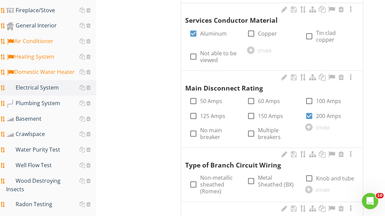
scroll to position [483, 0]
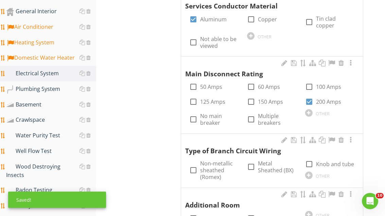
click at [200, 160] on label "Non-metallic sheathed (Romex)" at bounding box center [219, 170] width 39 height 20
checkbox input "true"
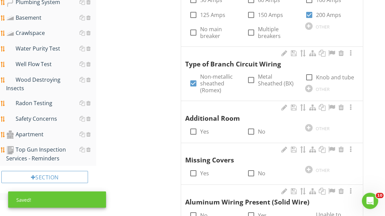
scroll to position [571, 0]
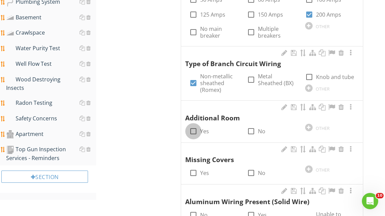
click at [193, 126] on div at bounding box center [193, 132] width 12 height 12
checkbox input "true"
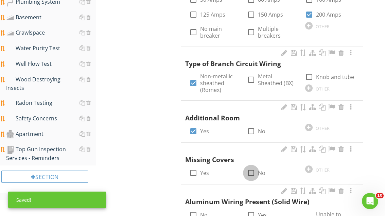
click at [250, 167] on div at bounding box center [251, 173] width 12 height 12
checkbox input "true"
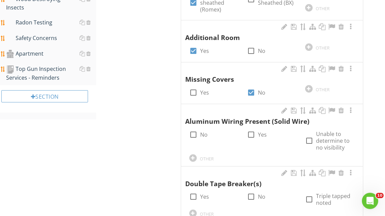
scroll to position [651, 0]
click at [194, 129] on div at bounding box center [193, 135] width 12 height 12
checkbox input "true"
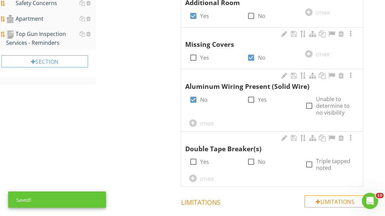
scroll to position [687, 0]
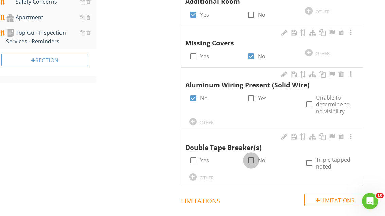
click at [248, 155] on div at bounding box center [251, 161] width 12 height 12
checkbox input "true"
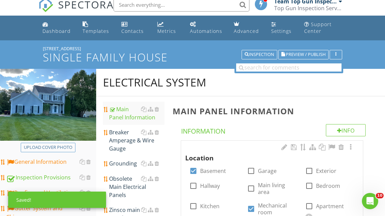
scroll to position [5, 0]
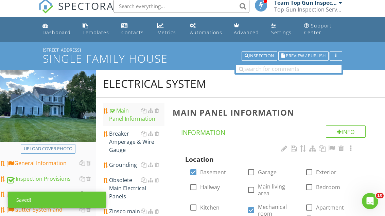
click at [125, 147] on div "Breaker Amperage & Wire Gauge" at bounding box center [136, 142] width 55 height 24
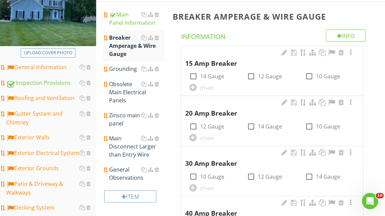
scroll to position [100, 0]
click at [253, 72] on div at bounding box center [251, 77] width 12 height 12
checkbox input "true"
click at [192, 71] on div at bounding box center [193, 77] width 12 height 12
checkbox input "true"
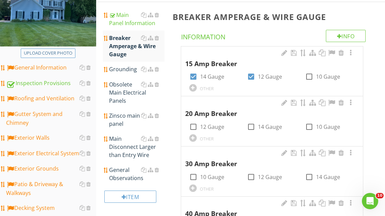
click at [197, 121] on div at bounding box center [193, 127] width 12 height 12
checkbox input "true"
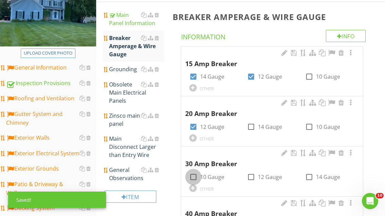
click at [194, 173] on div at bounding box center [193, 177] width 12 height 12
checkbox input "true"
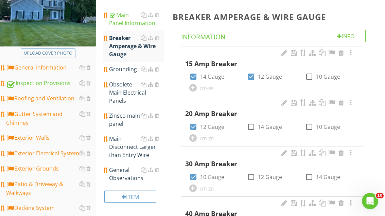
click at [126, 71] on div "Grounding" at bounding box center [136, 69] width 55 height 8
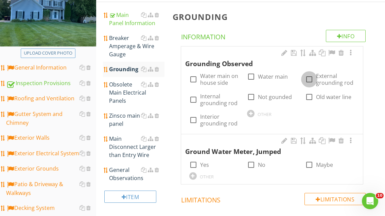
click at [312, 76] on div "check_box_outline_blank External grounding rod" at bounding box center [330, 80] width 50 height 14
click at [316, 80] on label "External grounding rod" at bounding box center [335, 80] width 39 height 14
checkbox input "true"
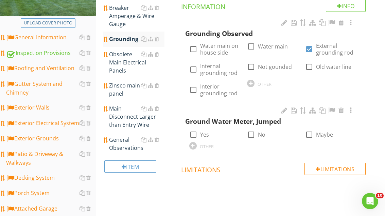
scroll to position [89, 0]
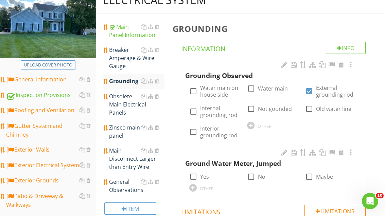
click at [126, 178] on div "General Observations" at bounding box center [136, 186] width 55 height 16
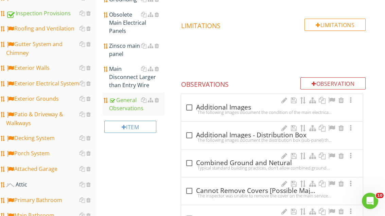
scroll to position [170, 0]
click at [188, 105] on div at bounding box center [189, 108] width 12 height 12
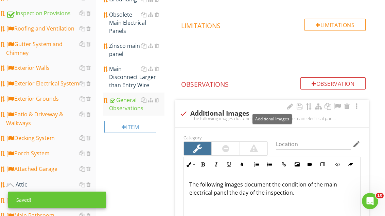
click at [338, 104] on div at bounding box center [337, 106] width 8 height 7
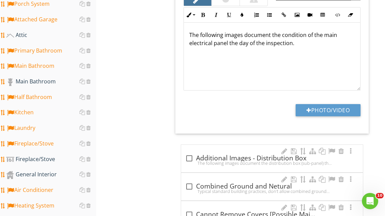
scroll to position [322, 0]
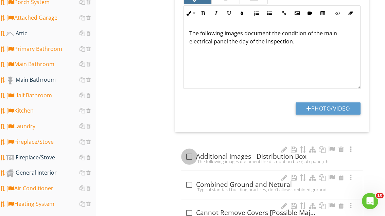
click at [190, 152] on div at bounding box center [189, 157] width 12 height 12
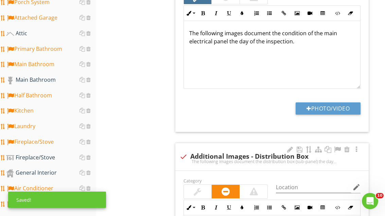
click at [335, 146] on div at bounding box center [337, 149] width 8 height 7
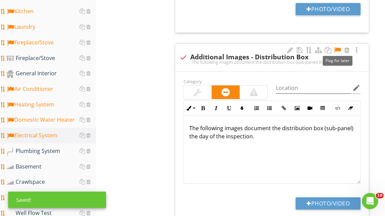
scroll to position [424, 0]
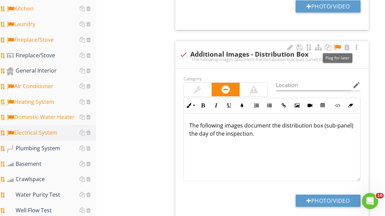
click at [205, 86] on div at bounding box center [198, 90] width 28 height 14
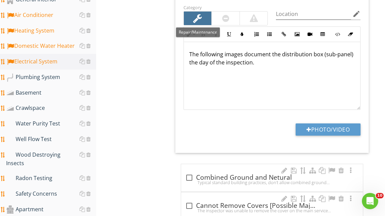
scroll to position [517, 0]
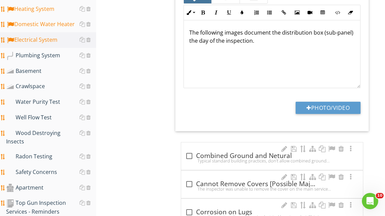
click at [62, 51] on div "Plumbing System" at bounding box center [51, 55] width 90 height 9
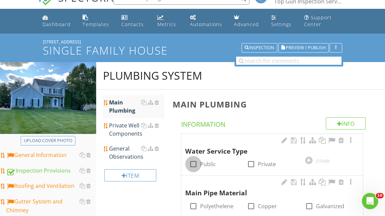
click at [197, 160] on div at bounding box center [193, 164] width 12 height 12
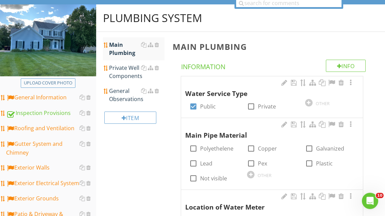
scroll to position [76, 0]
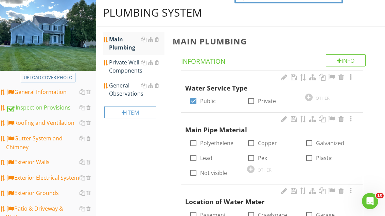
click at [255, 130] on div "Main Pipe Material" at bounding box center [267, 125] width 165 height 20
click at [268, 124] on div "Main Pipe Material" at bounding box center [267, 125] width 165 height 20
click at [260, 131] on div "Main Pipe Material" at bounding box center [267, 125] width 165 height 20
click at [253, 139] on div at bounding box center [251, 143] width 12 height 12
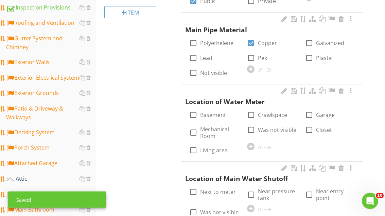
scroll to position [179, 0]
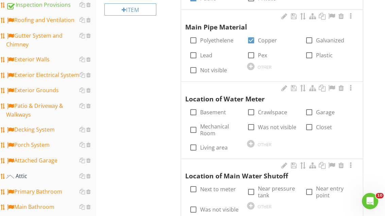
click at [192, 107] on div at bounding box center [193, 113] width 12 height 12
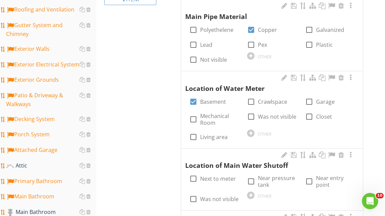
scroll to position [204, 0]
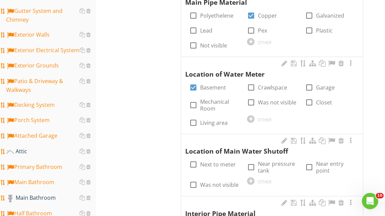
click at [311, 163] on div at bounding box center [309, 168] width 12 height 12
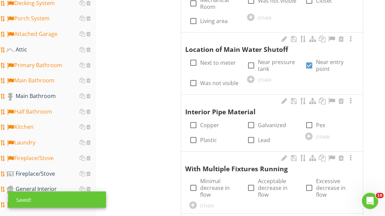
scroll to position [306, 0]
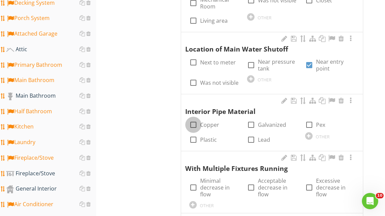
click at [189, 123] on div at bounding box center [193, 125] width 12 height 12
click at [310, 132] on div at bounding box center [308, 135] width 7 height 7
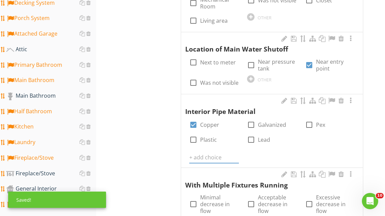
click at [220, 145] on div "Interior Pipe Material check_box Copper check_box_outline_blank Galvanized chec…" at bounding box center [272, 130] width 182 height 73
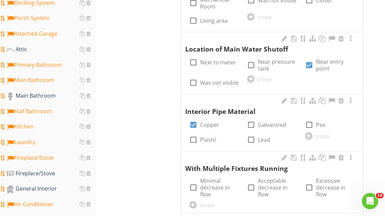
click at [312, 133] on div at bounding box center [308, 135] width 7 height 7
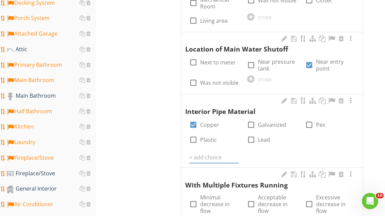
click at [216, 152] on input "text" at bounding box center [214, 157] width 50 height 11
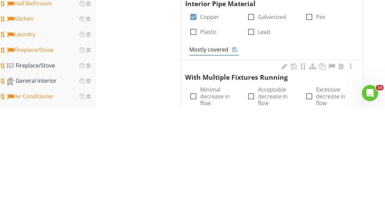
click at [235, 155] on icon at bounding box center [234, 157] width 5 height 5
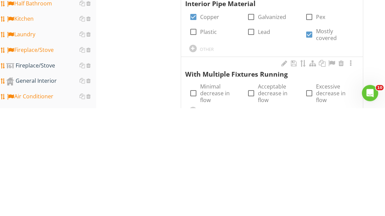
scroll to position [414, 0]
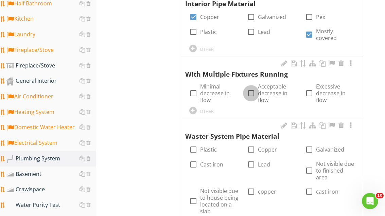
click at [253, 88] on div at bounding box center [251, 94] width 12 height 12
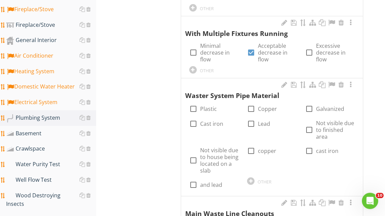
scroll to position [460, 0]
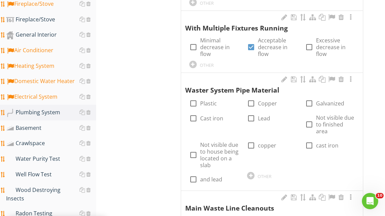
click at [194, 98] on div at bounding box center [193, 104] width 12 height 12
click at [255, 171] on div "OTHER" at bounding box center [272, 175] width 50 height 8
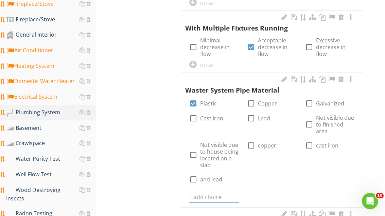
click at [212, 192] on input "text" at bounding box center [214, 197] width 50 height 11
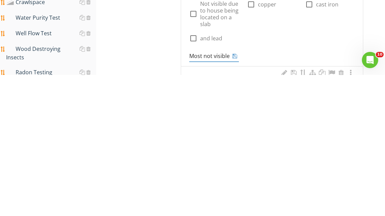
click at [235, 194] on icon at bounding box center [234, 196] width 5 height 5
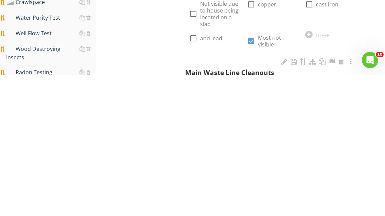
scroll to position [601, 0]
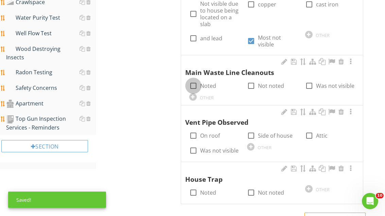
click at [195, 80] on div at bounding box center [193, 86] width 12 height 12
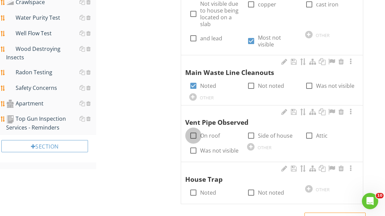
click at [191, 130] on div at bounding box center [193, 136] width 12 height 12
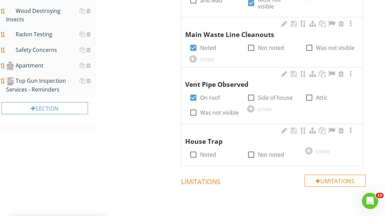
scroll to position [639, 0]
click at [252, 149] on div at bounding box center [251, 155] width 12 height 12
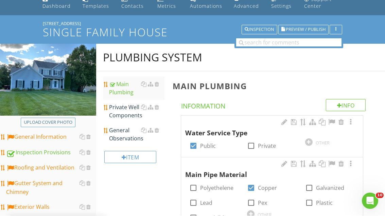
scroll to position [31, 0]
click at [128, 129] on div "General Observations" at bounding box center [136, 134] width 55 height 16
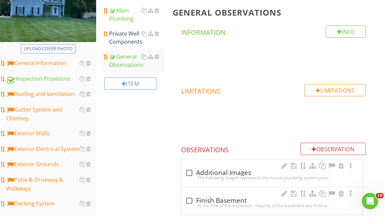
scroll to position [139, 0]
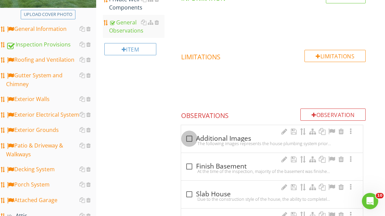
click at [190, 134] on div at bounding box center [189, 139] width 12 height 12
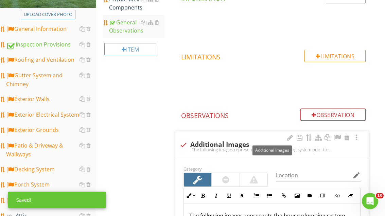
click at [333, 135] on div at bounding box center [337, 137] width 8 height 7
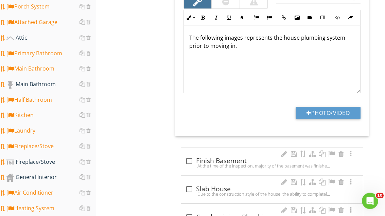
click at [189, 151] on div "check_box_outline_blank Finish Basement At the time of the inspection, majority…" at bounding box center [272, 161] width 182 height 27
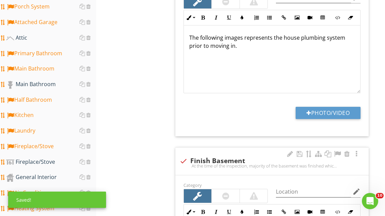
click at [340, 151] on div at bounding box center [337, 154] width 8 height 7
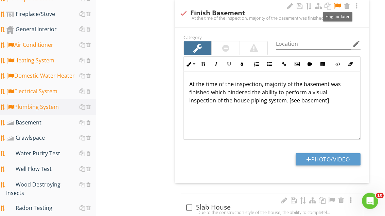
scroll to position [427, 0]
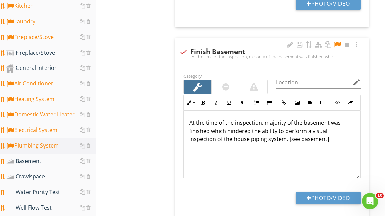
click at [49, 65] on div "General Interior" at bounding box center [51, 68] width 90 height 9
click at [56, 62] on link "General Interior" at bounding box center [51, 68] width 90 height 16
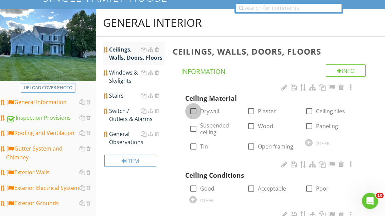
scroll to position [66, 0]
click at [191, 112] on div at bounding box center [193, 112] width 12 height 12
click at [192, 187] on div at bounding box center [193, 189] width 12 height 12
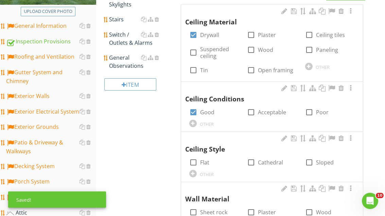
scroll to position [142, 0]
click at [192, 160] on div at bounding box center [193, 163] width 12 height 12
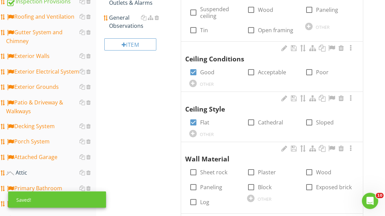
scroll to position [190, 0]
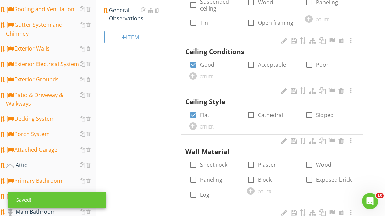
click at [250, 187] on div at bounding box center [250, 190] width 7 height 7
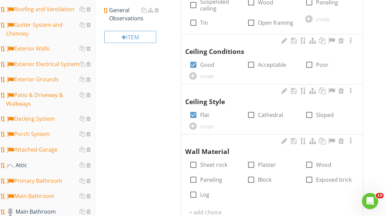
click at [214, 207] on input "text" at bounding box center [214, 212] width 50 height 11
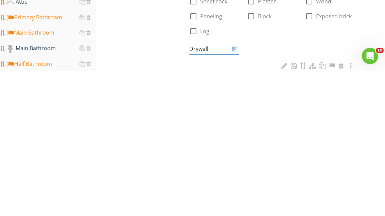
click at [232, 191] on icon at bounding box center [234, 193] width 5 height 5
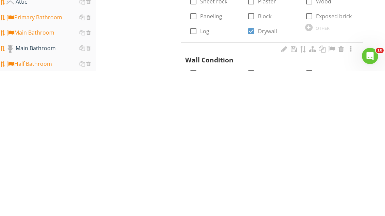
scroll to position [353, 0]
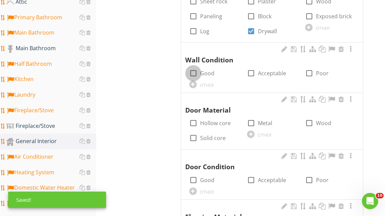
click at [195, 68] on div at bounding box center [193, 74] width 12 height 12
click at [192, 119] on div at bounding box center [193, 123] width 12 height 12
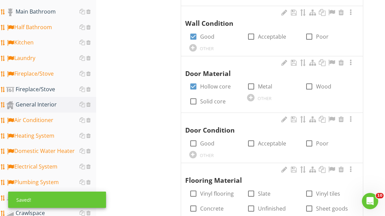
scroll to position [390, 0]
click at [190, 138] on div at bounding box center [193, 143] width 12 height 12
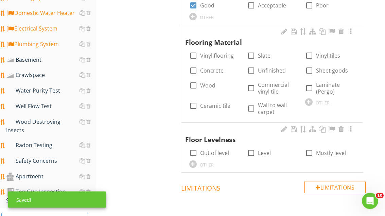
scroll to position [528, 0]
click at [195, 80] on div at bounding box center [193, 86] width 12 height 12
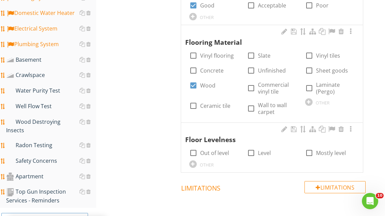
click at [252, 105] on div at bounding box center [251, 109] width 12 height 12
click at [251, 147] on div at bounding box center [251, 153] width 12 height 12
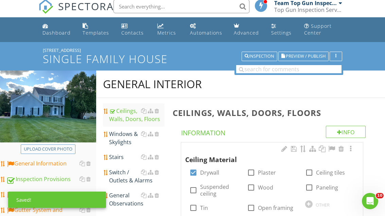
scroll to position [6, 0]
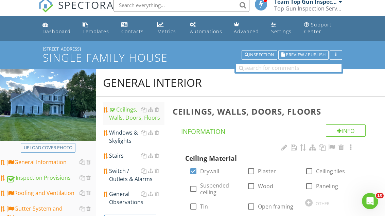
click at [129, 135] on div "Windows & Skylights" at bounding box center [136, 137] width 55 height 16
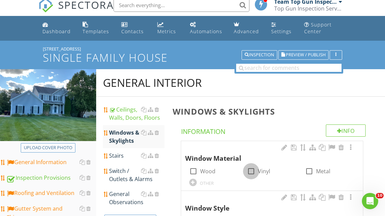
click at [248, 170] on div at bounding box center [251, 172] width 12 height 12
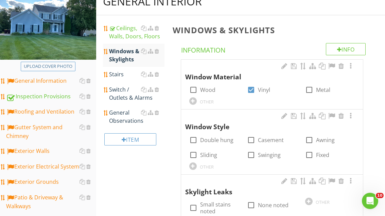
scroll to position [88, 0]
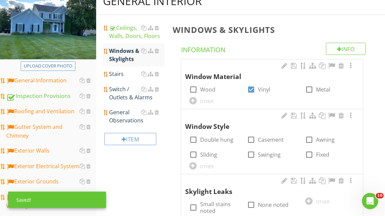
click at [196, 136] on div "check_box_outline_blank Double hung" at bounding box center [211, 140] width 44 height 8
click at [200, 140] on label "Double hung" at bounding box center [216, 139] width 33 height 7
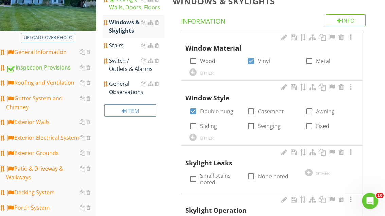
scroll to position [115, 0]
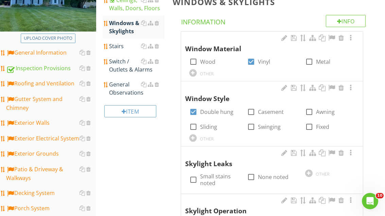
click at [128, 42] on div "Stairs" at bounding box center [136, 46] width 55 height 8
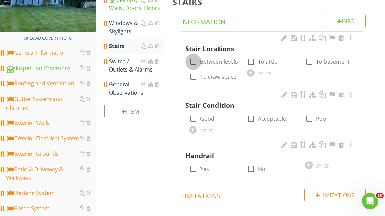
click at [192, 58] on div at bounding box center [193, 62] width 12 height 12
click at [194, 120] on div at bounding box center [193, 119] width 12 height 12
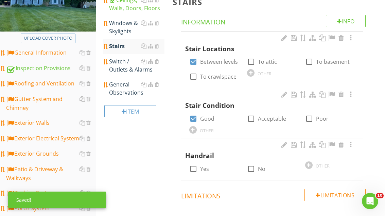
click at [195, 161] on div "check_box_outline_blank Yes" at bounding box center [214, 168] width 50 height 15
click at [192, 165] on div at bounding box center [193, 169] width 12 height 12
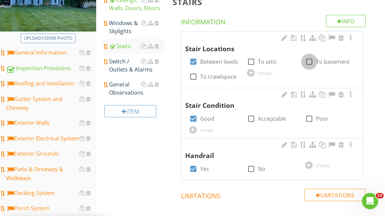
click at [307, 59] on div at bounding box center [309, 62] width 12 height 12
click at [116, 64] on div "Switch / Outlets & Alarms" at bounding box center [136, 65] width 55 height 16
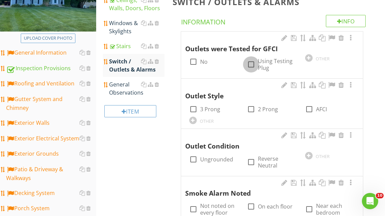
click at [254, 60] on div at bounding box center [251, 65] width 12 height 12
click at [193, 107] on div at bounding box center [193, 110] width 12 height 12
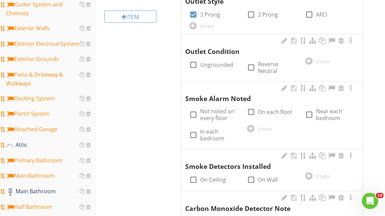
scroll to position [210, 0]
click at [311, 57] on div at bounding box center [308, 60] width 7 height 7
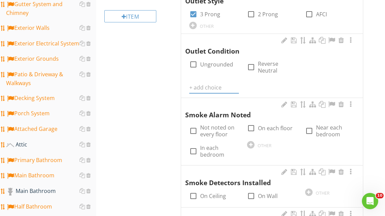
click at [214, 82] on input "text" at bounding box center [214, 87] width 50 height 11
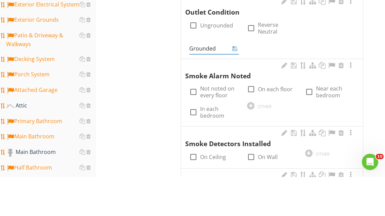
click at [238, 84] on div at bounding box center [234, 88] width 8 height 8
click at [235, 85] on icon at bounding box center [234, 87] width 5 height 5
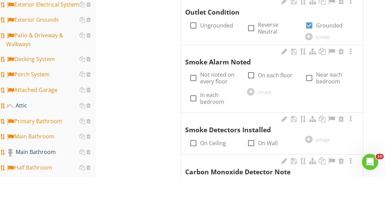
scroll to position [249, 0]
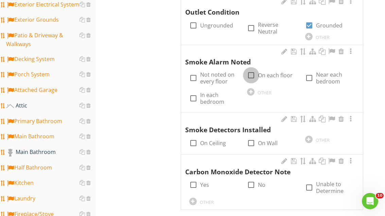
click at [251, 71] on div at bounding box center [251, 76] width 12 height 12
click at [195, 137] on div at bounding box center [193, 143] width 12 height 12
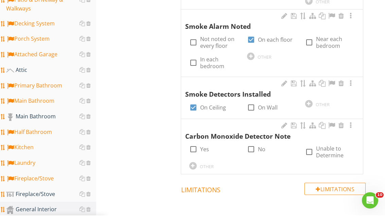
scroll to position [285, 0]
click at [198, 141] on div "check_box_outline_blank Yes" at bounding box center [214, 148] width 50 height 15
click at [194, 144] on div at bounding box center [193, 150] width 12 height 12
click at [197, 162] on div "OTHER" at bounding box center [214, 166] width 50 height 8
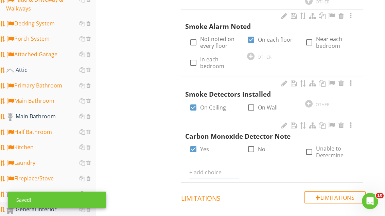
click at [210, 169] on input "text" at bounding box center [214, 172] width 50 height 11
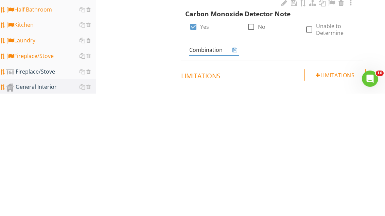
click at [236, 170] on icon at bounding box center [234, 172] width 5 height 5
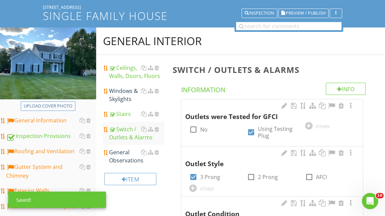
scroll to position [47, 0]
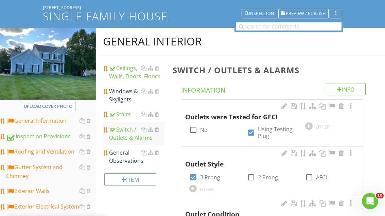
click at [124, 157] on div "General Observations" at bounding box center [136, 157] width 55 height 16
click at [126, 156] on div "General Observations" at bounding box center [136, 157] width 55 height 16
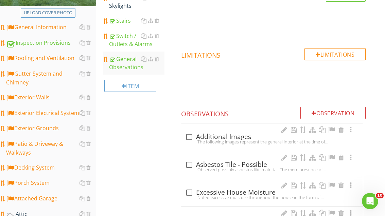
scroll to position [142, 0]
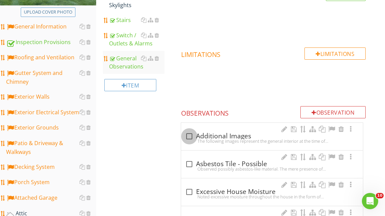
click at [190, 135] on div at bounding box center [189, 137] width 12 height 12
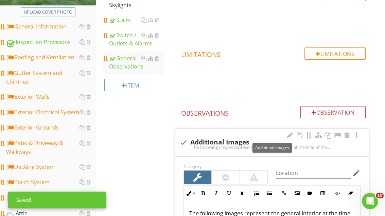
click at [337, 132] on div at bounding box center [337, 135] width 8 height 7
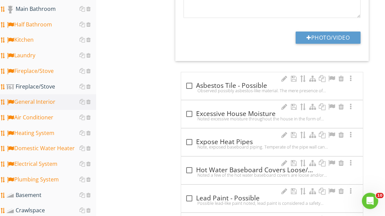
scroll to position [452, 0]
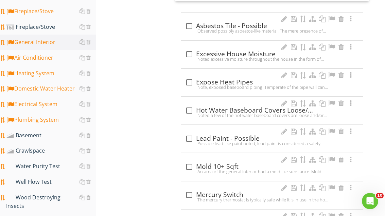
click at [44, 131] on div "Basement" at bounding box center [51, 135] width 90 height 9
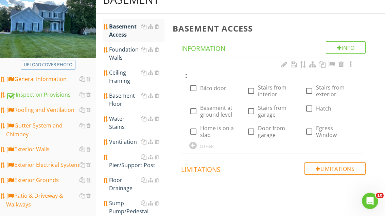
scroll to position [90, 0]
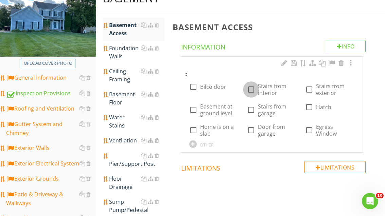
click at [252, 88] on div at bounding box center [251, 90] width 12 height 12
click at [312, 87] on div at bounding box center [309, 90] width 12 height 12
click at [316, 86] on label "Stairs from exterior" at bounding box center [335, 90] width 39 height 14
click at [197, 108] on div "check_box_outline_blank Basement at ground level" at bounding box center [214, 110] width 50 height 14
click at [197, 109] on div at bounding box center [193, 110] width 12 height 12
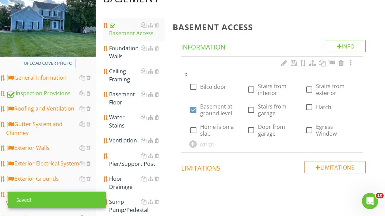
click at [126, 51] on div "Foundation Walls" at bounding box center [136, 52] width 55 height 16
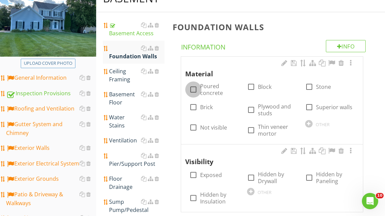
click at [197, 85] on div at bounding box center [193, 90] width 12 height 12
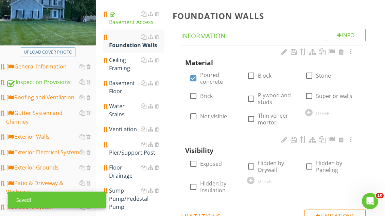
scroll to position [110, 0]
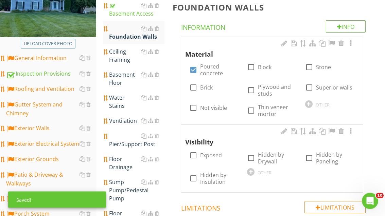
click at [251, 169] on div at bounding box center [250, 172] width 7 height 7
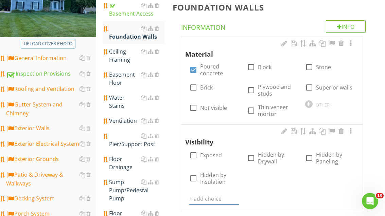
click at [212, 196] on input "text" at bounding box center [214, 198] width 50 height 11
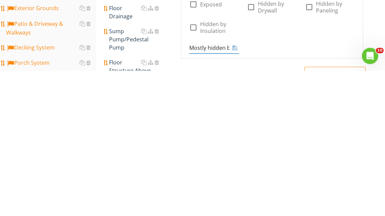
click at [236, 190] on icon at bounding box center [234, 192] width 5 height 5
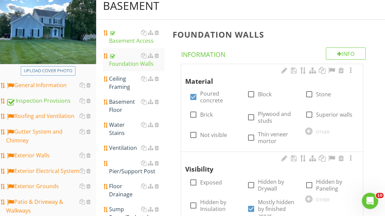
scroll to position [71, 0]
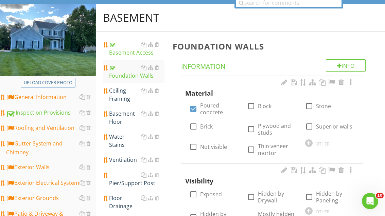
click at [118, 92] on div "Ceiling Framing" at bounding box center [136, 95] width 55 height 16
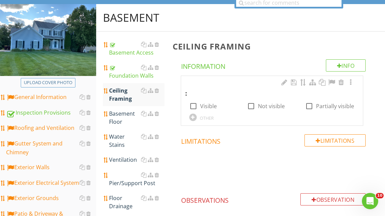
click at [312, 102] on div "check_box_outline_blank Partially visible" at bounding box center [329, 106] width 49 height 8
click at [309, 106] on div at bounding box center [309, 106] width 12 height 12
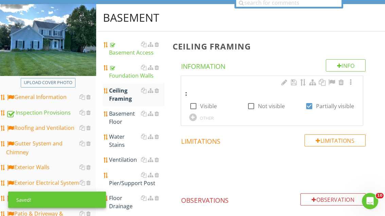
click at [119, 122] on div "Basement Floor" at bounding box center [136, 118] width 55 height 16
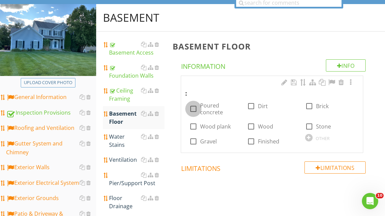
click at [198, 105] on div at bounding box center [193, 109] width 12 height 12
click at [249, 137] on div at bounding box center [251, 142] width 12 height 12
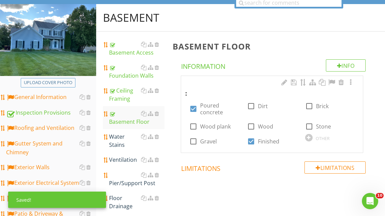
click at [121, 140] on div "Water Stains" at bounding box center [136, 141] width 55 height 16
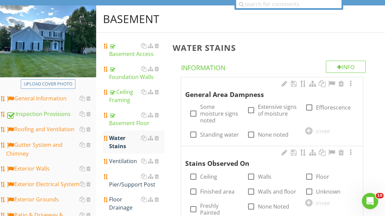
scroll to position [86, 0]
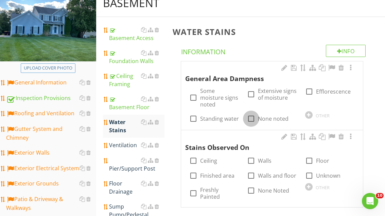
click at [254, 113] on div at bounding box center [251, 119] width 12 height 12
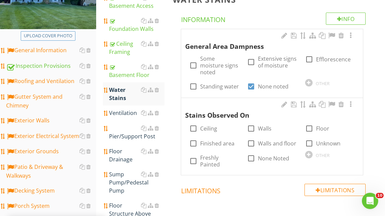
scroll to position [118, 0]
click at [250, 153] on div at bounding box center [251, 159] width 12 height 12
click at [123, 117] on link "Ventilation" at bounding box center [136, 113] width 55 height 15
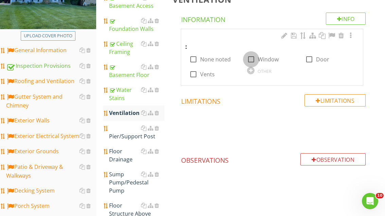
click at [250, 56] on div at bounding box center [251, 60] width 12 height 12
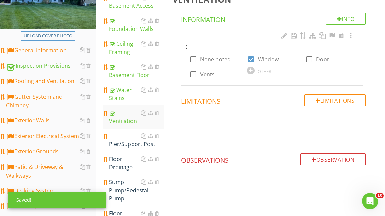
click at [131, 134] on div "Pier/Support Post" at bounding box center [136, 140] width 55 height 16
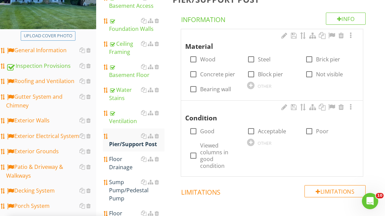
click at [250, 57] on div at bounding box center [251, 60] width 12 height 12
click at [254, 142] on div "OTHER" at bounding box center [272, 142] width 50 height 8
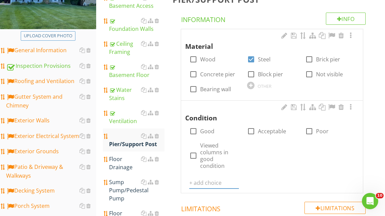
click at [208, 178] on input "text" at bounding box center [214, 183] width 50 height 11
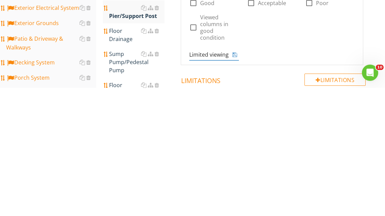
click at [233, 181] on icon at bounding box center [234, 183] width 5 height 5
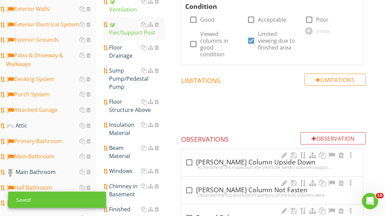
scroll to position [215, 0]
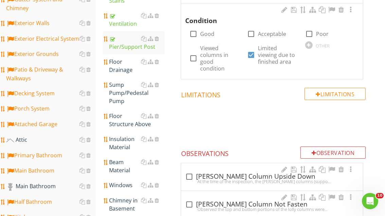
click at [123, 68] on div "Floor Drainage" at bounding box center [136, 66] width 55 height 16
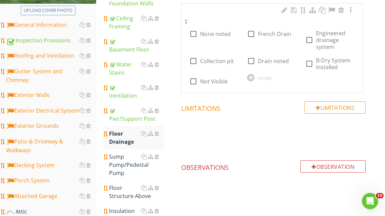
scroll to position [141, 0]
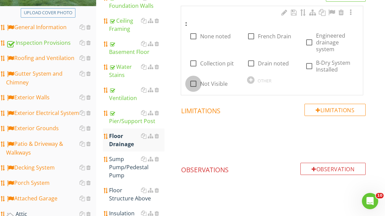
click at [197, 82] on div at bounding box center [193, 84] width 12 height 12
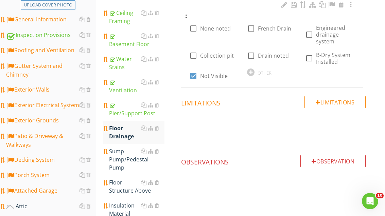
scroll to position [191, 0]
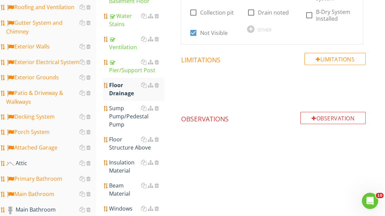
click at [127, 137] on div "Floor Structure Above" at bounding box center [136, 144] width 55 height 16
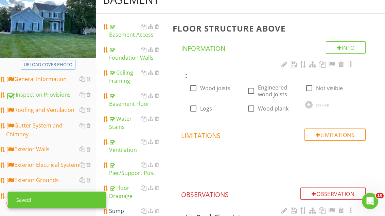
scroll to position [88, 0]
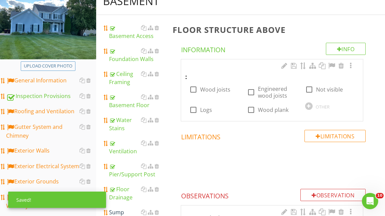
click at [194, 88] on div at bounding box center [193, 90] width 12 height 12
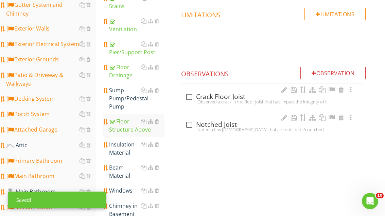
scroll to position [210, 0]
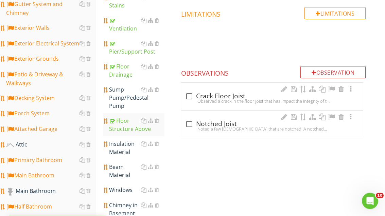
click at [125, 143] on div "Insulation Material" at bounding box center [136, 148] width 55 height 16
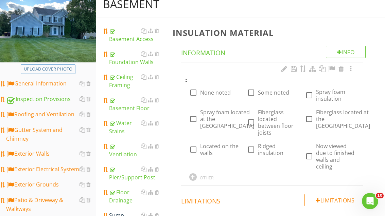
scroll to position [84, 0]
click at [200, 173] on div "OTHER" at bounding box center [214, 177] width 50 height 8
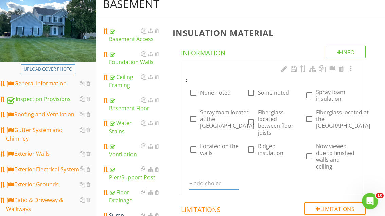
click at [208, 179] on input "text" at bounding box center [214, 183] width 50 height 11
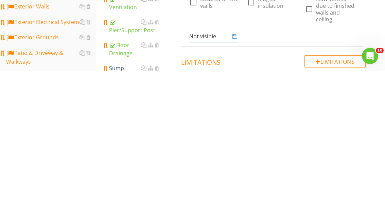
click at [238, 178] on div at bounding box center [234, 182] width 8 height 8
click at [236, 179] on icon at bounding box center [234, 181] width 5 height 5
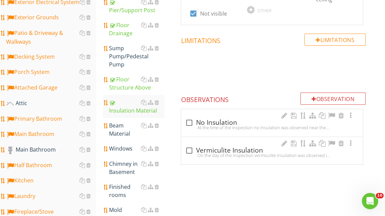
scroll to position [253, 0]
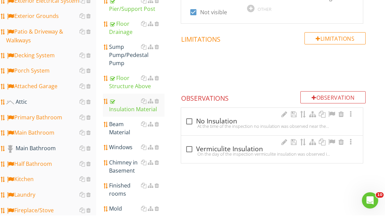
click at [121, 122] on div "Beam Material" at bounding box center [136, 129] width 55 height 16
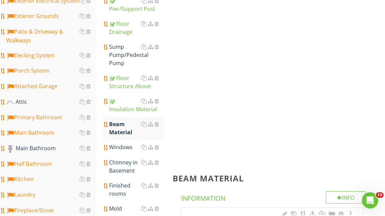
scroll to position [253, 0]
